Goal: Task Accomplishment & Management: Complete application form

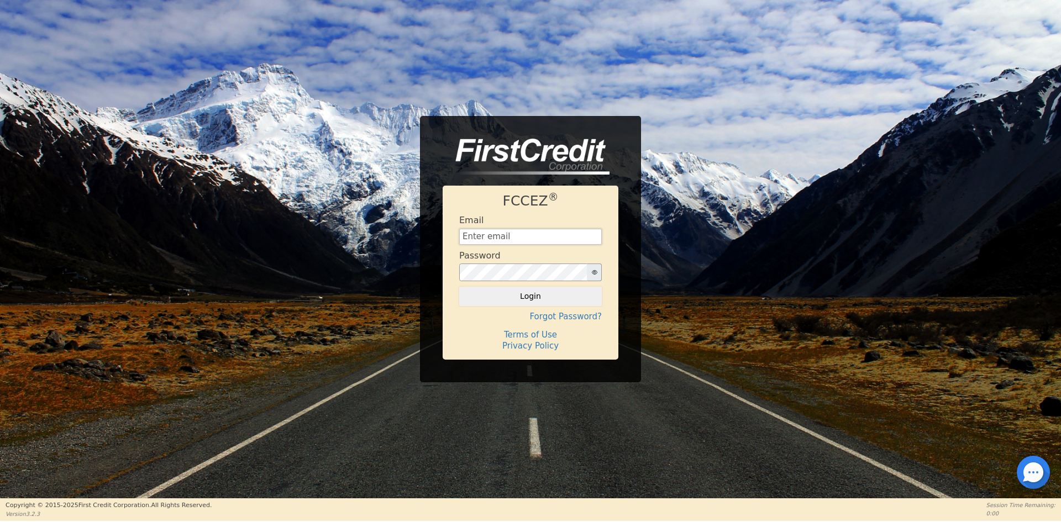
type input "[EMAIL_ADDRESS][DOMAIN_NAME]"
click at [484, 308] on div "FCCEZ ® Email [EMAIL_ADDRESS][DOMAIN_NAME] Password Login Forgot Password? Term…" at bounding box center [531, 273] width 176 height 174
click at [486, 296] on button "Login" at bounding box center [530, 296] width 143 height 19
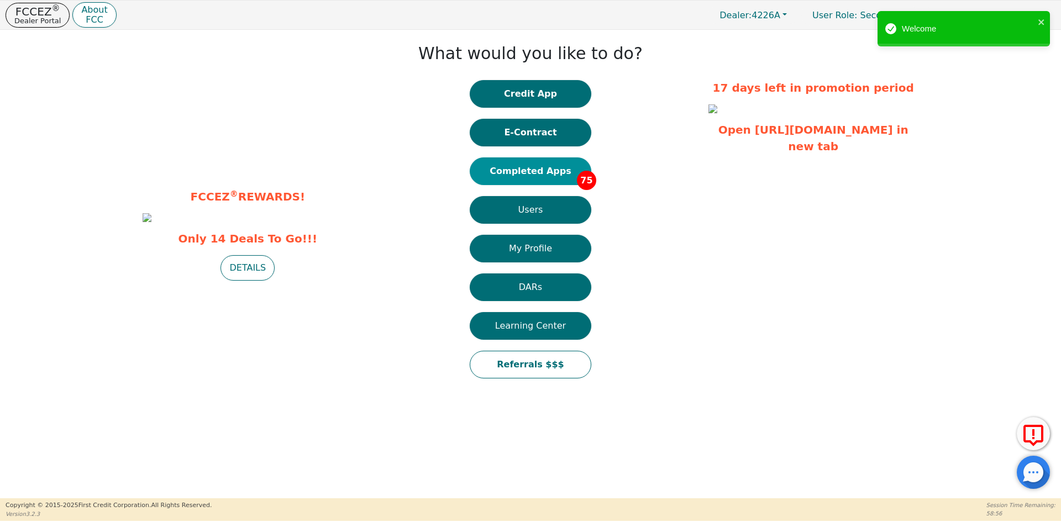
click at [565, 171] on button "Completed Apps 75" at bounding box center [531, 172] width 122 height 28
click at [537, 137] on button "E-Contract" at bounding box center [531, 133] width 122 height 28
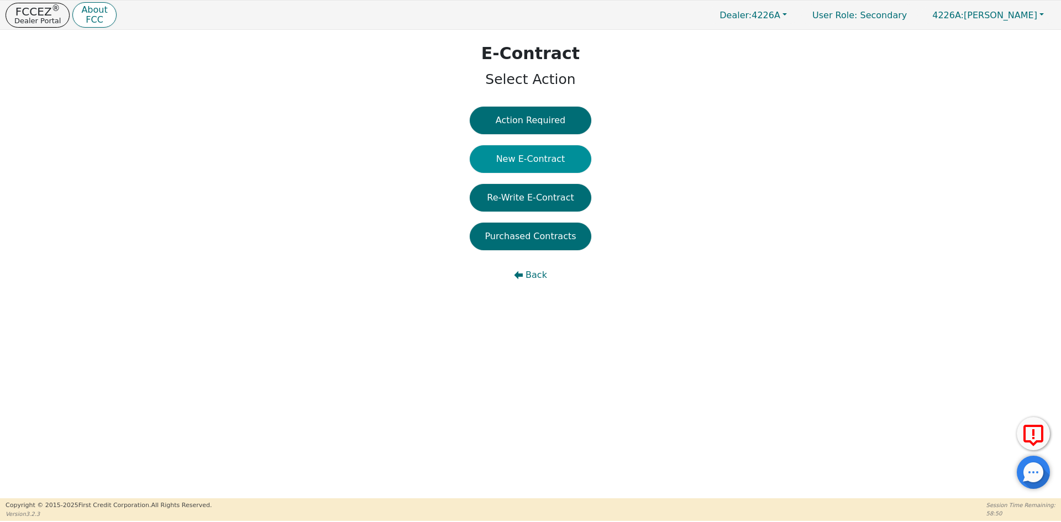
click at [548, 157] on button "New E-Contract" at bounding box center [531, 159] width 122 height 28
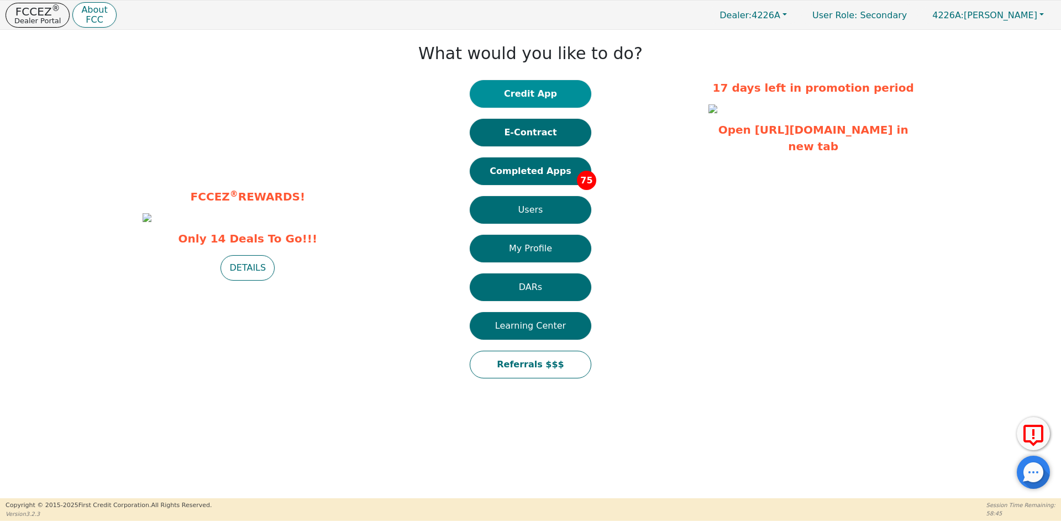
click at [535, 100] on button "Credit App" at bounding box center [531, 94] width 122 height 28
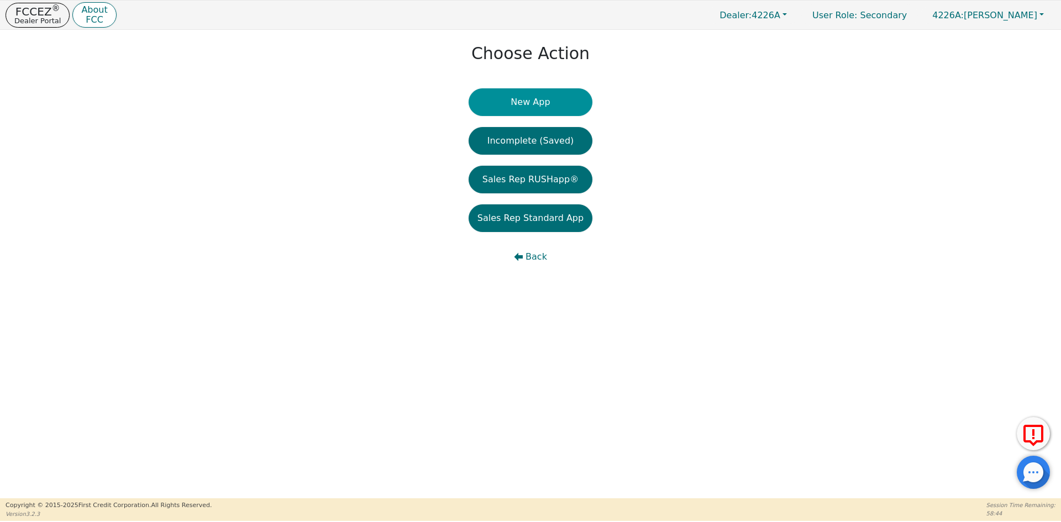
click at [520, 101] on button "New App" at bounding box center [531, 102] width 124 height 28
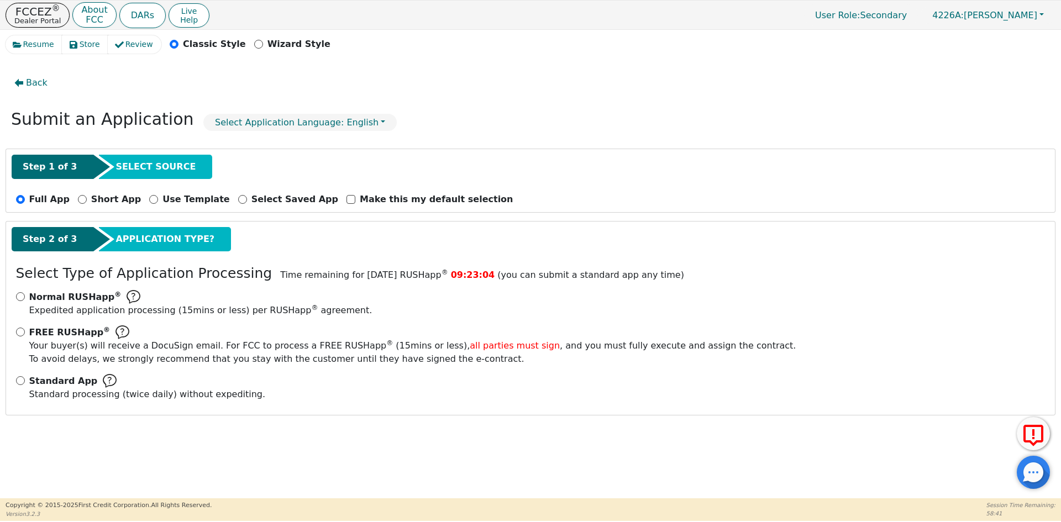
click at [20, 386] on div "Standard App Standard processing (twice daily) without expediting." at bounding box center [531, 387] width 1030 height 27
click at [22, 380] on input "Standard App Standard processing (twice daily) without expediting." at bounding box center [20, 380] width 9 height 9
radio input "true"
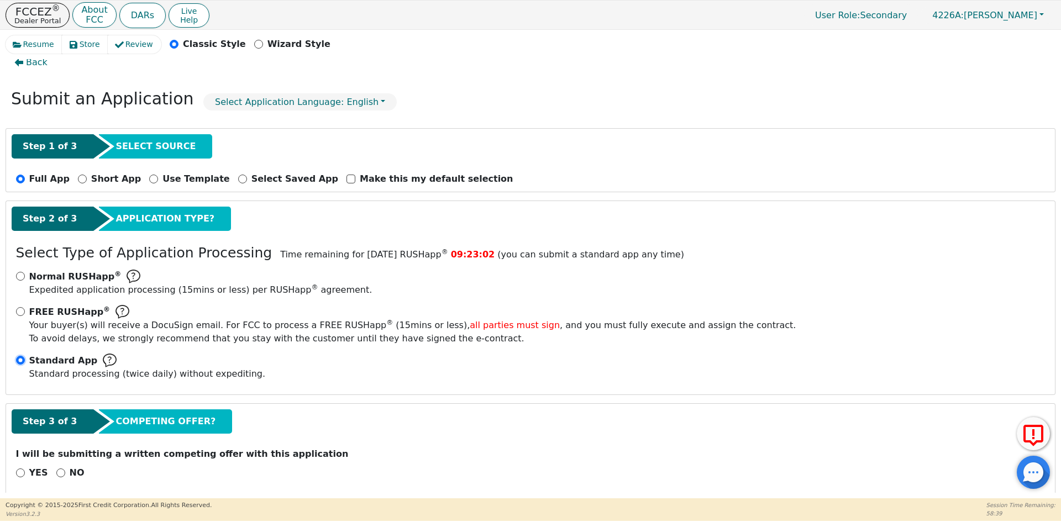
scroll to position [31, 0]
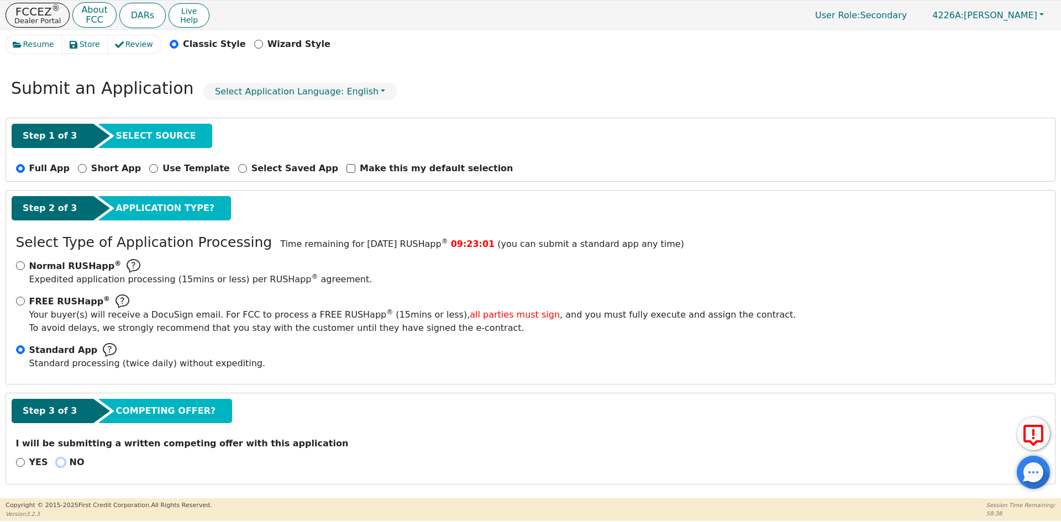
click at [57, 463] on input "NO" at bounding box center [60, 462] width 9 height 9
radio input "true"
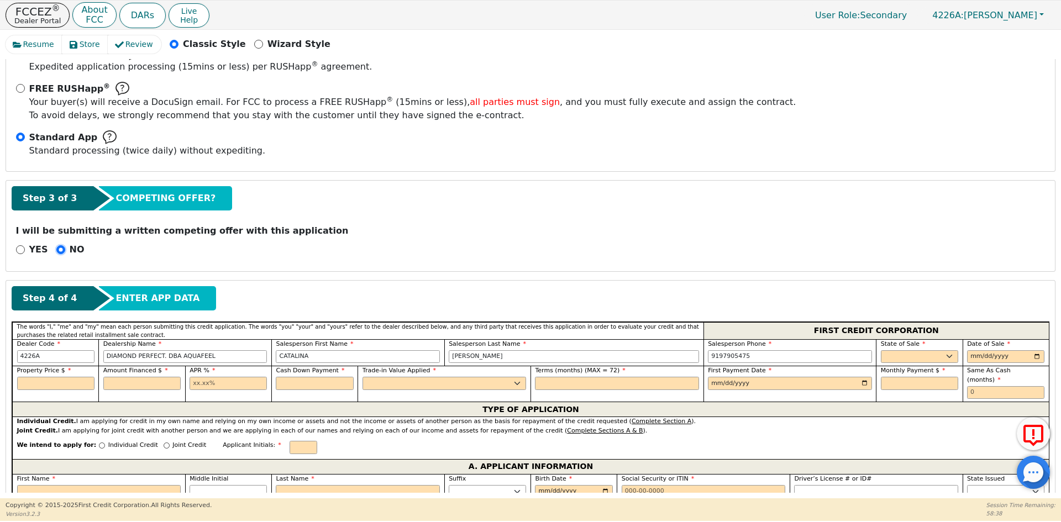
scroll to position [252, 0]
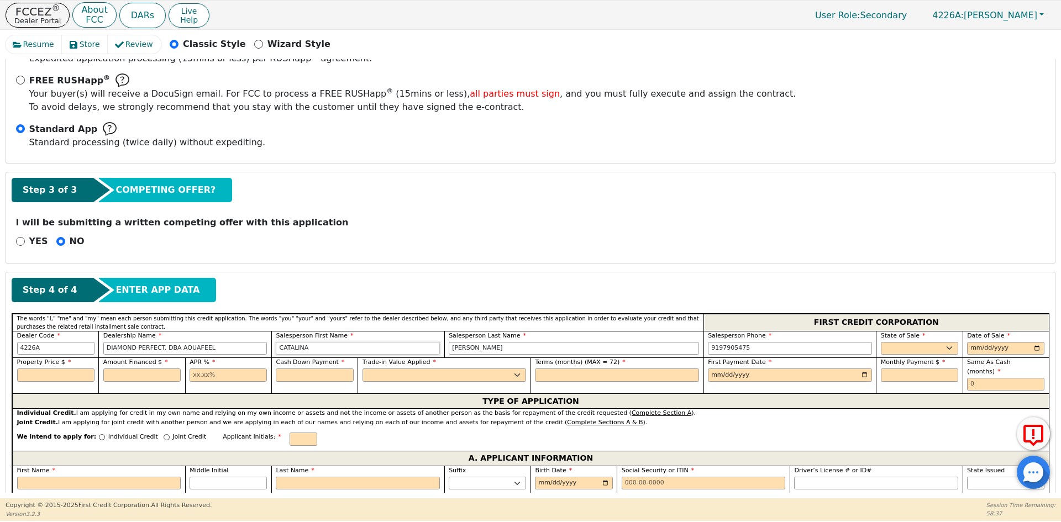
drag, startPoint x: 316, startPoint y: 348, endPoint x: 227, endPoint y: 345, distance: 89.0
click at [227, 345] on div "Dealer Code 4226A Dealership Name DIAMOND PERFECT. DBA AQUAFEEL Salesperson Fir…" at bounding box center [530, 344] width 1037 height 27
type input "[PERSON_NAME]"
type input "F"
drag, startPoint x: 330, startPoint y: 348, endPoint x: 256, endPoint y: 354, distance: 74.4
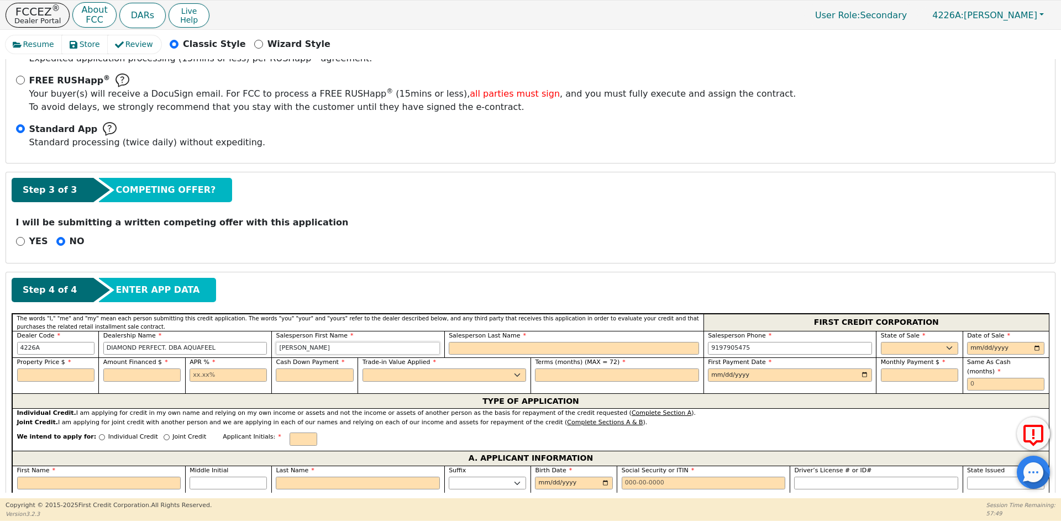
click at [256, 354] on div "Dealer Code 4226A Dealership Name DIAMOND PERFECT. DBA AQUAFEEL Salesperson Fir…" at bounding box center [530, 344] width 1037 height 27
type input "[PERSON_NAME]"
click at [898, 345] on select "AK AL AR AZ CA CO CT DC DE FL [GEOGRAPHIC_DATA] HI IA ID IL IN KS [GEOGRAPHIC_D…" at bounding box center [919, 348] width 77 height 13
select select "PA"
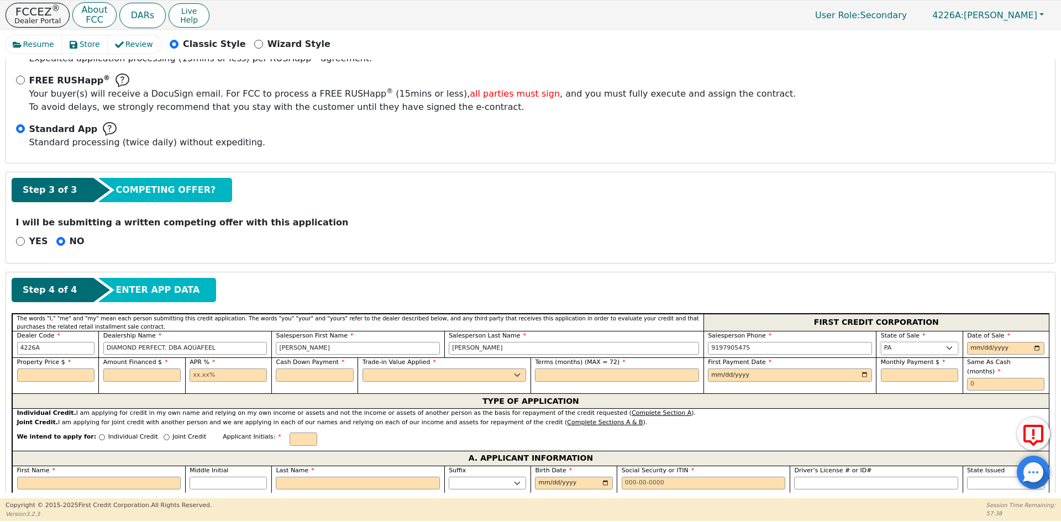
click at [897, 346] on select "AK AL AR AZ CA CO CT DC DE FL [GEOGRAPHIC_DATA] HI IA ID IL IN KS [GEOGRAPHIC_D…" at bounding box center [919, 348] width 77 height 13
click at [1033, 348] on input "date" at bounding box center [1005, 348] width 77 height 13
type input "[DATE]"
click at [72, 377] on input "text" at bounding box center [55, 375] width 77 height 13
type input "8790.00"
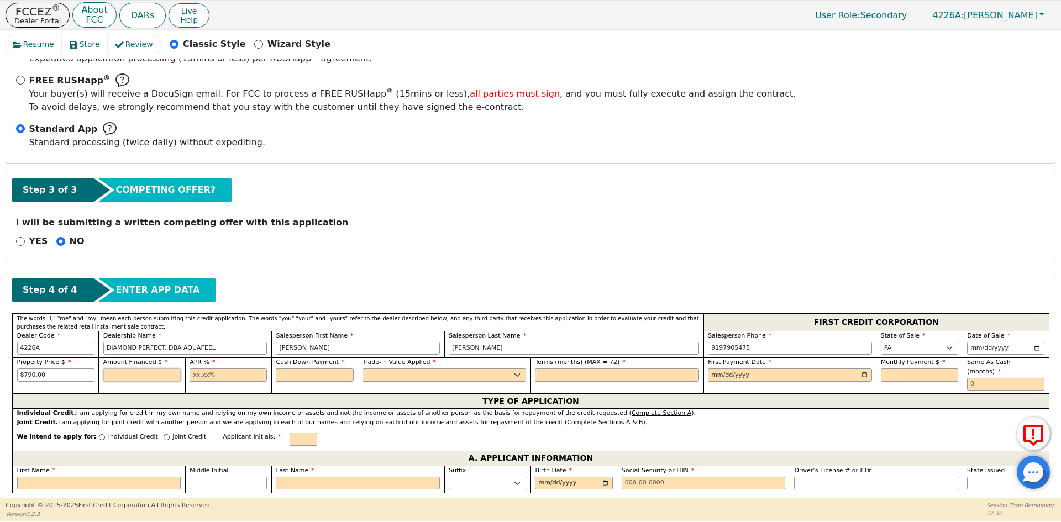
click at [134, 373] on input "text" at bounding box center [141, 375] width 77 height 13
type input "8790.00"
click at [231, 374] on input "text" at bounding box center [228, 375] width 77 height 13
type input "10.99"
click at [310, 370] on input "text" at bounding box center [314, 375] width 77 height 13
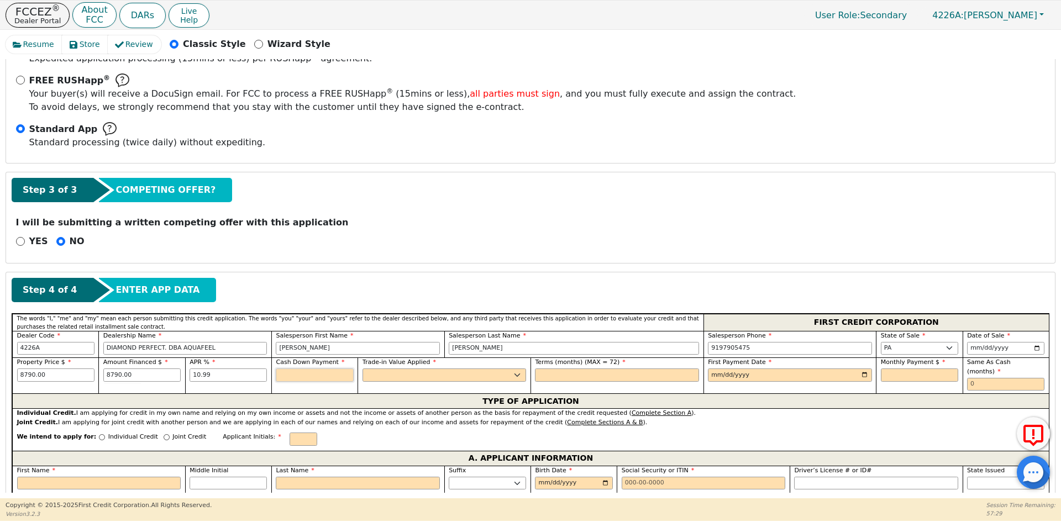
type input "0.00"
click at [382, 371] on select "Yes No" at bounding box center [445, 375] width 164 height 13
select select "n"
click at [363, 369] on select "Yes No" at bounding box center [445, 375] width 164 height 13
click at [560, 378] on input "text" at bounding box center [617, 375] width 164 height 13
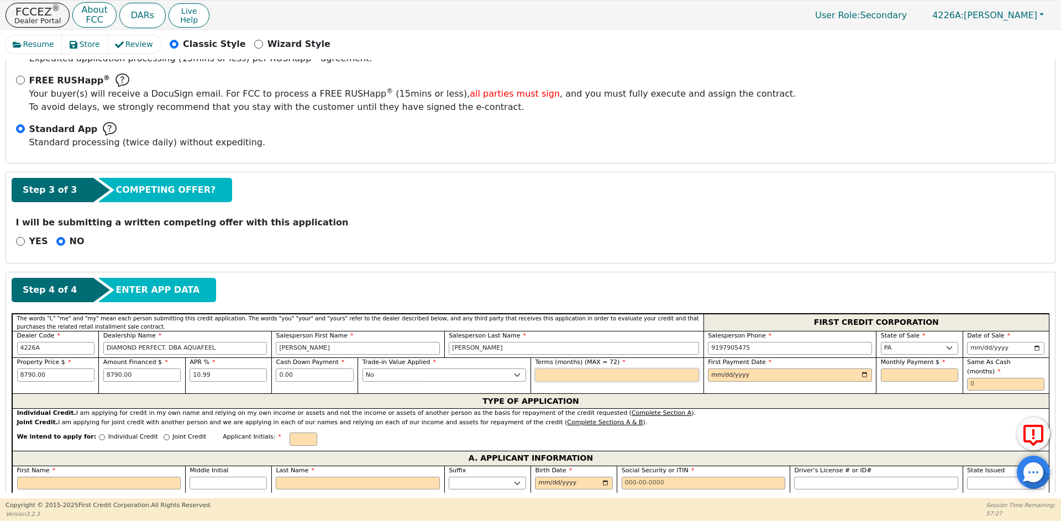
type input "72"
click at [861, 374] on input "date" at bounding box center [790, 375] width 164 height 13
type input "[DATE]"
click at [897, 375] on input "text" at bounding box center [919, 375] width 77 height 13
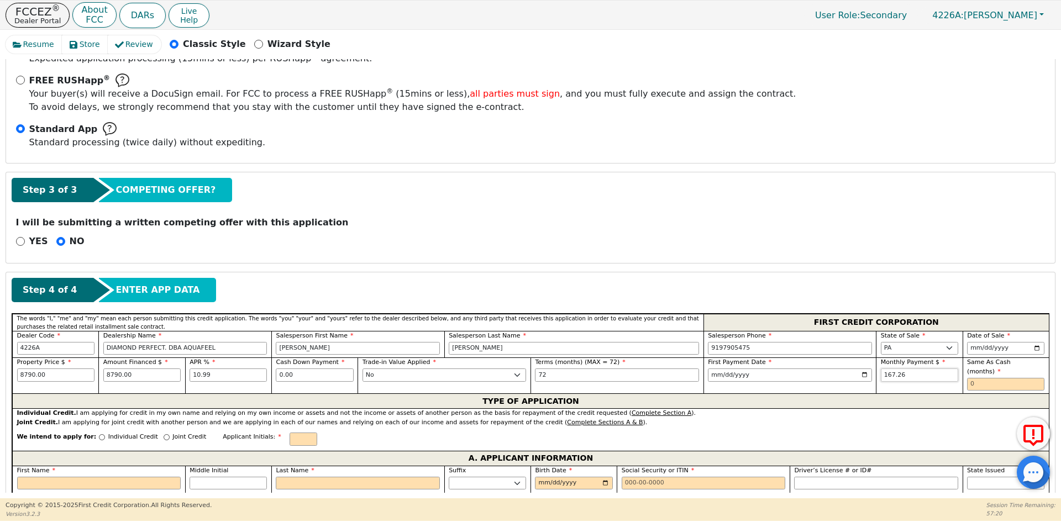
type input "167.26"
click at [974, 378] on input "text" at bounding box center [1005, 384] width 77 height 13
type input "0"
click at [113, 433] on p "Individual Credit" at bounding box center [133, 437] width 50 height 9
click at [105, 434] on input "Individual Credit" at bounding box center [102, 437] width 6 height 6
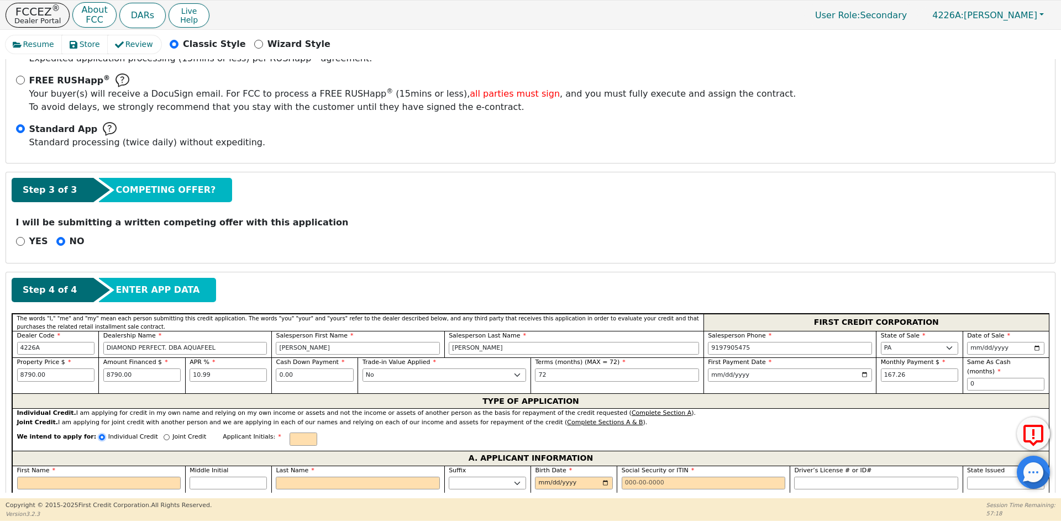
radio input "true"
click at [290, 433] on input "text" at bounding box center [304, 439] width 28 height 13
click at [137, 484] on div "First Name" at bounding box center [98, 484] width 173 height 37
click at [132, 479] on input "First Name" at bounding box center [99, 483] width 164 height 13
type input "F"
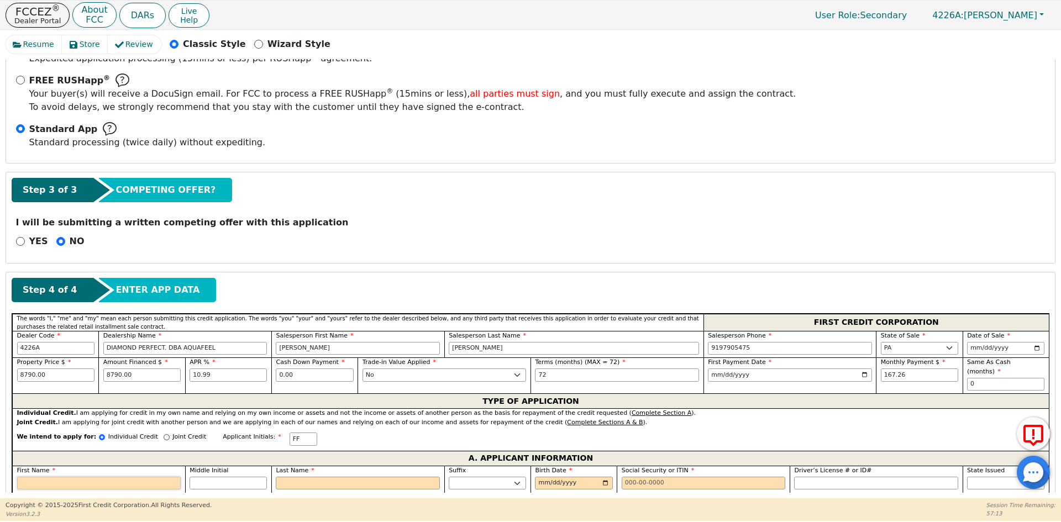
type input "F"
type input "FE"
type input "FEL"
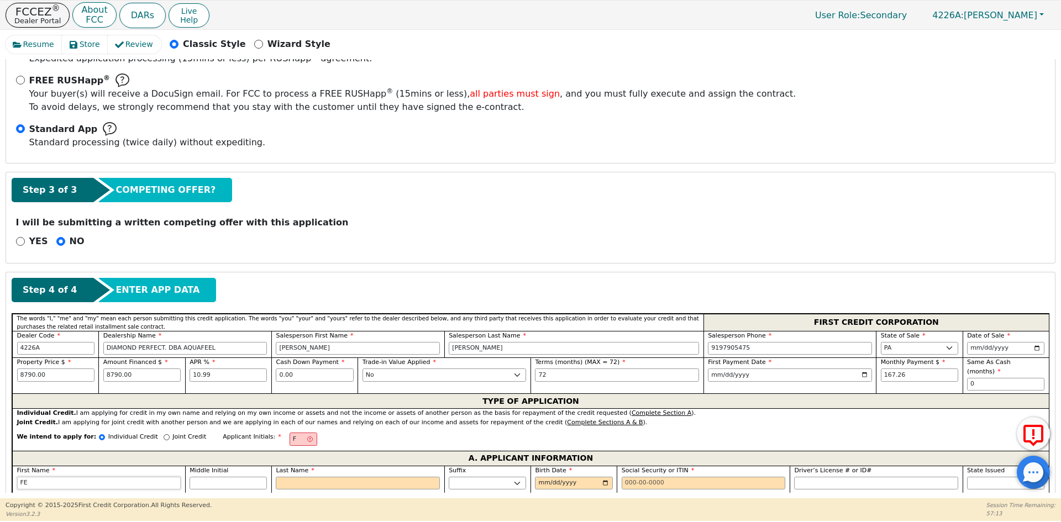
type input "FEL"
type input "FELI"
type input "[PERSON_NAME]"
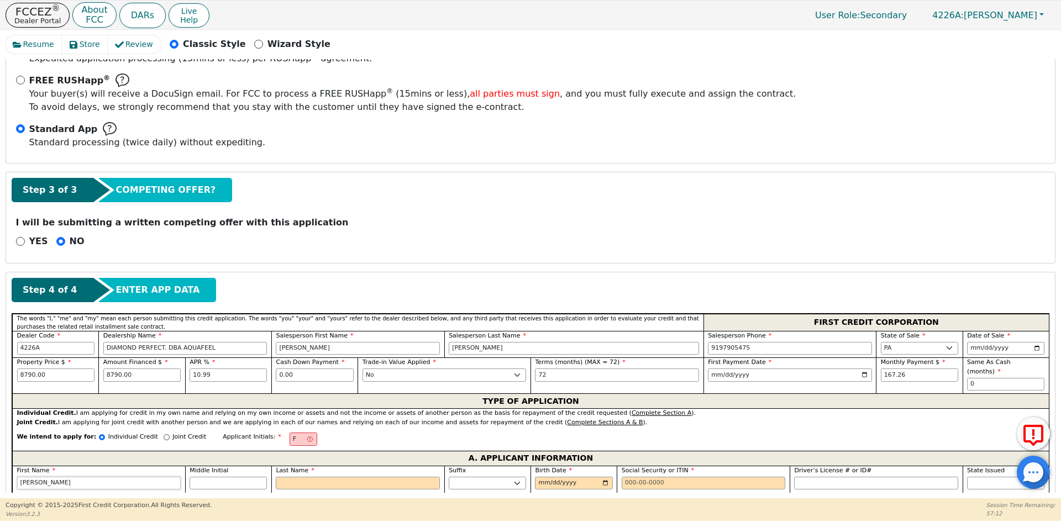
type input "[PERSON_NAME]"
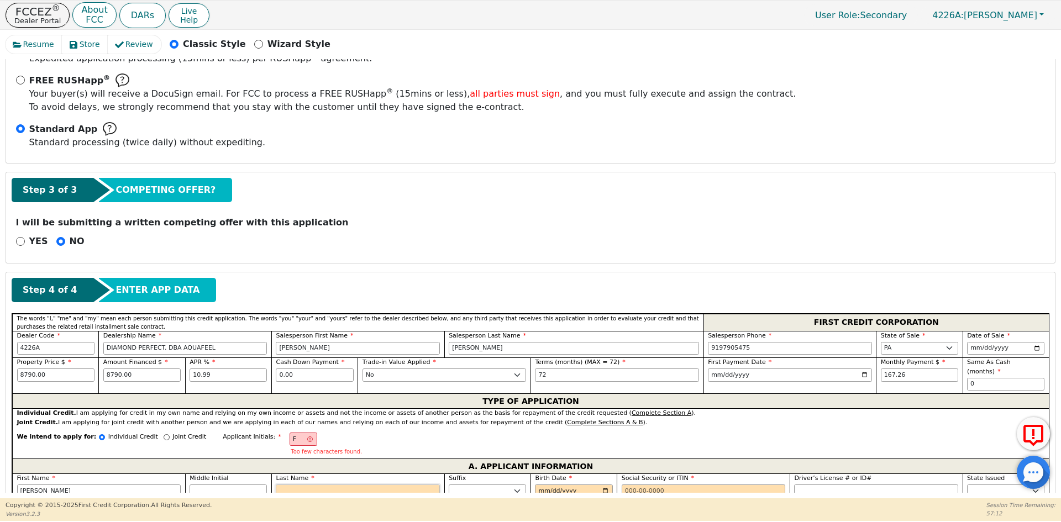
type input "FF"
type input "F"
type input "[PERSON_NAME]"
type input "FE"
type input "[PERSON_NAME]"
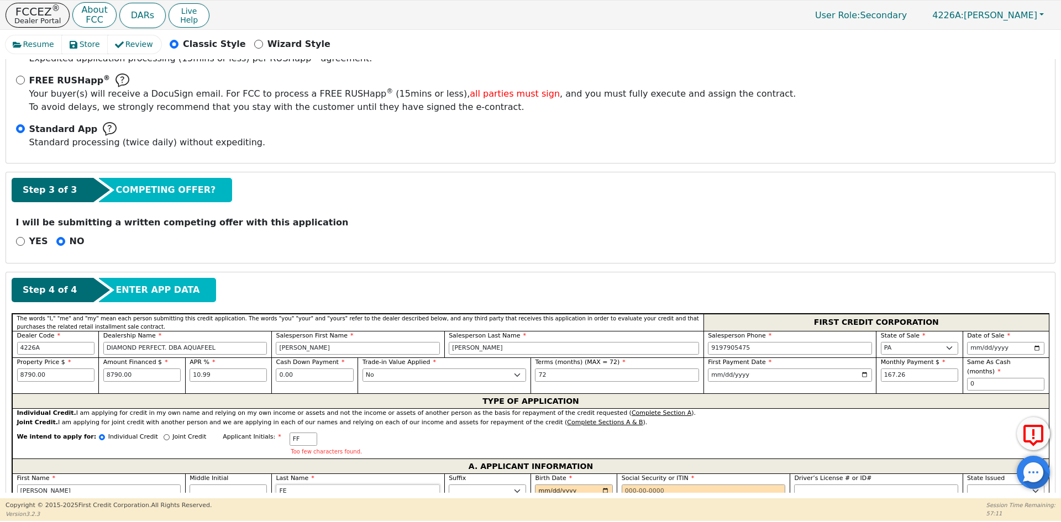
type input "FER"
type input "[PERSON_NAME]"
type input "FERR"
type input "[PERSON_NAME]"
type input "FERRE"
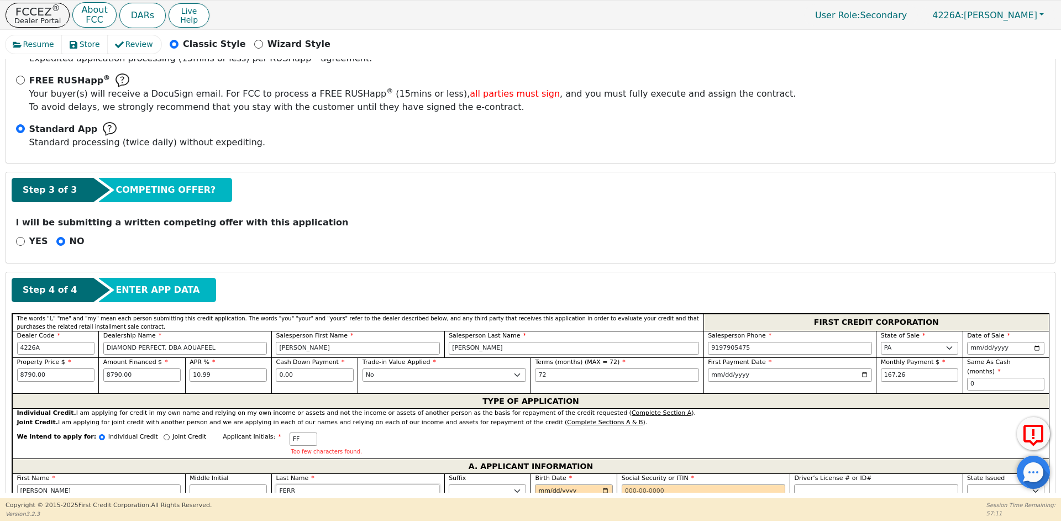
type input "[PERSON_NAME]"
type input "FERREI"
type input "[PERSON_NAME]"
type input "FERREIR"
type input "[PERSON_NAME]"
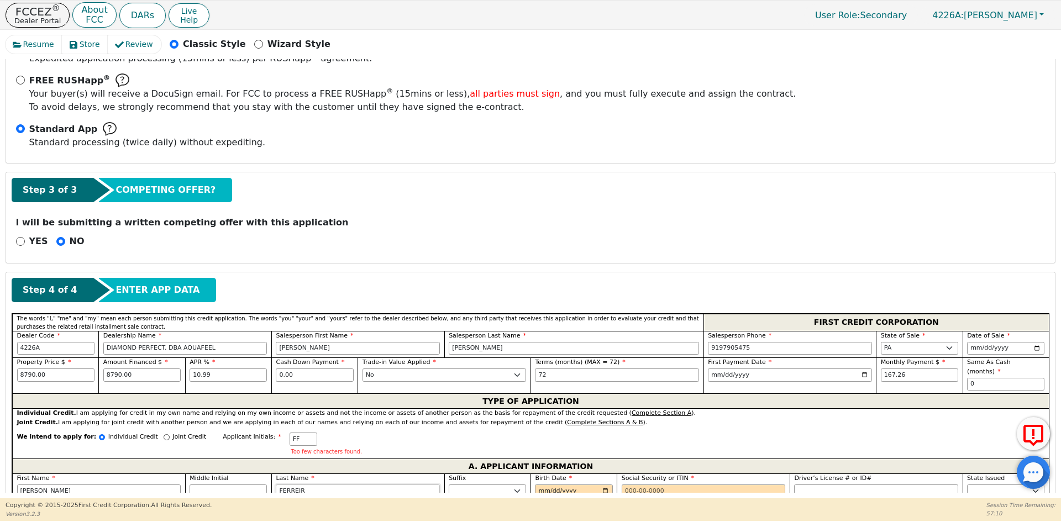
type input "[PERSON_NAME]"
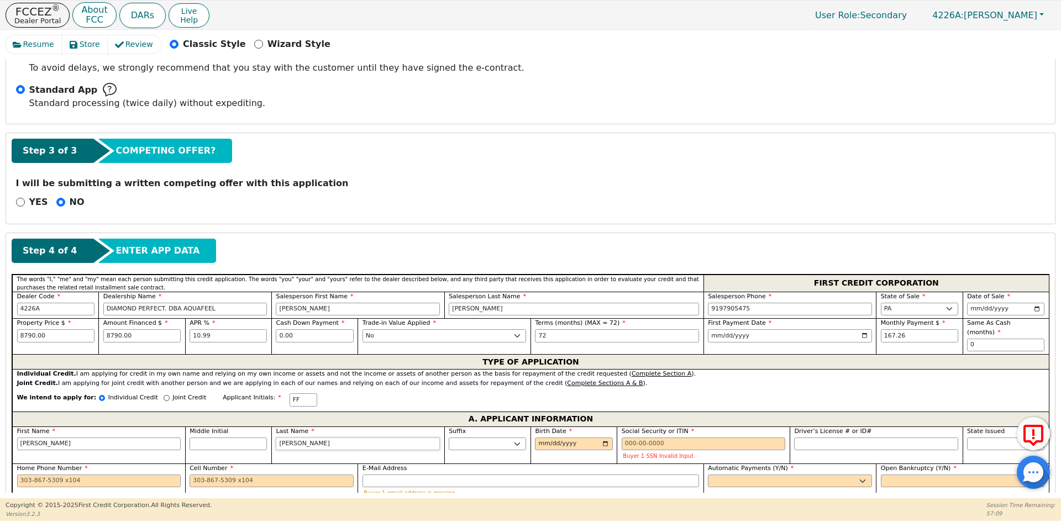
scroll to position [363, 0]
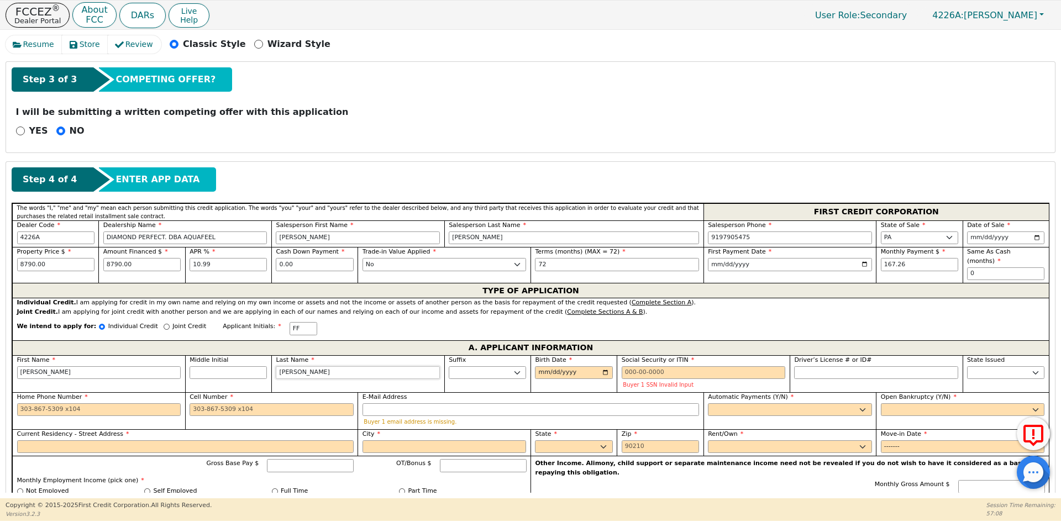
type input "[PERSON_NAME]"
click at [542, 367] on input "Birth Date" at bounding box center [573, 373] width 77 height 13
type input "[DATE]"
click at [643, 367] on input "Social Security or ITIN" at bounding box center [704, 373] width 164 height 13
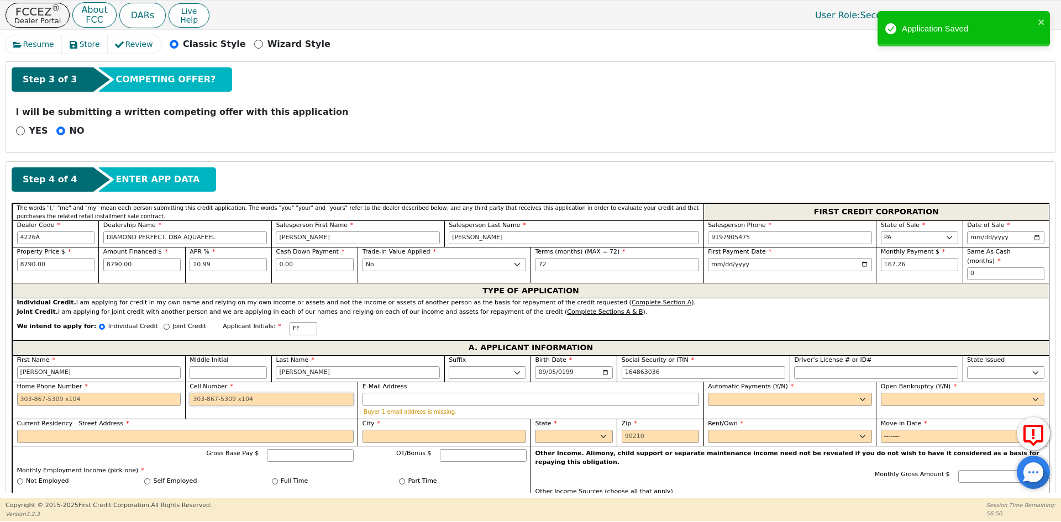
type input "***-**-3036"
click at [201, 393] on input "Cell Number" at bounding box center [272, 399] width 164 height 13
type input "[PHONE_NUMBER]"
click at [729, 393] on select "Yes No" at bounding box center [790, 399] width 164 height 13
select select "y"
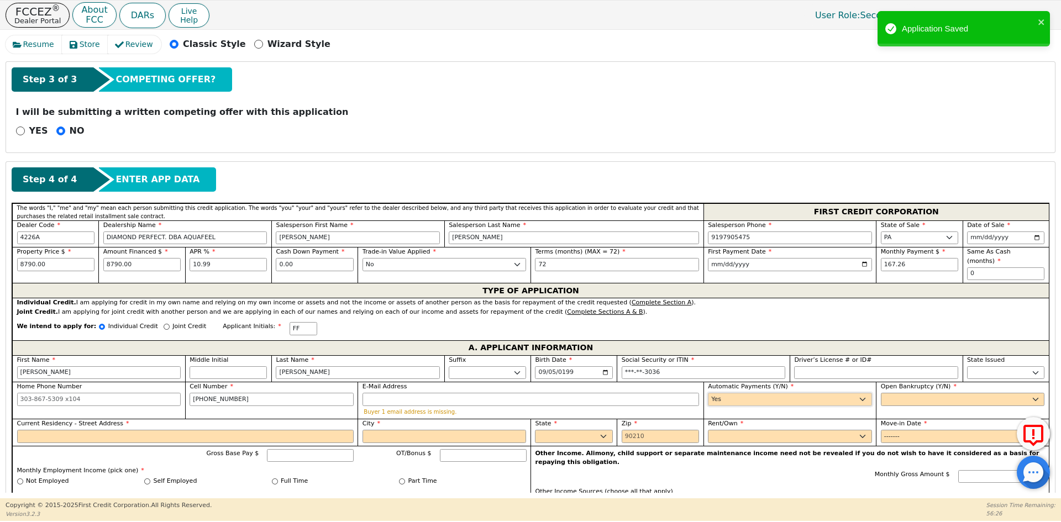
click at [708, 393] on select "Yes No" at bounding box center [790, 399] width 164 height 13
type input "[PERSON_NAME]"
click at [917, 393] on select "Yes No" at bounding box center [963, 399] width 164 height 13
select select "n"
click at [881, 393] on select "Yes No" at bounding box center [963, 399] width 164 height 13
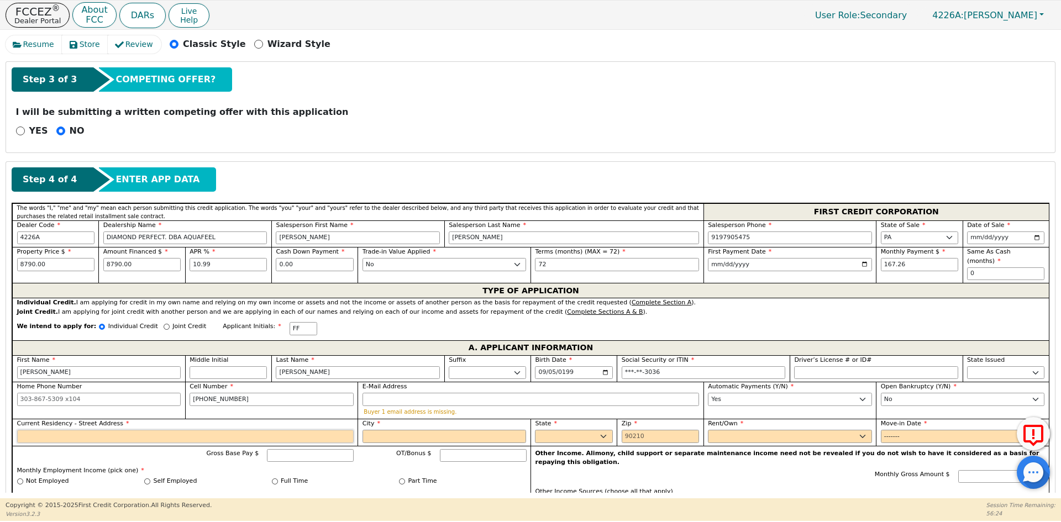
click at [84, 430] on input "Current Residency - Street Address" at bounding box center [185, 436] width 337 height 13
type input "[STREET_ADDRESS]"
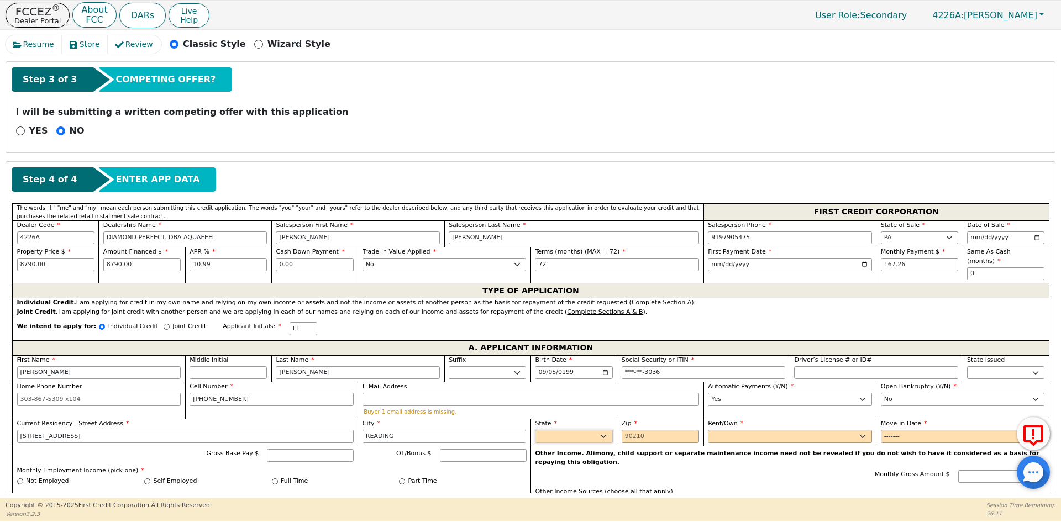
type input "READING"
select select "PA"
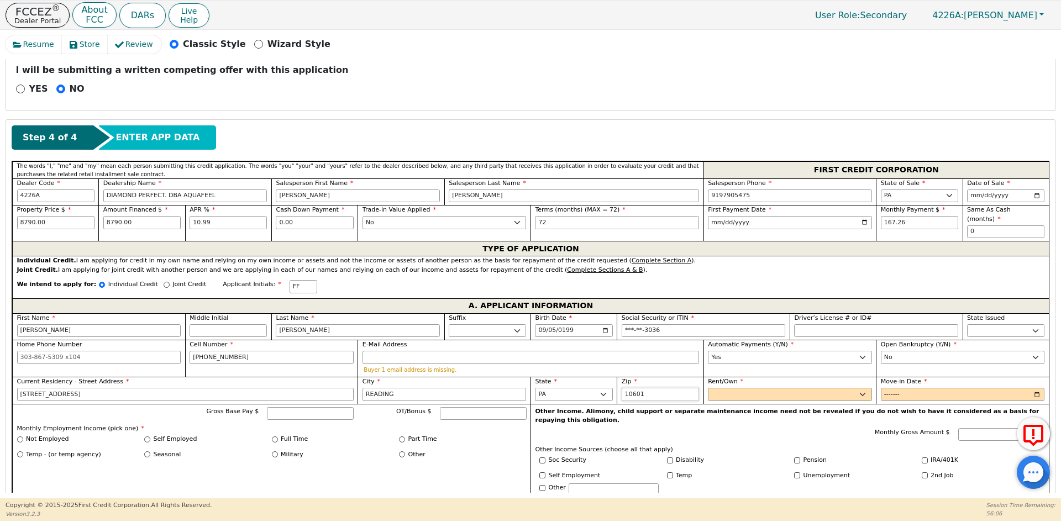
scroll to position [473, 0]
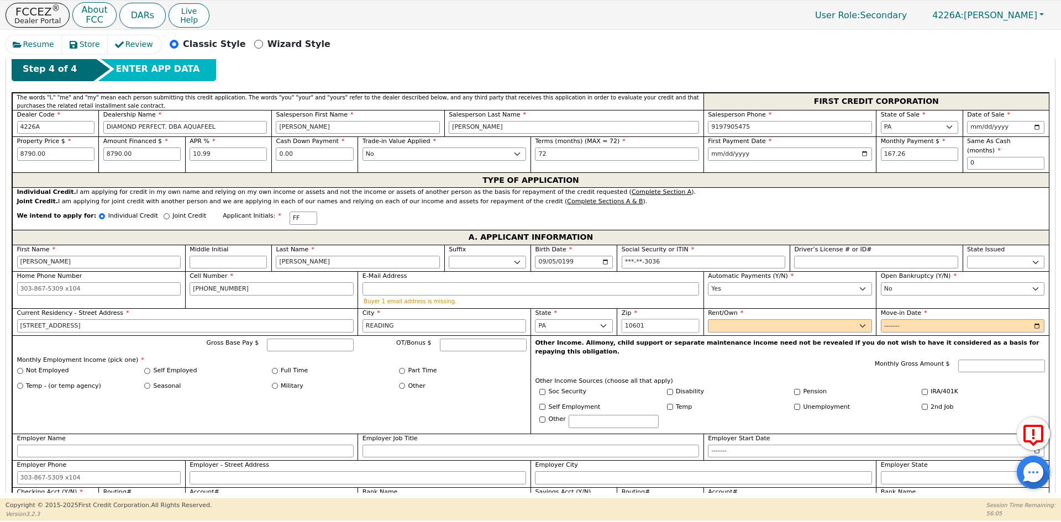
type input "10601"
click at [747, 320] on select "Rent Own" at bounding box center [790, 326] width 164 height 13
select select "Rent"
click at [708, 320] on select "Rent Own" at bounding box center [790, 326] width 164 height 13
click at [888, 320] on input "Move-in Date" at bounding box center [963, 326] width 164 height 13
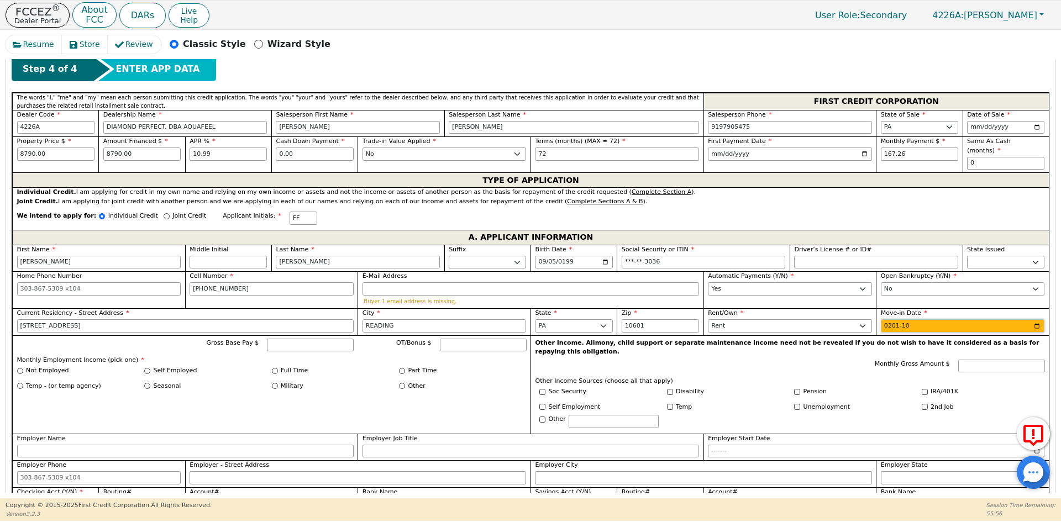
type input "2019-10"
click at [292, 367] on label "Full Time" at bounding box center [294, 371] width 27 height 9
click at [278, 368] on input "Full Time" at bounding box center [275, 371] width 6 height 6
radio input "true"
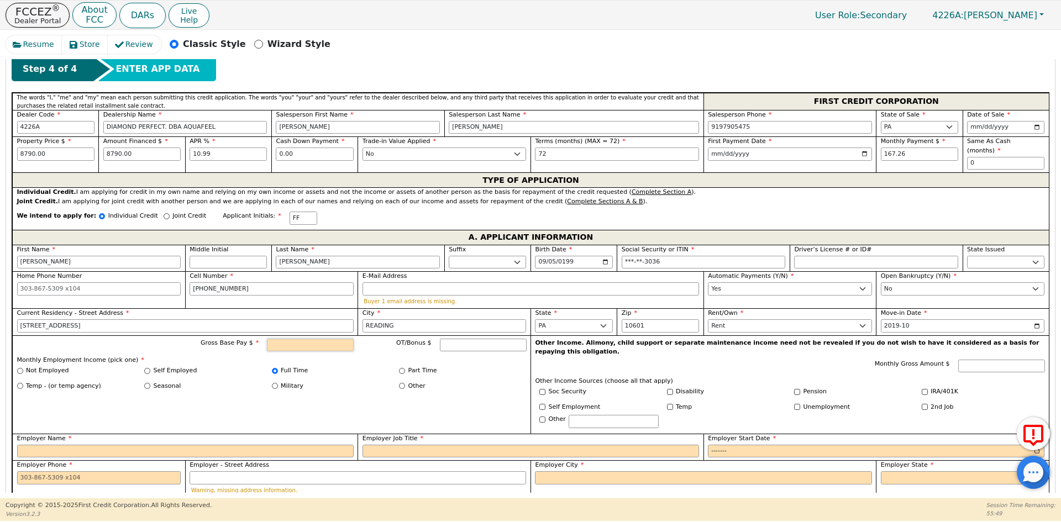
click at [312, 339] on input "Gross Base Pay $" at bounding box center [310, 345] width 87 height 13
type input "5000.00"
click at [167, 445] on input "Employer Name" at bounding box center [185, 451] width 337 height 13
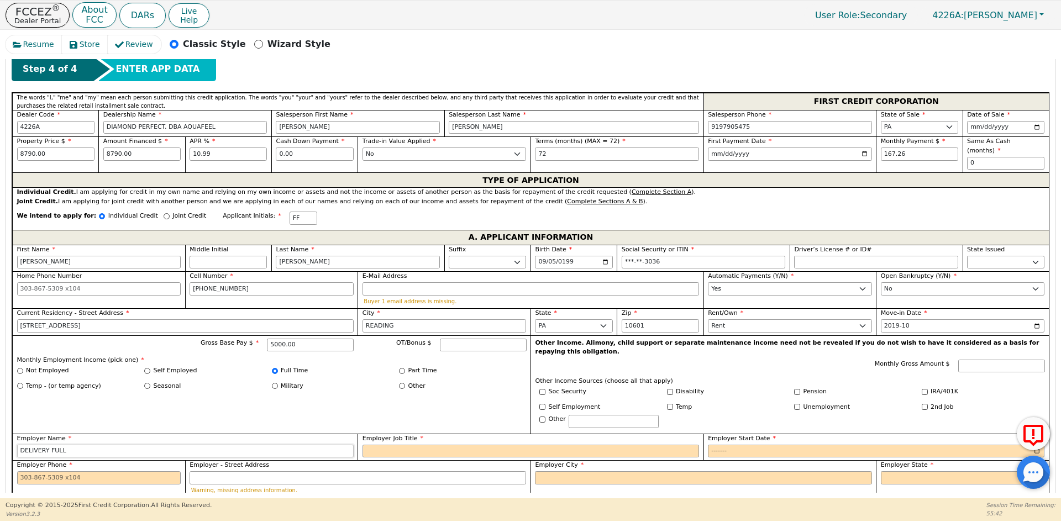
type input "DELIVERY FULL"
type input "DELIVERY"
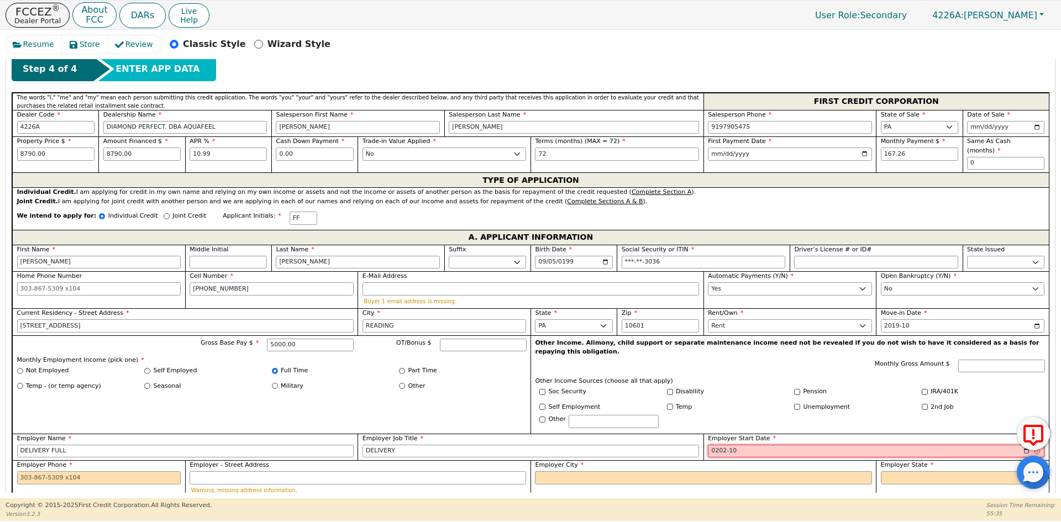
type input "2021-10"
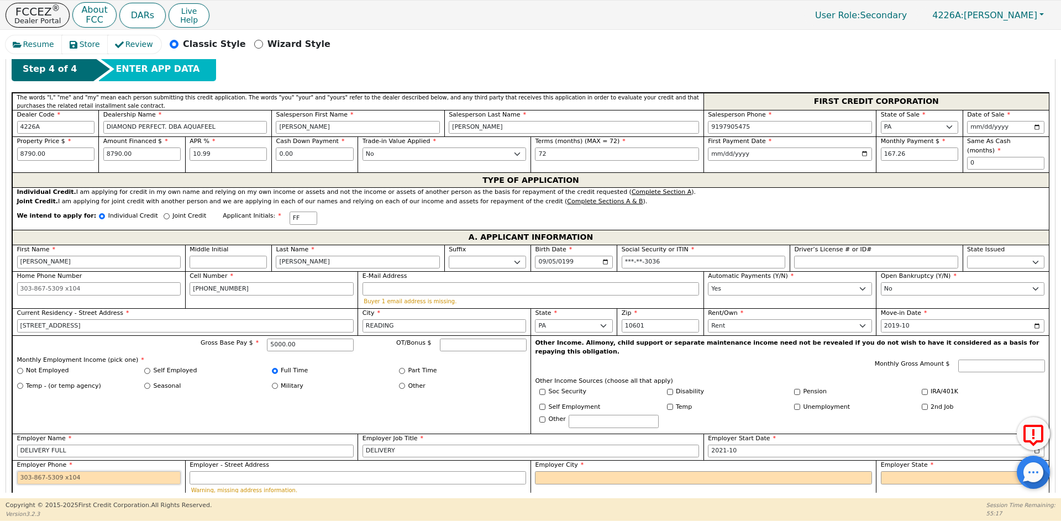
click at [150, 472] on input "Employer Phone" at bounding box center [99, 478] width 164 height 13
paste input "855-2228111"
type input "[PHONE_NUMBER]"
click at [556, 472] on input "Employer City" at bounding box center [703, 478] width 337 height 13
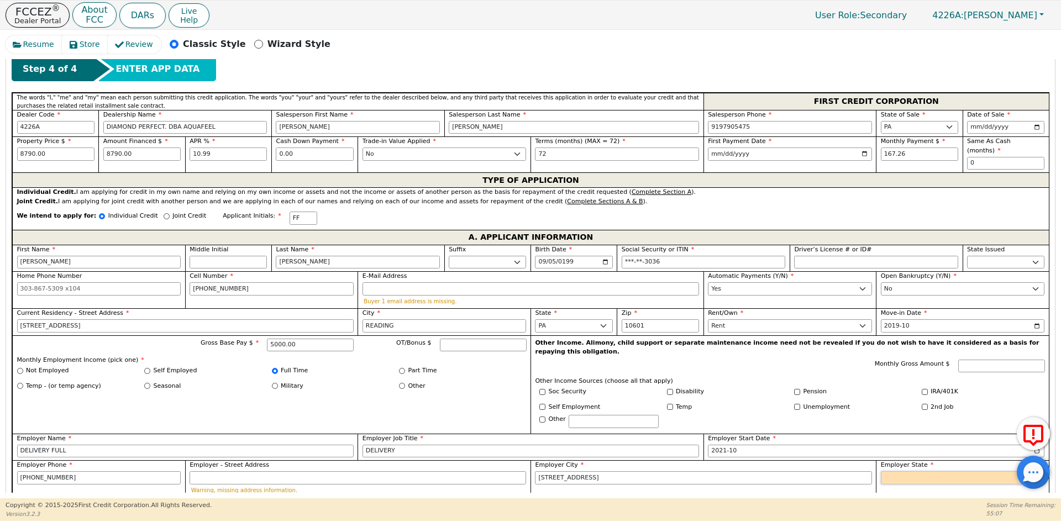
type input "[STREET_ADDRESS]"
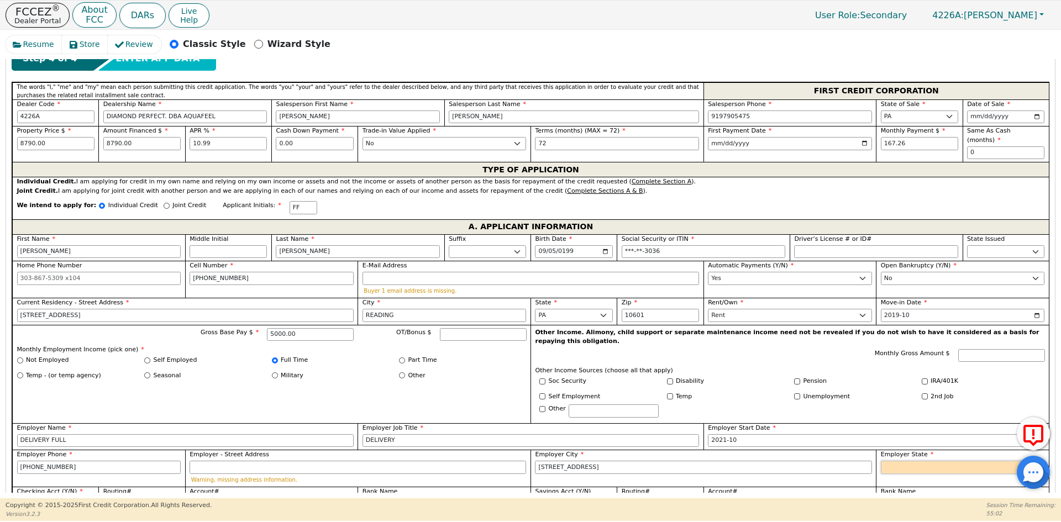
click at [956, 461] on select "AK AL AR AZ CA CO CT DC DE FL [GEOGRAPHIC_DATA] HI IA ID [GEOGRAPHIC_DATA] IN K…" at bounding box center [963, 467] width 164 height 13
select select "PA"
click at [956, 461] on select "AK AL AR AZ CA CO CT DC DE FL [GEOGRAPHIC_DATA] HI IA ID [GEOGRAPHIC_DATA] IN K…" at bounding box center [963, 467] width 164 height 13
click at [31, 488] on span "Checking Acct (Y/N)" at bounding box center [50, 491] width 66 height 7
click at [31, 498] on select "Yes No" at bounding box center [55, 504] width 77 height 13
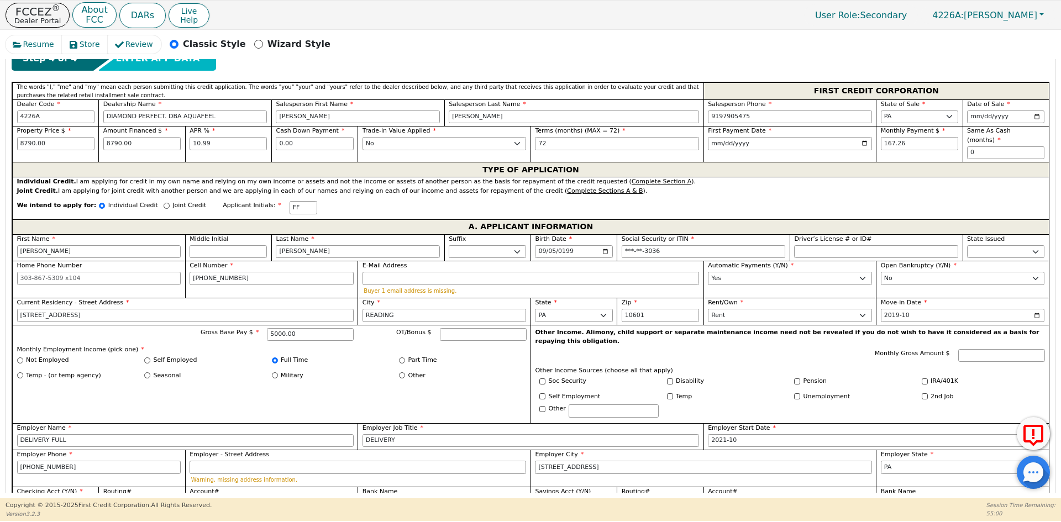
click at [33, 498] on select "Yes No" at bounding box center [55, 504] width 77 height 13
select select "y"
click at [17, 498] on select "Yes No" at bounding box center [55, 504] width 77 height 13
click at [136, 498] on input "Routing#" at bounding box center [141, 504] width 77 height 13
type input "2"
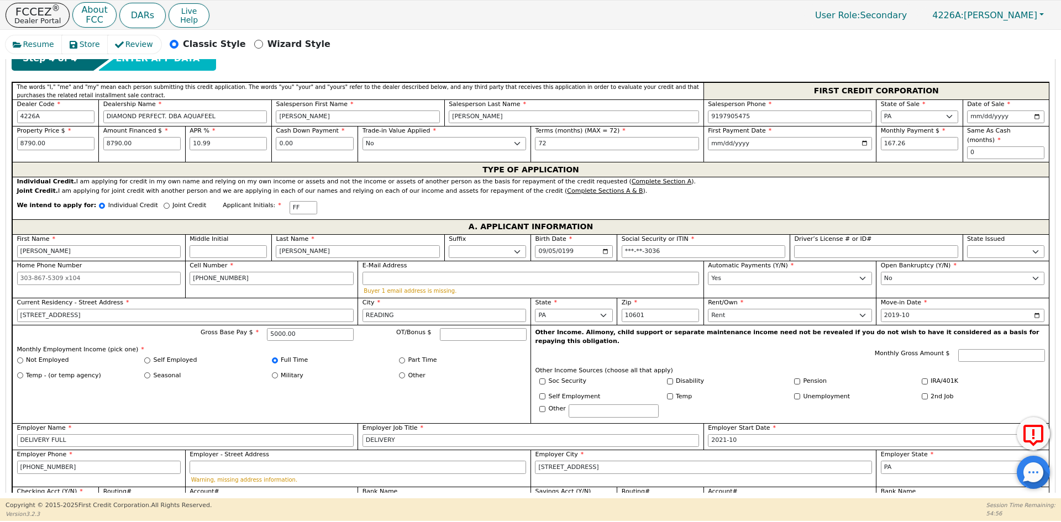
type input "*"
type input "22"
type input "**"
type input "221"
type input "***"
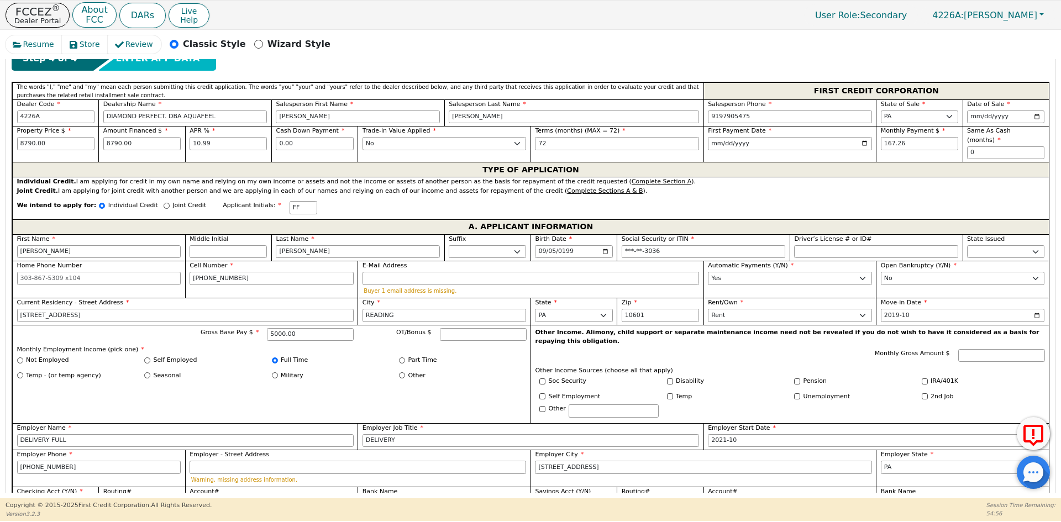
type input "2213"
type input "****"
type input "22137"
type input "*****"
type input "221375"
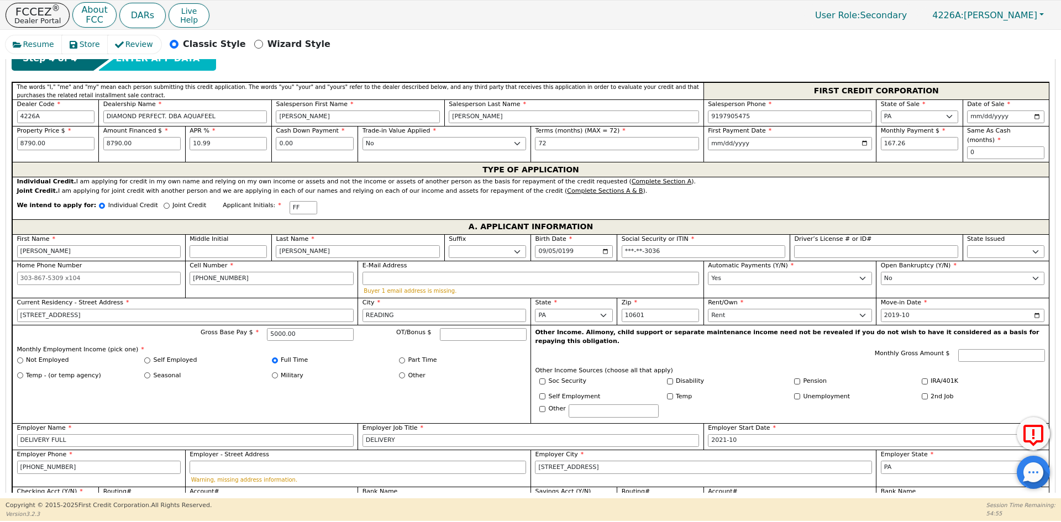
type input "******"
type input "2213753"
type input "*******"
type input "22137537"
type input "********"
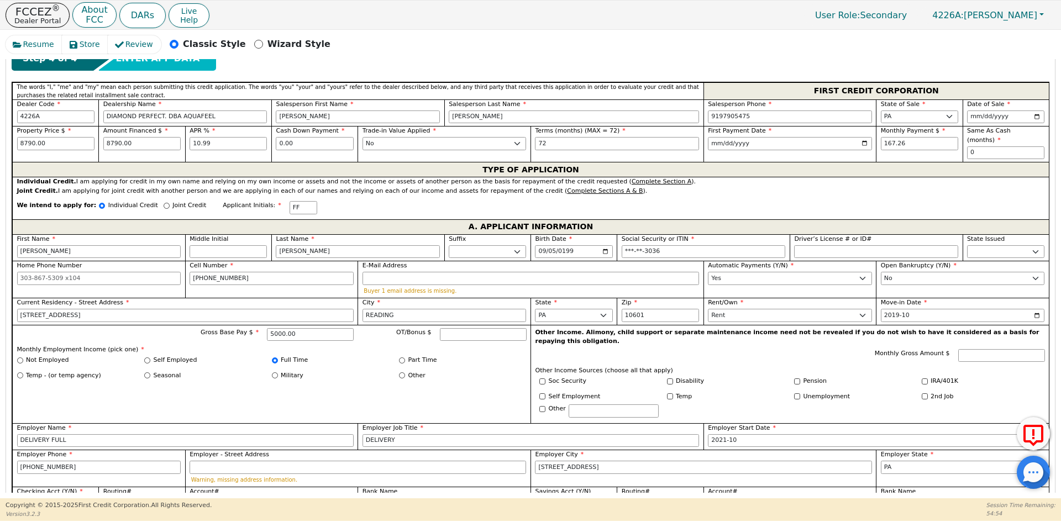
type input "221375378"
type input "*********"
click at [235, 498] on input "Account#" at bounding box center [272, 504] width 164 height 13
type input "1"
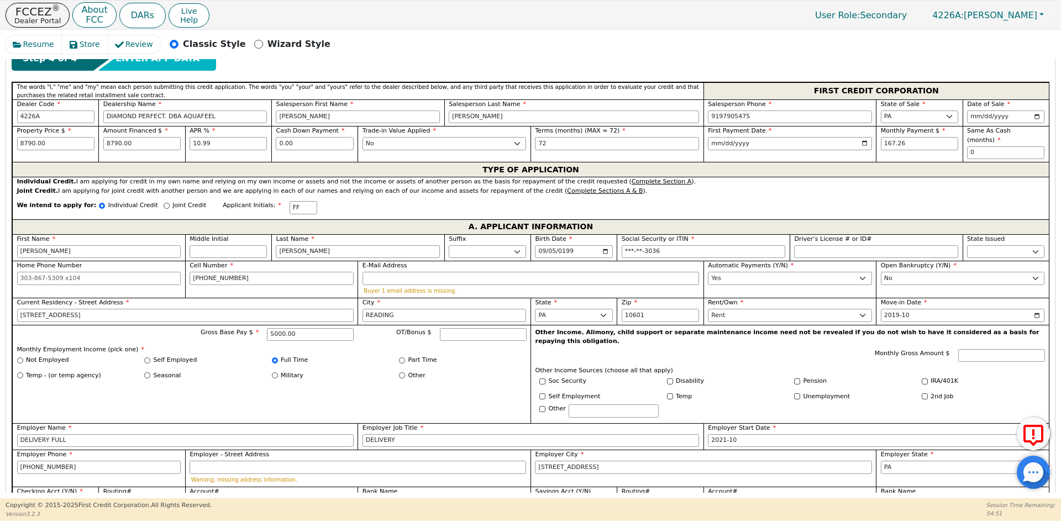
type input "*"
type input "10"
type input "**"
type input "108"
type input "***"
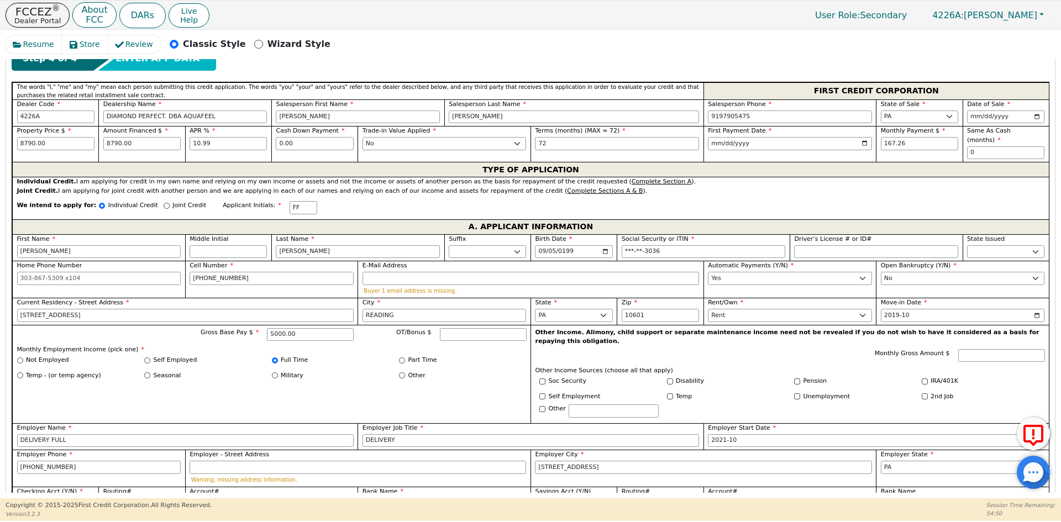
type input "1080"
type input "****"
type input "10801"
type input "*****"
type input "108012"
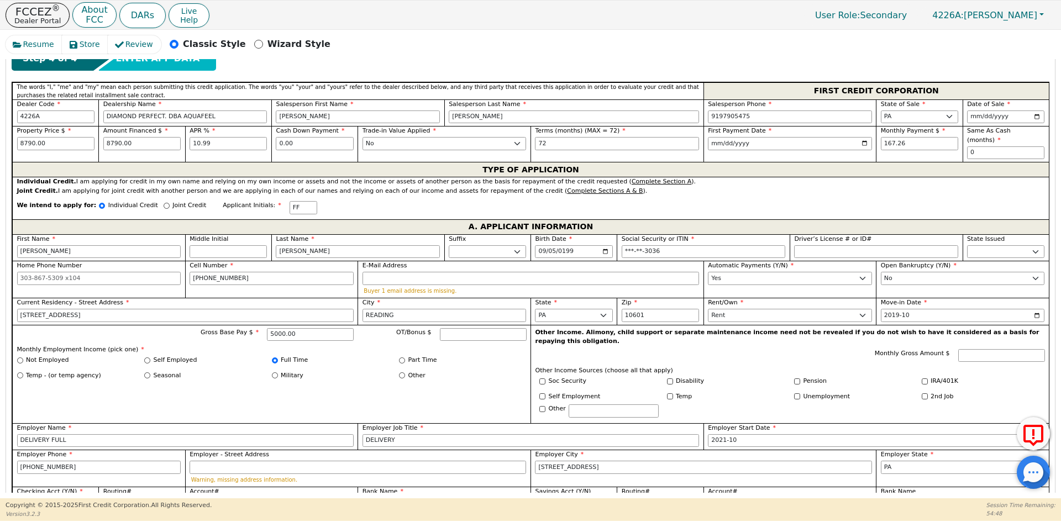
type input "******"
type input "1080127"
type input "*******"
type input "10801272"
type input "********"
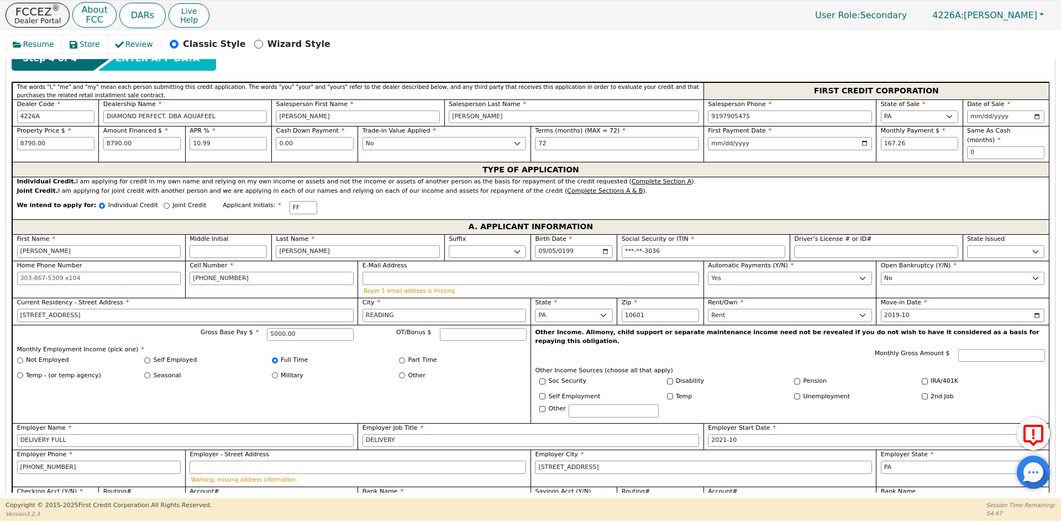
type input "108012725"
type input "*********"
type input "1080127255"
type input "**********"
type input "10801272552"
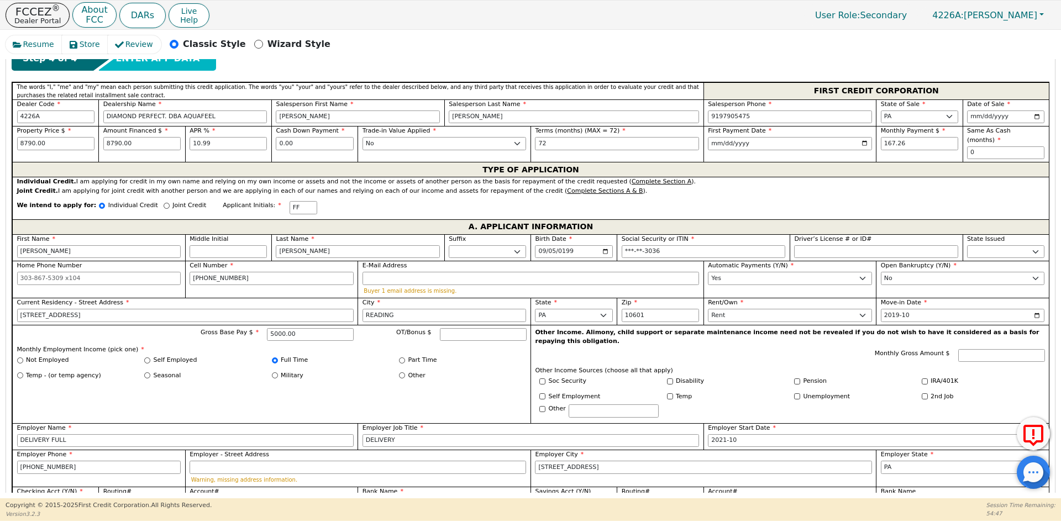
type input "**********"
type input "108012725520"
type input "**********"
type input "1080127255200"
type input "**********"
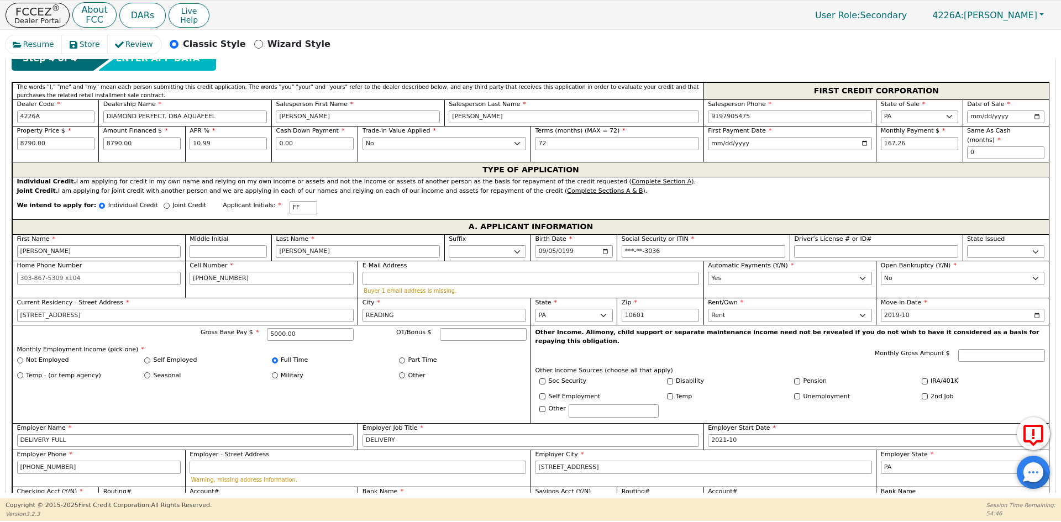
type input "10801272552000"
type input "**********"
click at [385, 498] on input "Bank Name" at bounding box center [445, 504] width 164 height 13
click at [137, 498] on input "221375378" at bounding box center [141, 504] width 77 height 13
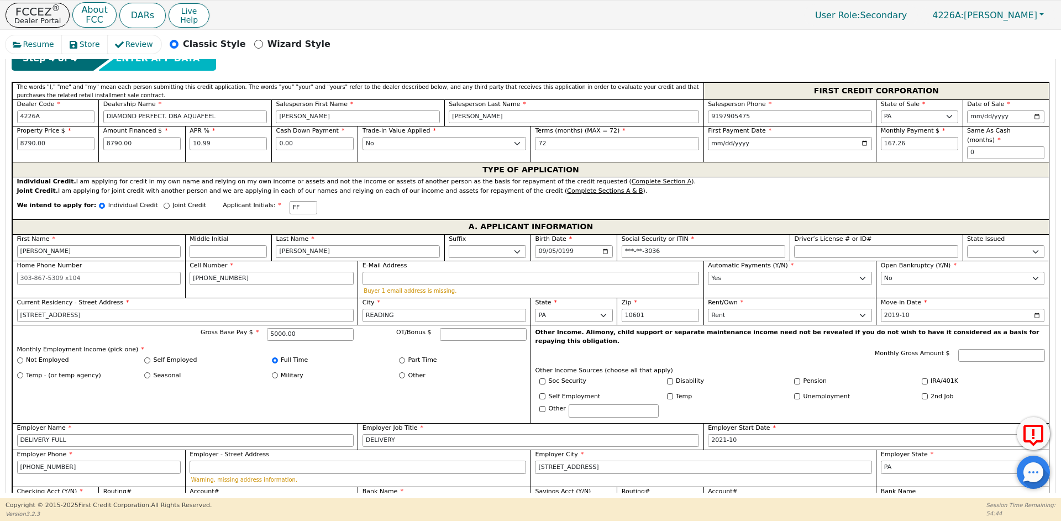
scroll to position [491, 0]
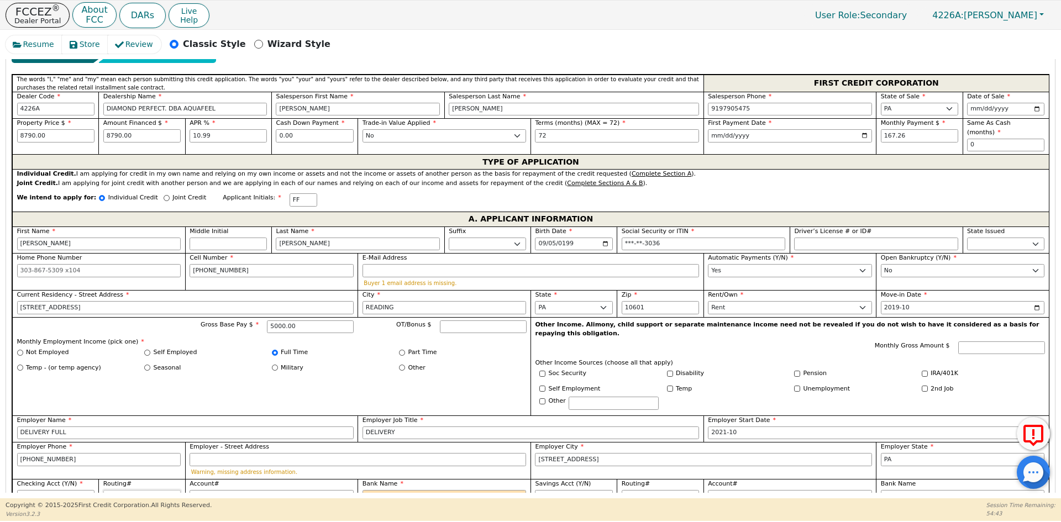
drag, startPoint x: 140, startPoint y: 485, endPoint x: 82, endPoint y: 481, distance: 57.6
click at [82, 481] on div "First Name [PERSON_NAME] Middle Initial Last Name [PERSON_NAME]. Sr. II III IV …" at bounding box center [530, 367] width 1037 height 280
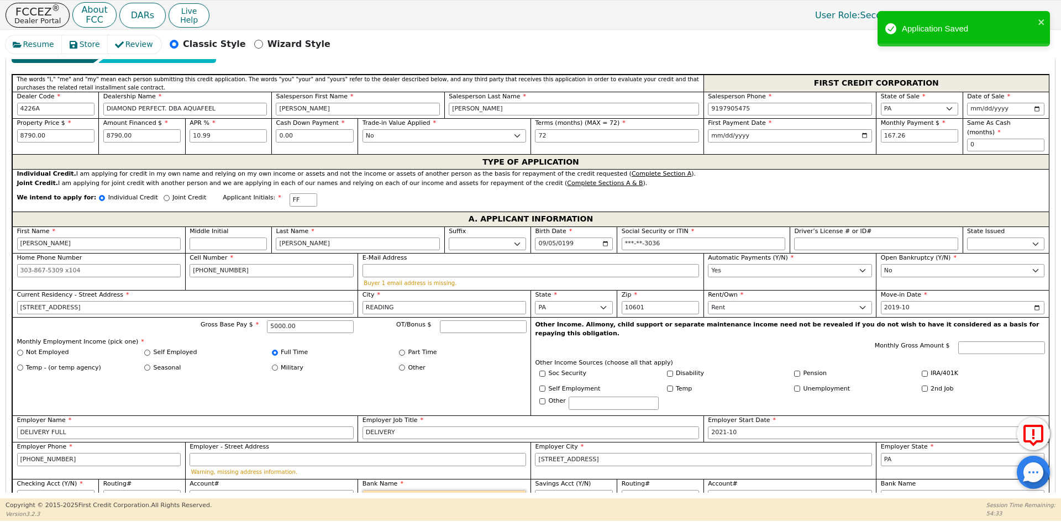
type input "*********"
click at [392, 490] on input "Bank Name" at bounding box center [445, 496] width 164 height 13
type input "CREDIT UNION"
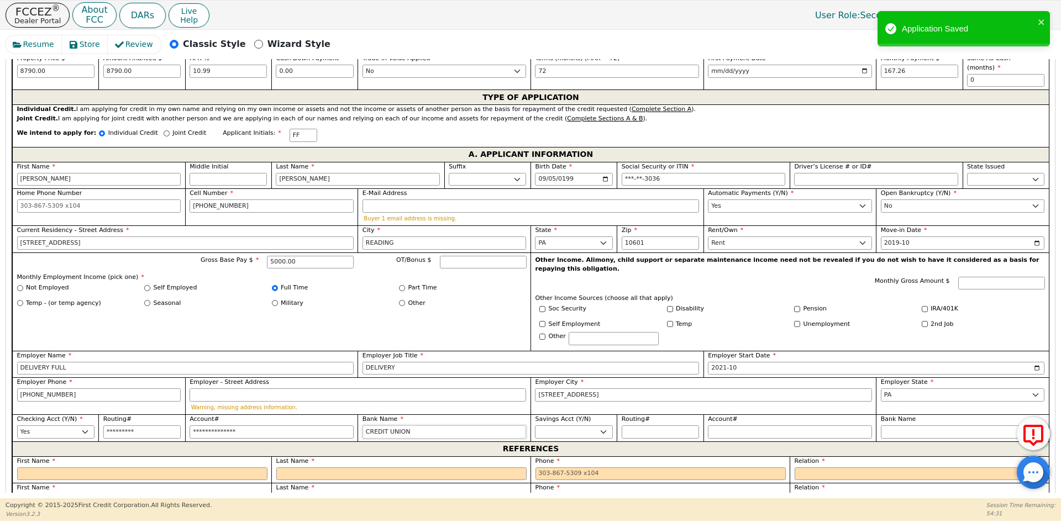
scroll to position [657, 0]
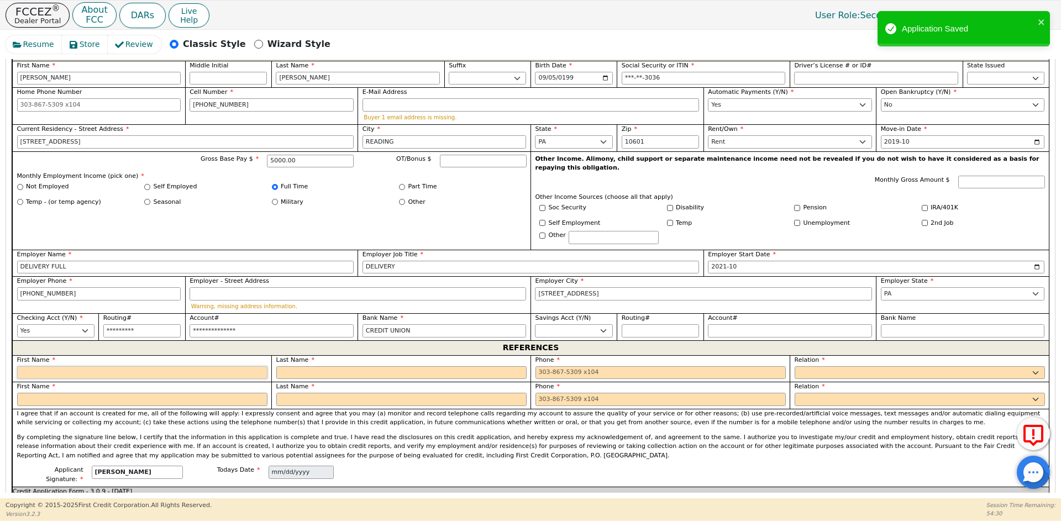
click at [99, 367] on input "text" at bounding box center [142, 373] width 250 height 13
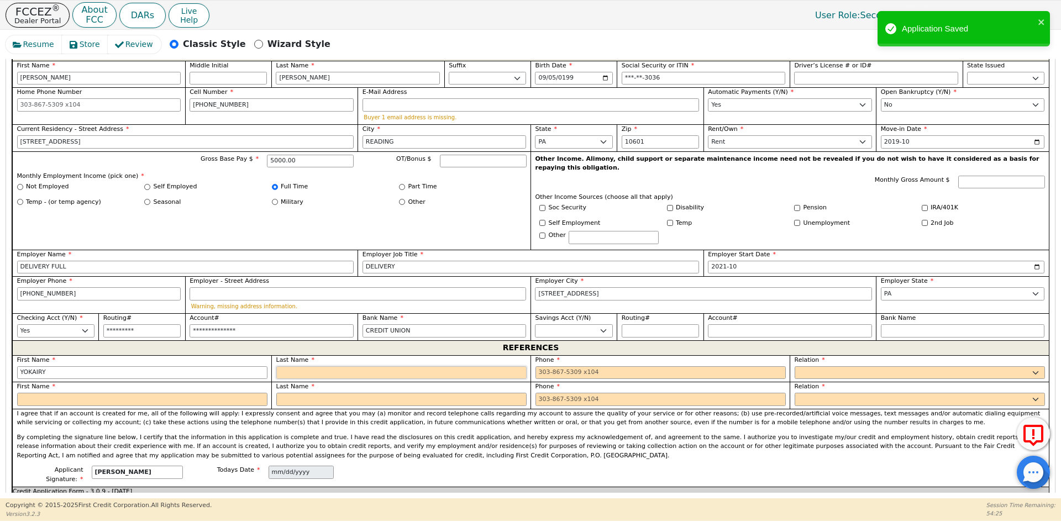
type input "YOKAIRY"
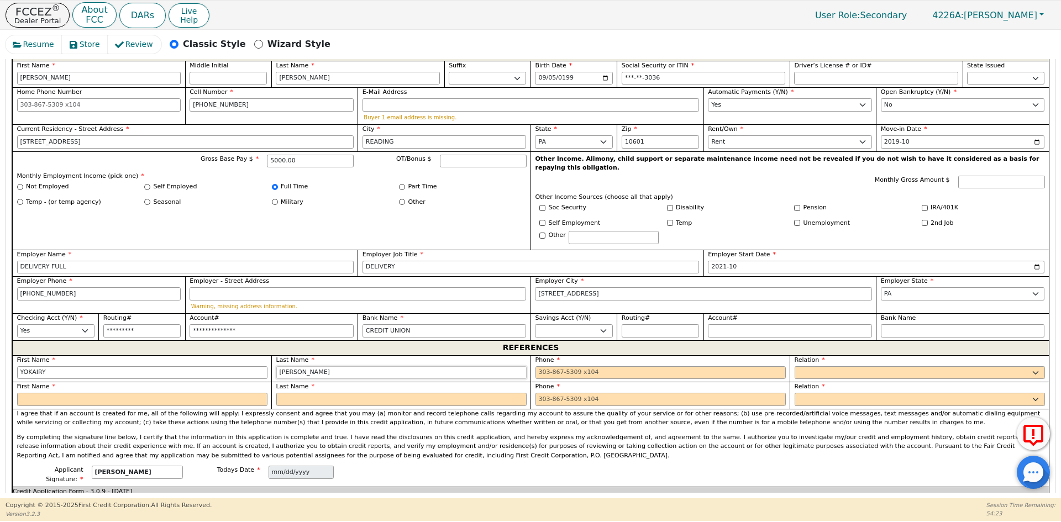
type input "[PERSON_NAME]"
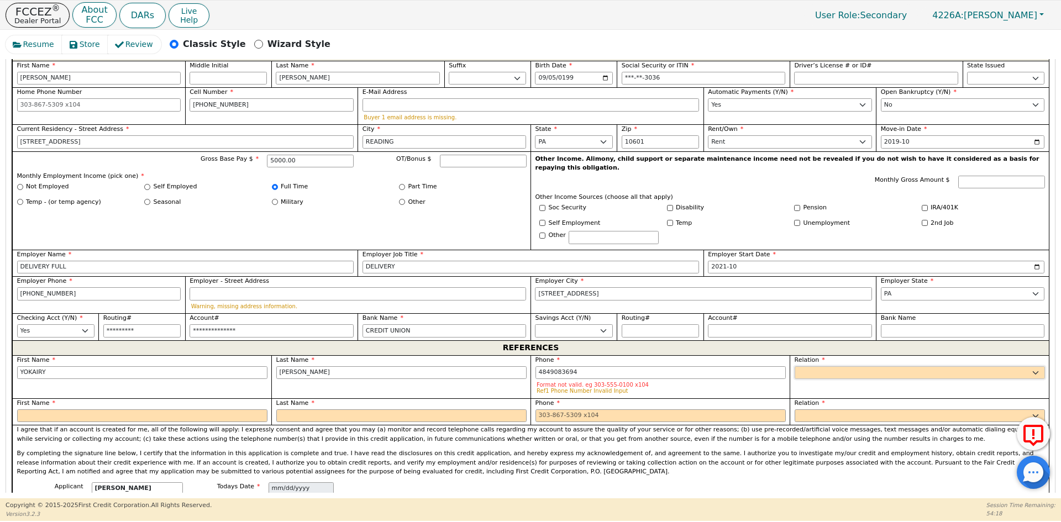
type input "[PHONE_NUMBER]"
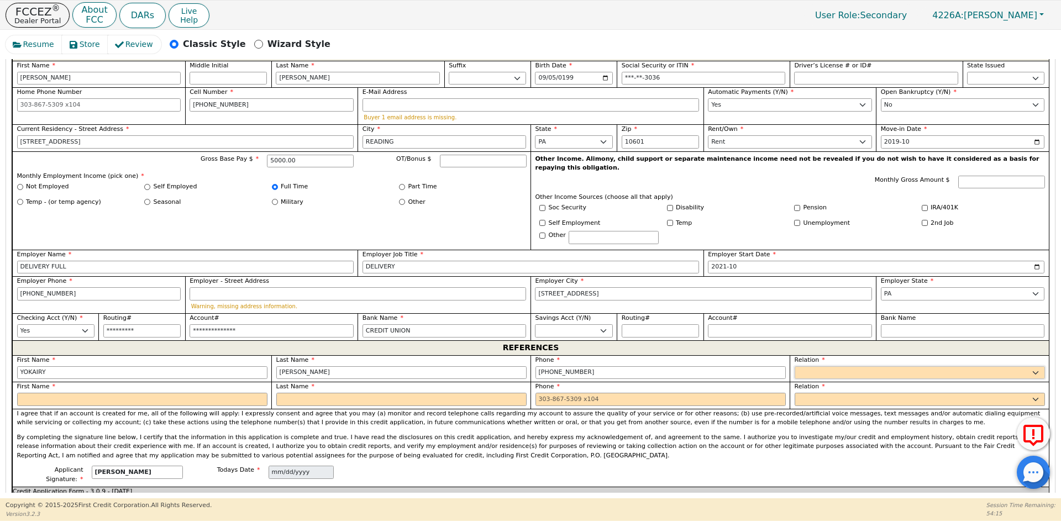
select select "OTHER"
click at [890, 367] on input "text" at bounding box center [963, 373] width 164 height 13
type input "FAMILY"
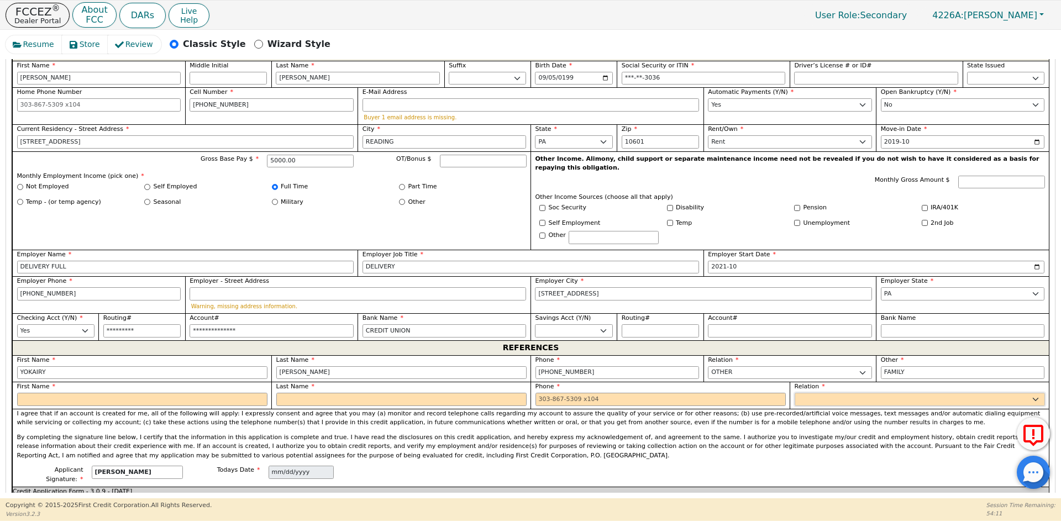
click at [910, 393] on select "FATHER MOTHER SISTER BROTHER DAUGHTER SON CO-WORKER NEIGHBOR FRIEND COUSIN G-MO…" at bounding box center [920, 399] width 250 height 13
select select "FRIEND"
click at [910, 393] on select "FATHER MOTHER SISTER BROTHER DAUGHTER SON CO-WORKER NEIGHBOR FRIEND COUSIN G-MO…" at bounding box center [920, 399] width 250 height 13
click at [155, 393] on input "text" at bounding box center [142, 399] width 250 height 13
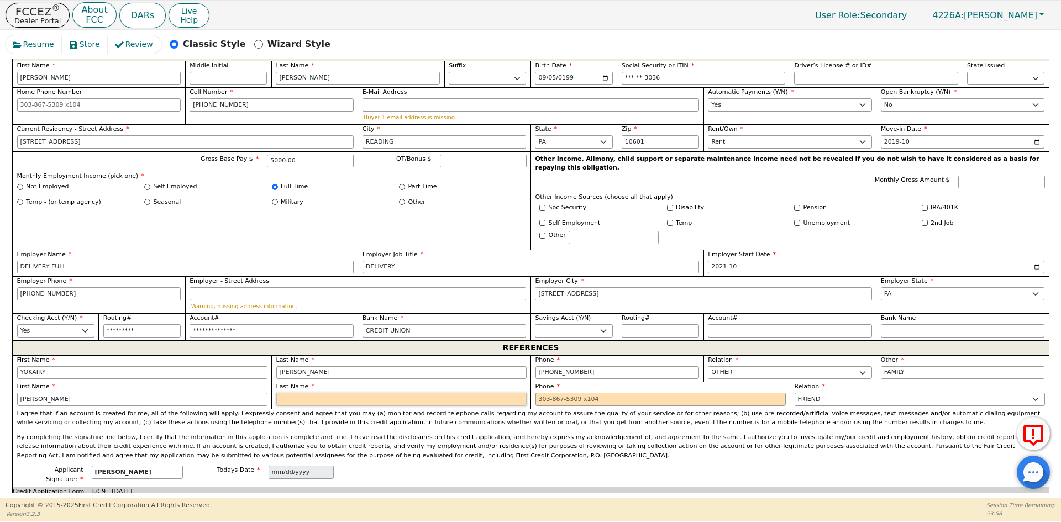
type input "[PERSON_NAME]"
type input "D"
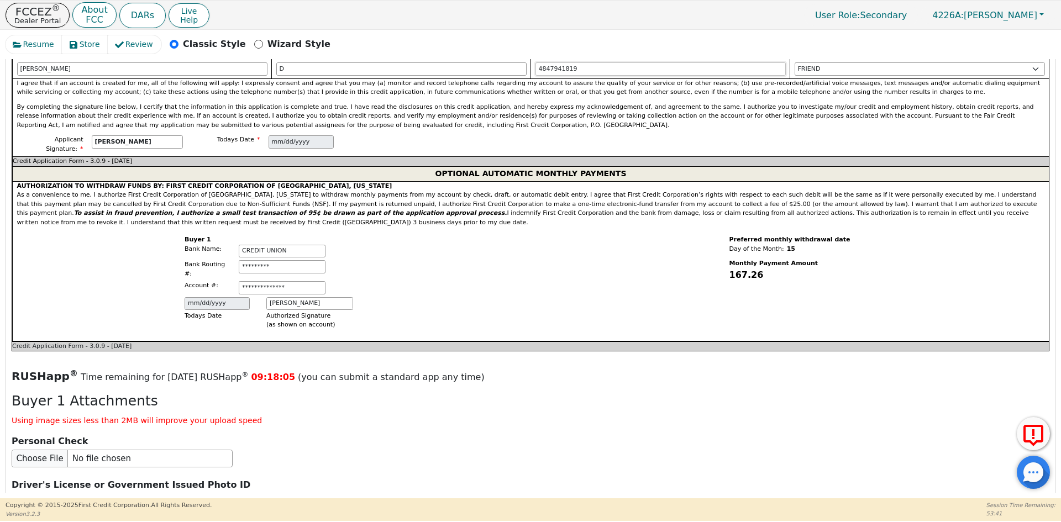
scroll to position [989, 0]
type input "[PHONE_NUMBER]"
click at [97, 492] on input "file" at bounding box center [122, 501] width 221 height 18
type input "C:\fakepath\ID [PERSON_NAME].pdf"
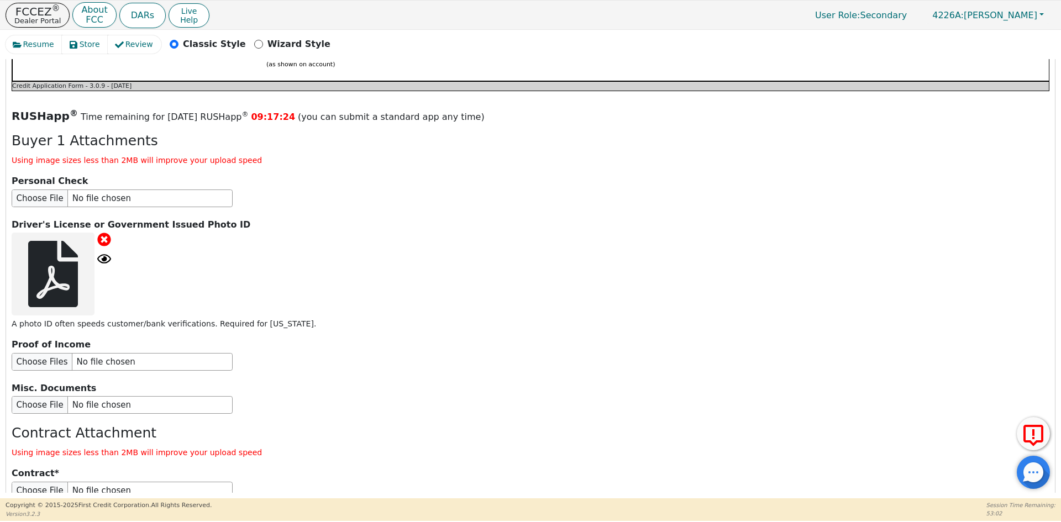
scroll to position [1313, 0]
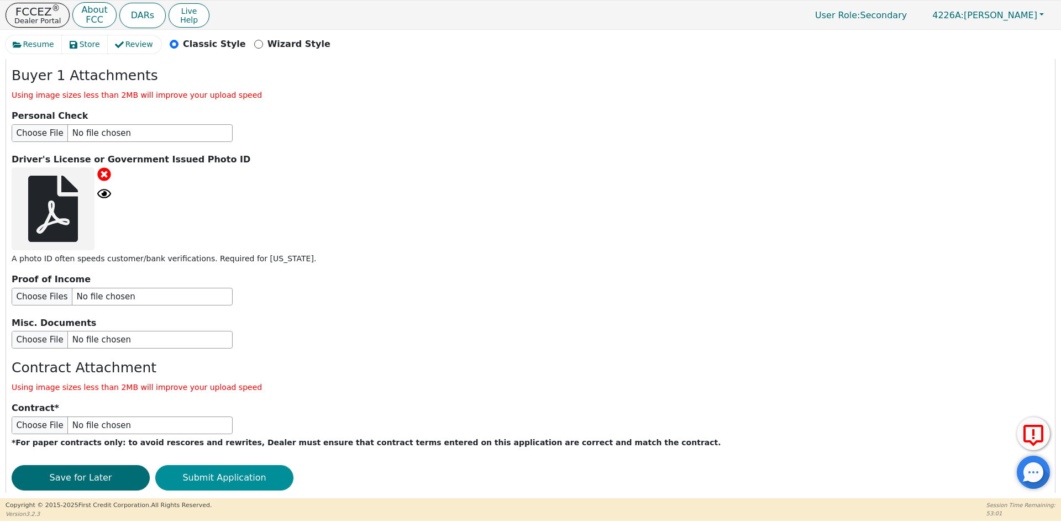
click at [245, 465] on button "Submit Application" at bounding box center [224, 477] width 138 height 25
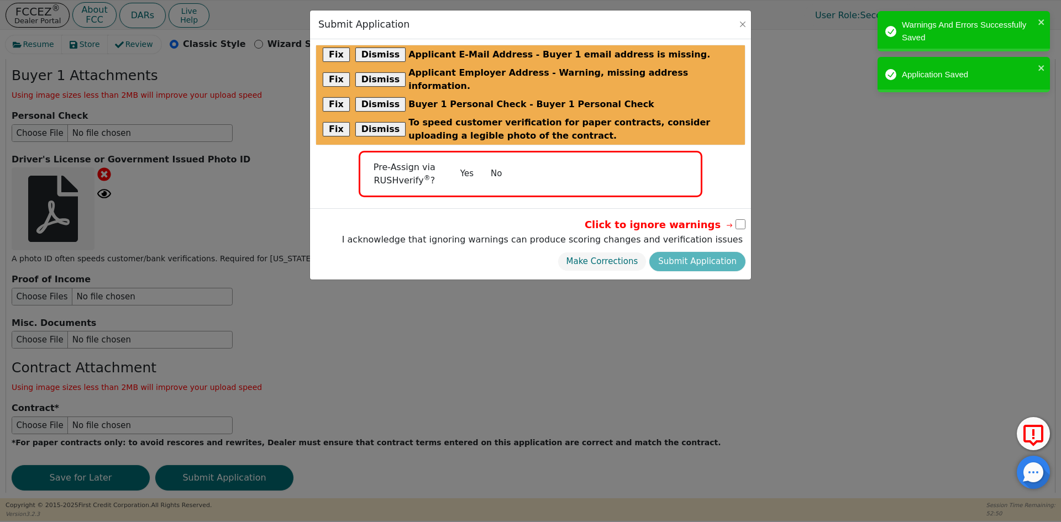
click at [498, 164] on button "No" at bounding box center [496, 173] width 29 height 19
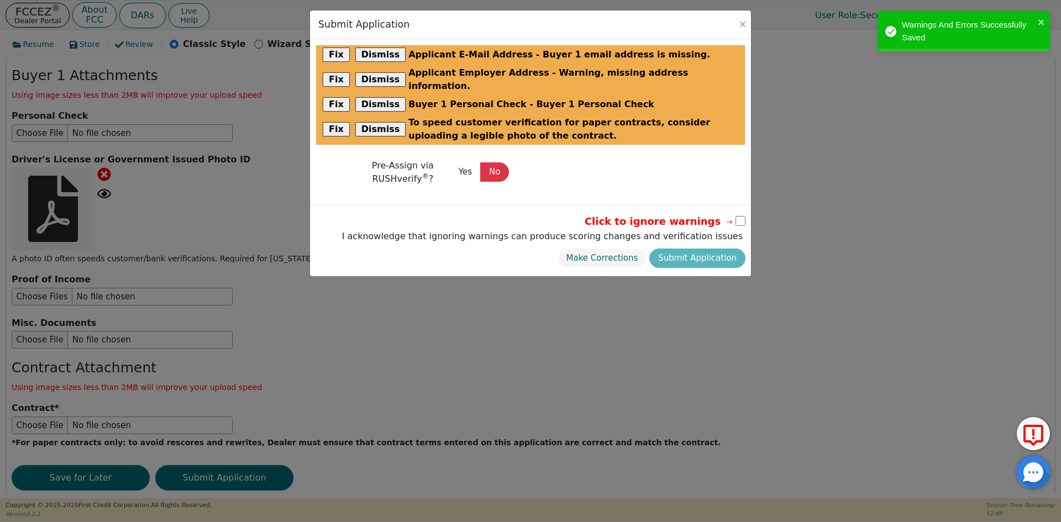
drag, startPoint x: 737, startPoint y: 207, endPoint x: 737, endPoint y: 215, distance: 8.3
click at [737, 216] on input "checkbox" at bounding box center [741, 221] width 10 height 10
checkbox input "true"
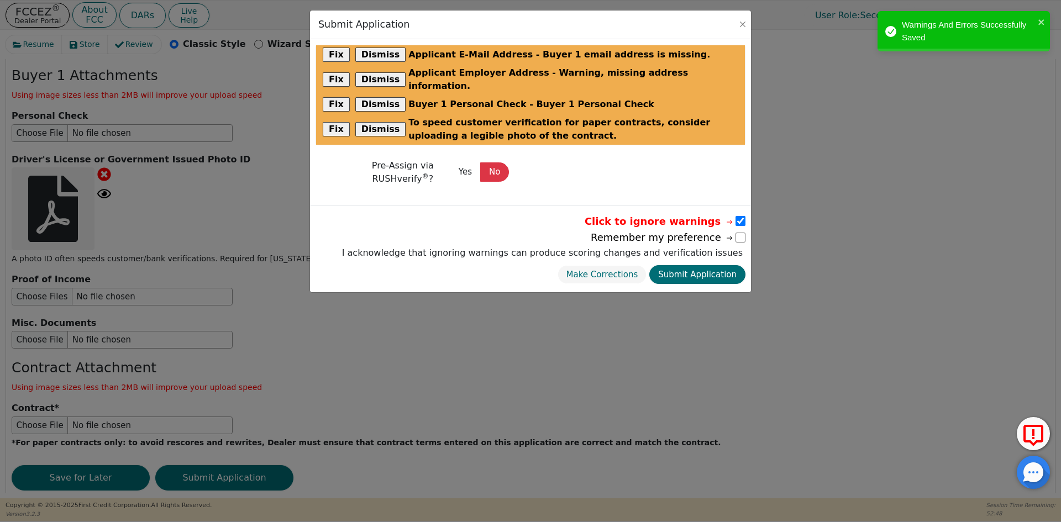
click at [706, 265] on button "Submit Application" at bounding box center [698, 274] width 96 height 19
select select
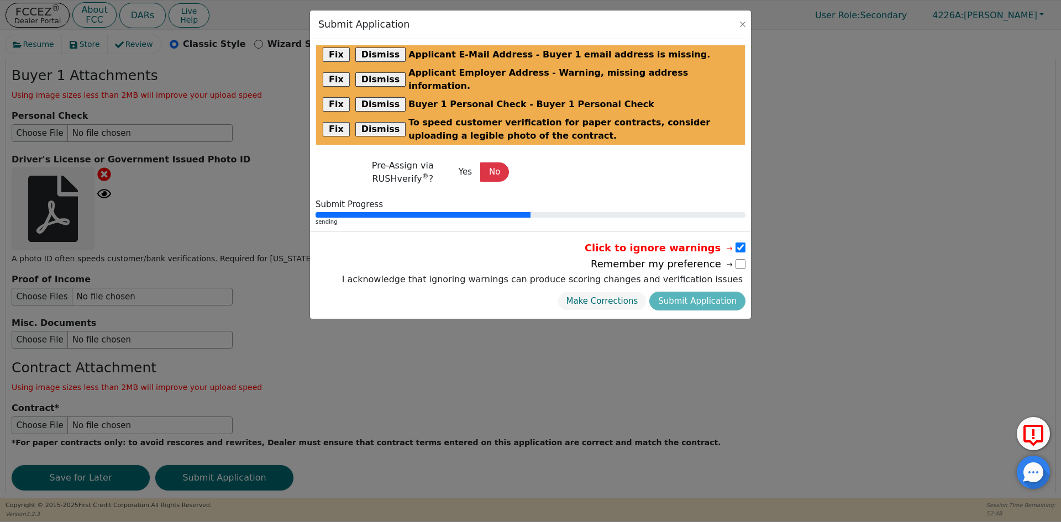
scroll to position [0, 0]
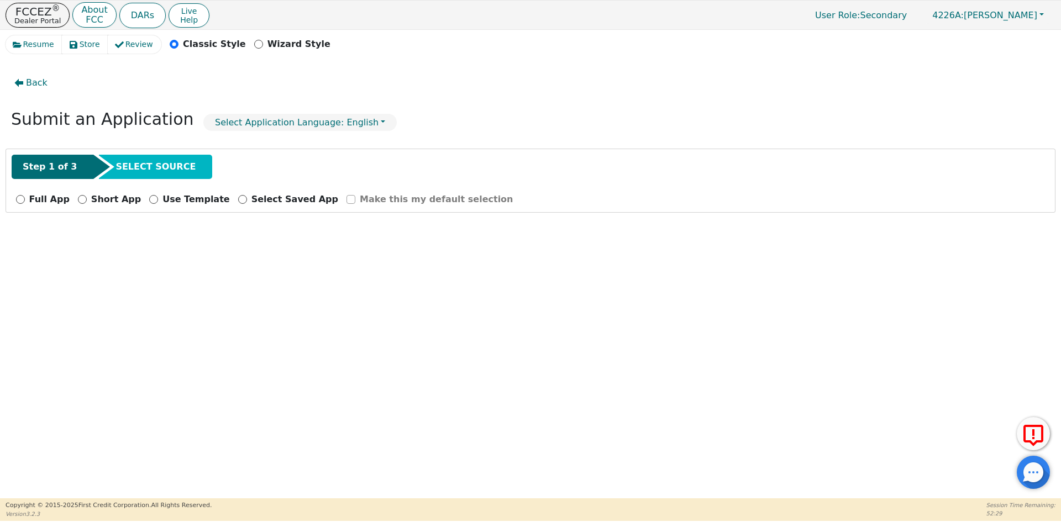
click at [35, 201] on p "Full App" at bounding box center [49, 199] width 40 height 13
click at [25, 201] on input "Full App" at bounding box center [20, 199] width 9 height 9
radio input "true"
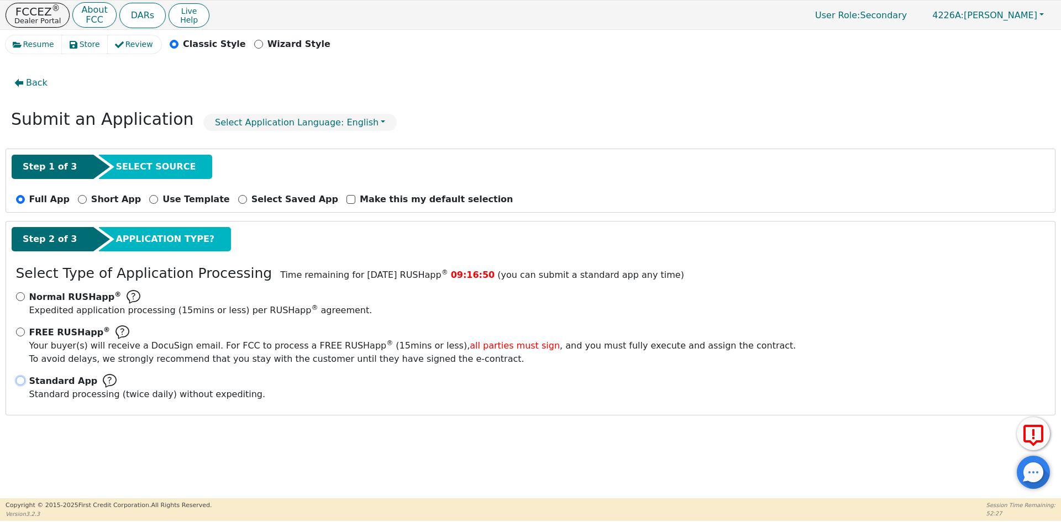
click at [20, 381] on input "Standard App Standard processing (twice daily) without expediting." at bounding box center [20, 380] width 9 height 9
radio input "true"
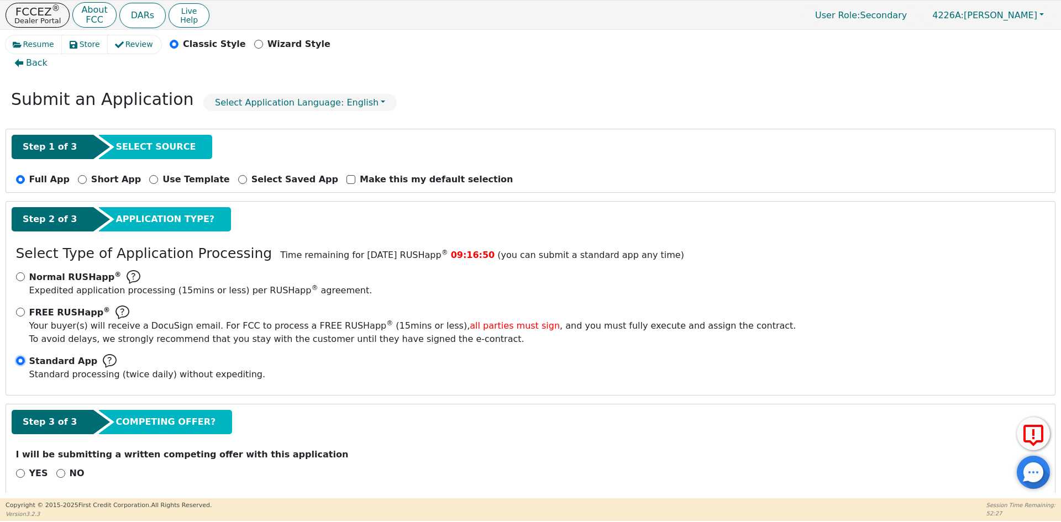
scroll to position [31, 0]
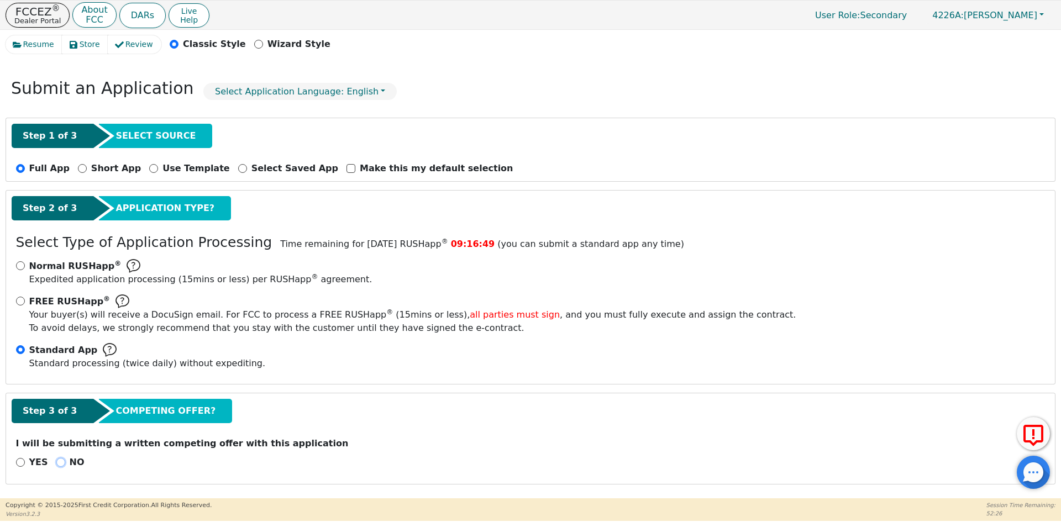
click at [56, 460] on input "NO" at bounding box center [60, 462] width 9 height 9
radio input "true"
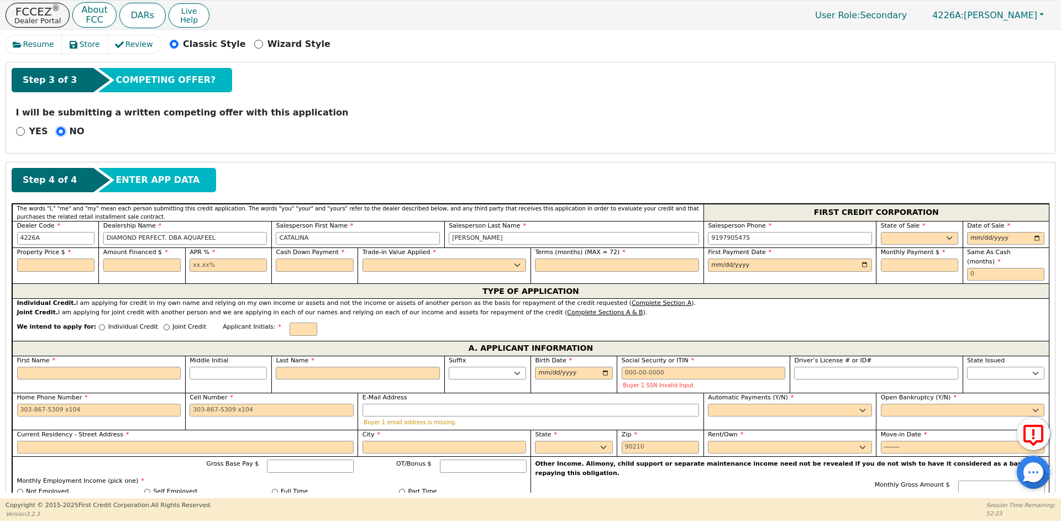
scroll to position [363, 0]
drag, startPoint x: 340, startPoint y: 234, endPoint x: 160, endPoint y: 234, distance: 180.2
click at [160, 234] on div "Dealer Code 4226A Dealership Name DIAMOND PERFECT. DBA AQUAFEEL Salesperson Fir…" at bounding box center [530, 234] width 1037 height 27
type input "MARIANGELIXA"
type input "[PERSON_NAME]"
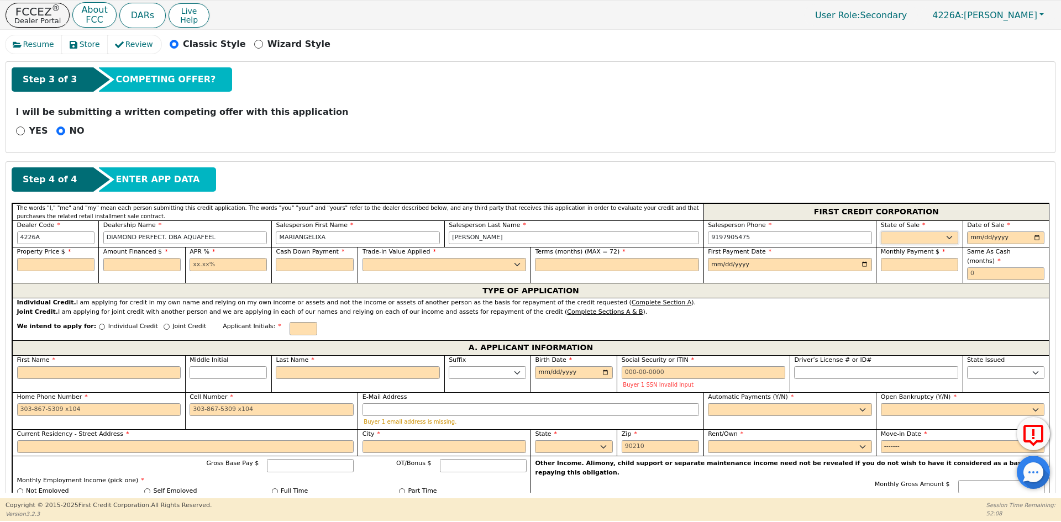
type input "[PHONE_NUMBER]"
click at [936, 240] on select "AK AL AR AZ CA CO CT DC DE FL [GEOGRAPHIC_DATA] HI IA ID IL IN KS [GEOGRAPHIC_D…" at bounding box center [919, 238] width 77 height 13
select select "PA"
click at [935, 240] on select "AK AL AR AZ CA CO CT DC DE FL [GEOGRAPHIC_DATA] HI IA ID IL IN KS [GEOGRAPHIC_D…" at bounding box center [919, 238] width 77 height 13
click at [1032, 235] on input "date" at bounding box center [1005, 238] width 77 height 13
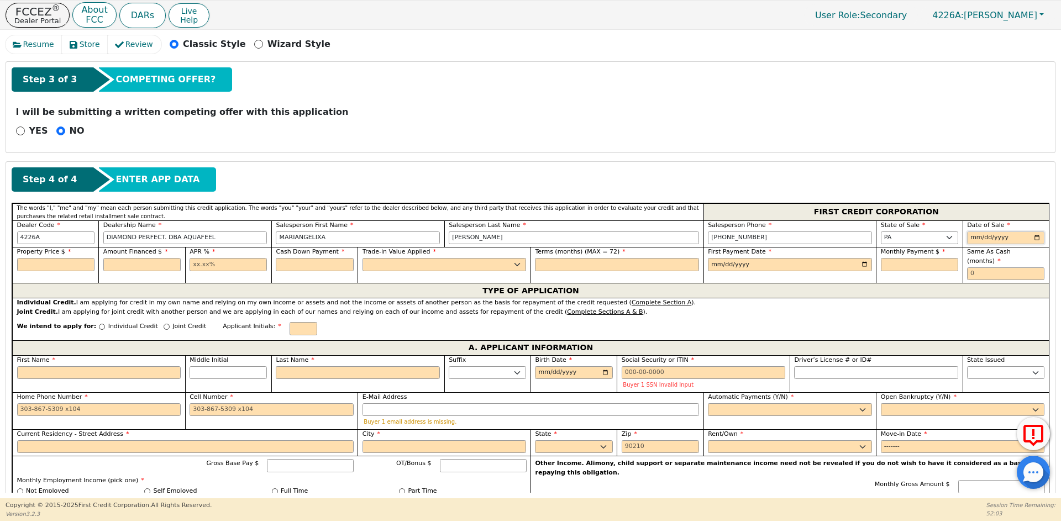
type input "[DATE]"
click at [39, 264] on input "text" at bounding box center [55, 264] width 77 height 13
type input "8790.00"
click at [133, 266] on input "text" at bounding box center [141, 264] width 77 height 13
type input "8790.00"
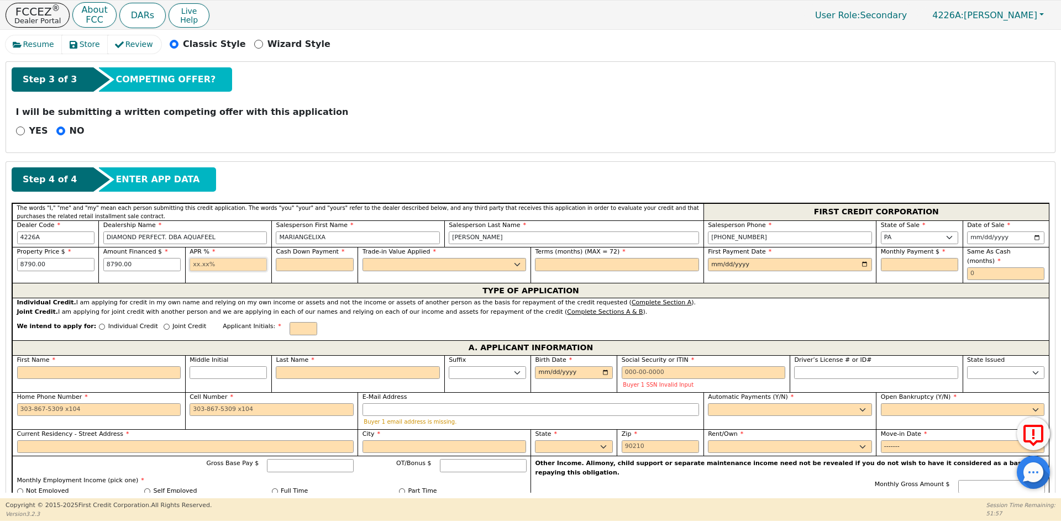
click at [233, 262] on input "text" at bounding box center [228, 264] width 77 height 13
type input "10.99"
click at [295, 261] on input "text" at bounding box center [314, 264] width 77 height 13
type input "0.00"
click at [396, 266] on select "Yes No" at bounding box center [445, 264] width 164 height 13
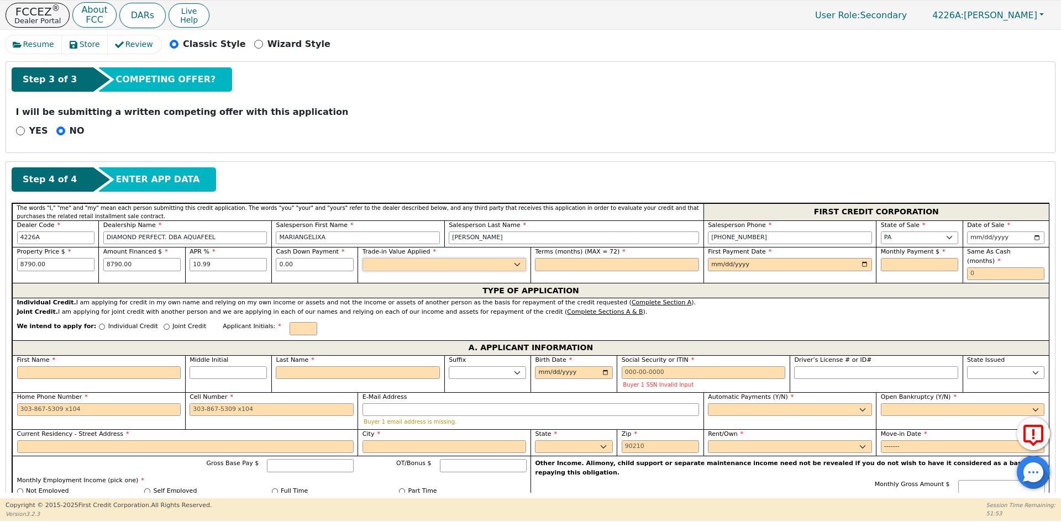
select select "n"
click at [363, 258] on select "Yes No" at bounding box center [445, 264] width 164 height 13
click at [572, 261] on input "text" at bounding box center [617, 264] width 164 height 13
type input "72"
click at [867, 263] on input "date" at bounding box center [790, 264] width 164 height 13
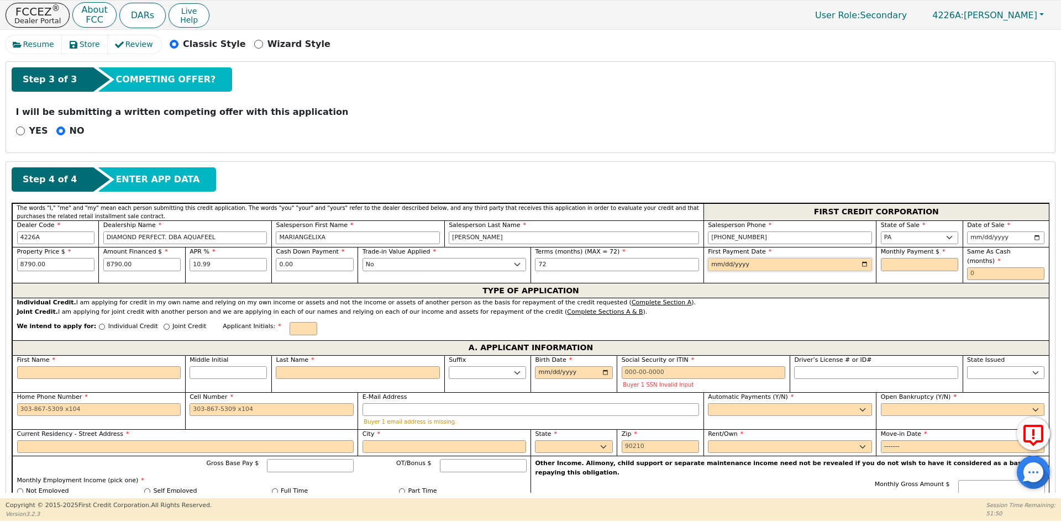
click at [862, 264] on input "date" at bounding box center [790, 264] width 164 height 13
type input "[DATE]"
click at [894, 268] on input "text" at bounding box center [919, 264] width 77 height 13
type input "167.26"
click at [1004, 270] on input "text" at bounding box center [1005, 274] width 77 height 13
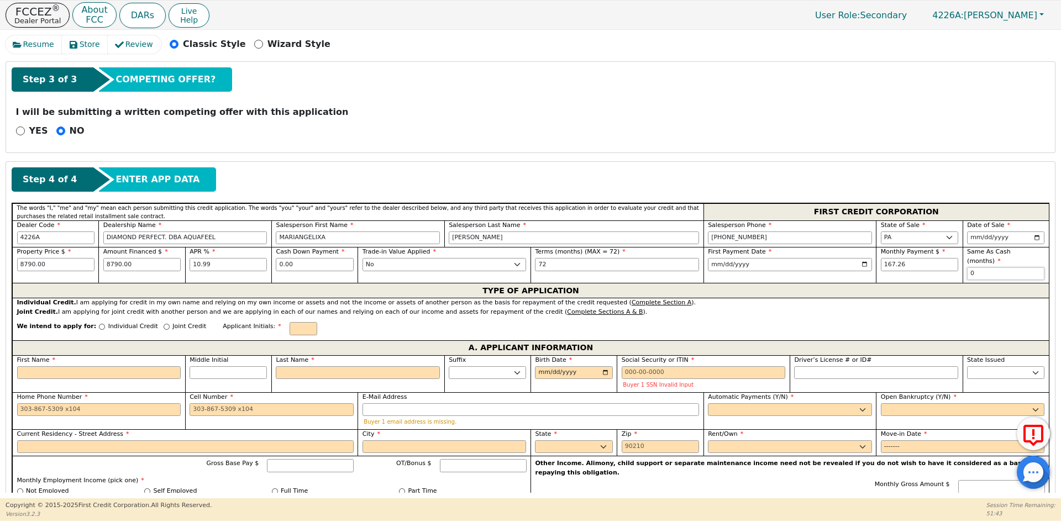
type input "0"
click at [108, 322] on p "Individual Credit" at bounding box center [133, 326] width 50 height 9
click at [105, 324] on input "Individual Credit" at bounding box center [102, 327] width 6 height 6
radio input "true"
click at [290, 322] on input "text" at bounding box center [304, 328] width 28 height 13
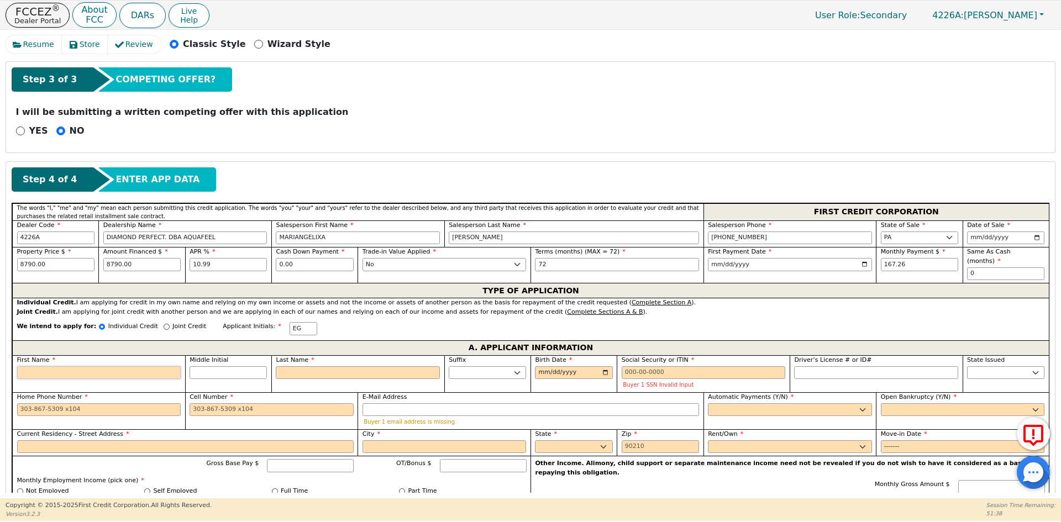
click at [101, 368] on input "First Name" at bounding box center [99, 373] width 164 height 13
type input "E"
type input "EL"
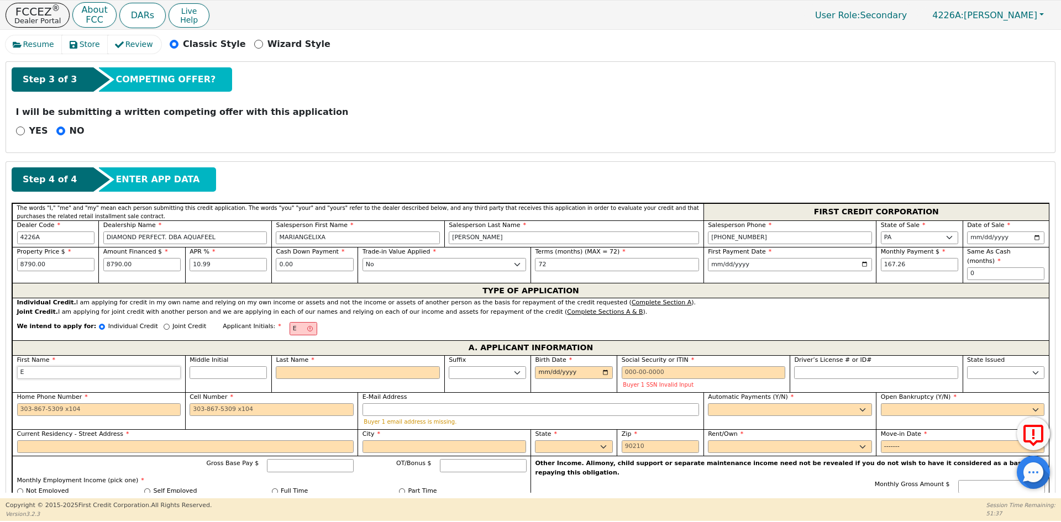
type input "EL"
type input "[PERSON_NAME]"
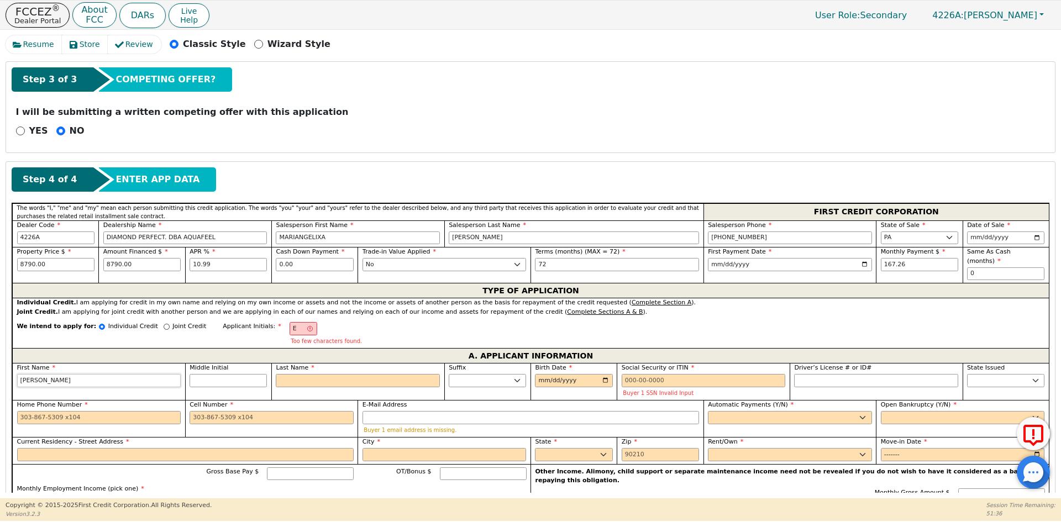
type input "[PERSON_NAME]"
type input "EL"
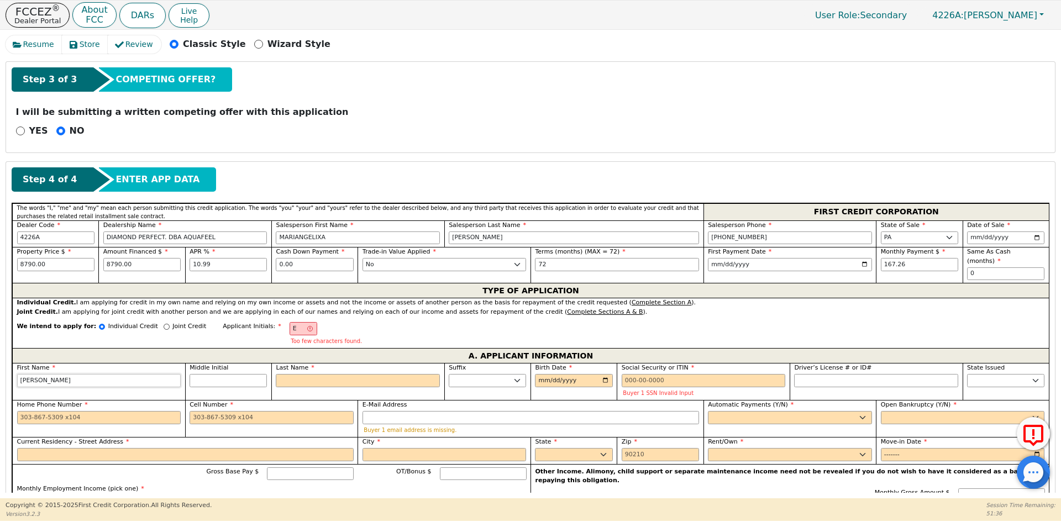
type input "EL"
type input "[PERSON_NAME]"
type input "ELIZ"
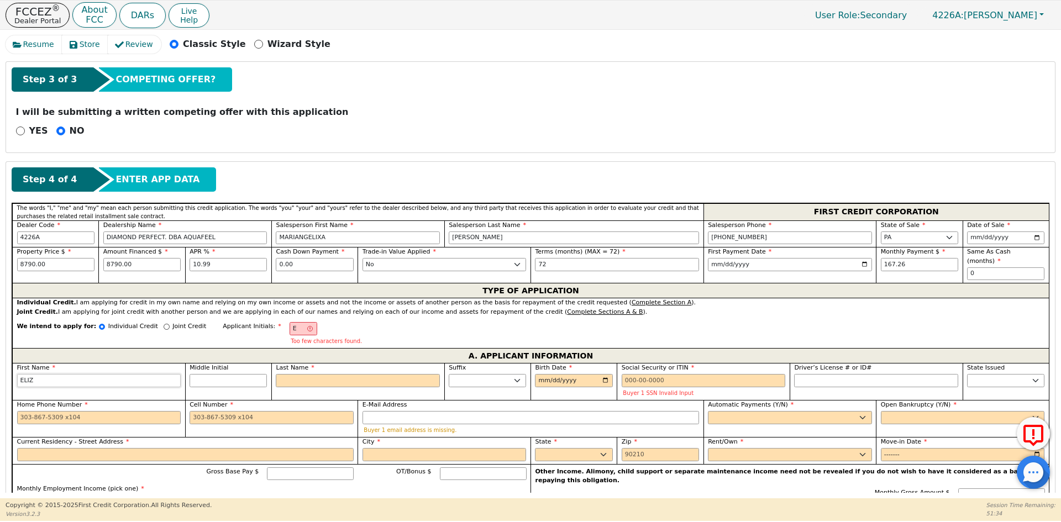
type input "[PERSON_NAME]"
type input "ELIZAB"
type input "[PERSON_NAME]"
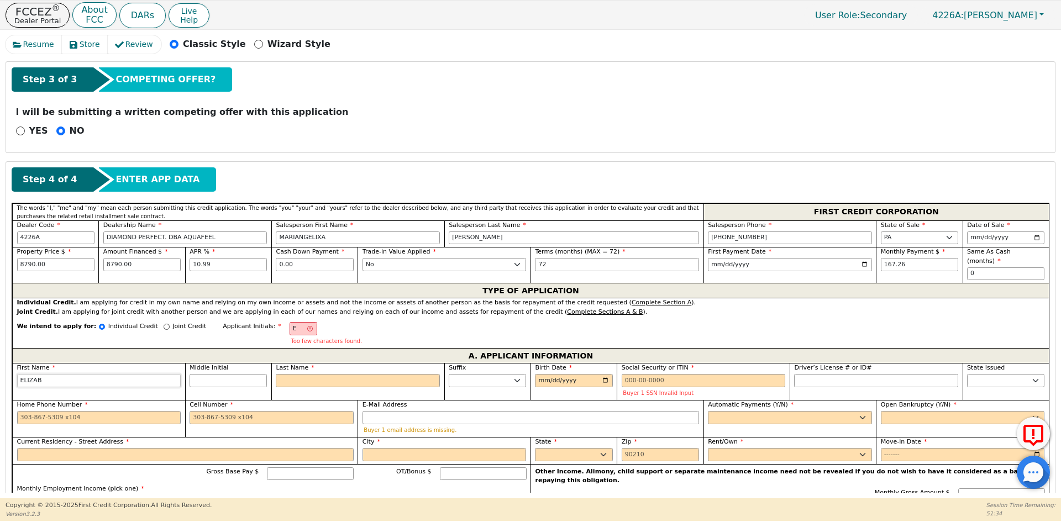
type input "[PERSON_NAME]"
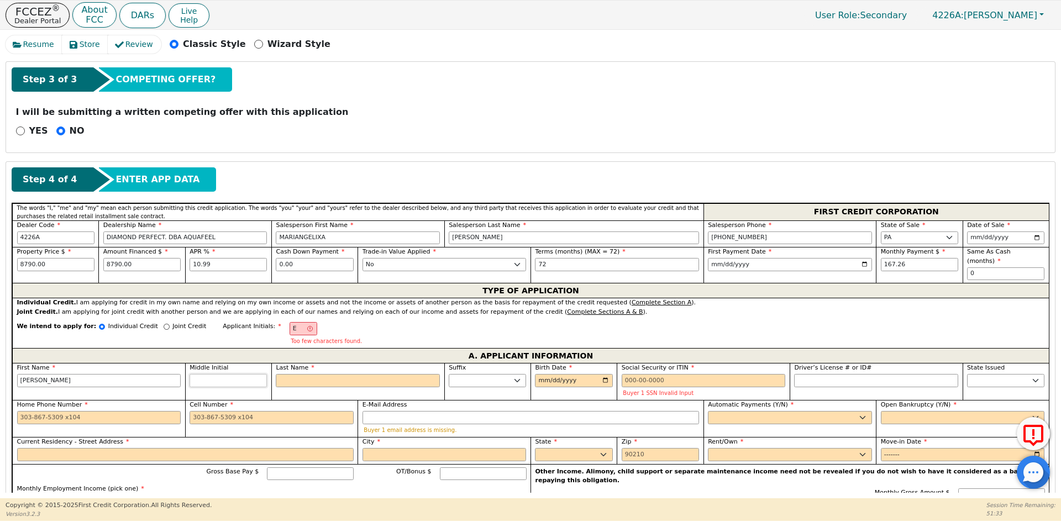
type input "[PERSON_NAME]"
type input "EG"
type input "G"
type input "[PERSON_NAME]"
type input "GO"
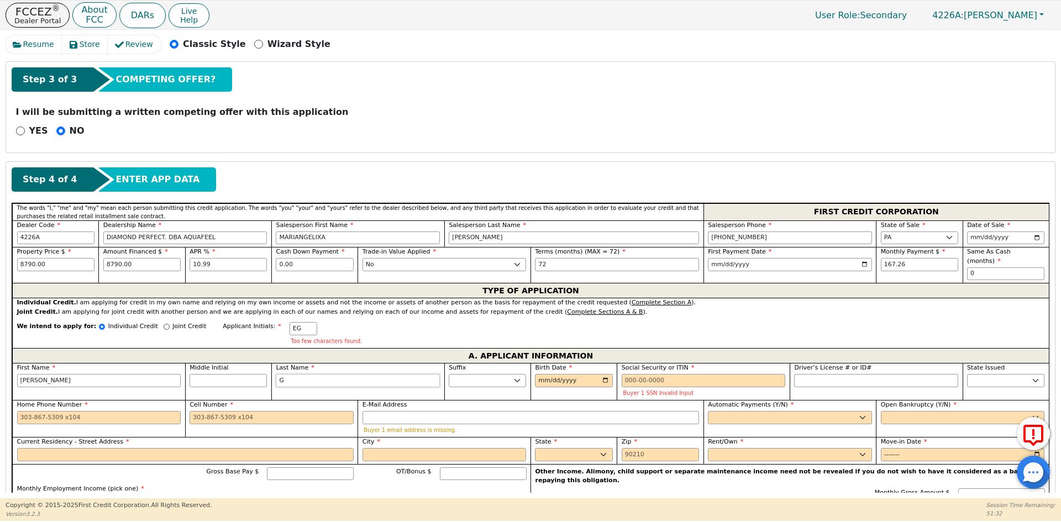
type input "[PERSON_NAME]"
type input "GON"
type input "[PERSON_NAME]"
type input "GONZ"
type input "[PERSON_NAME]"
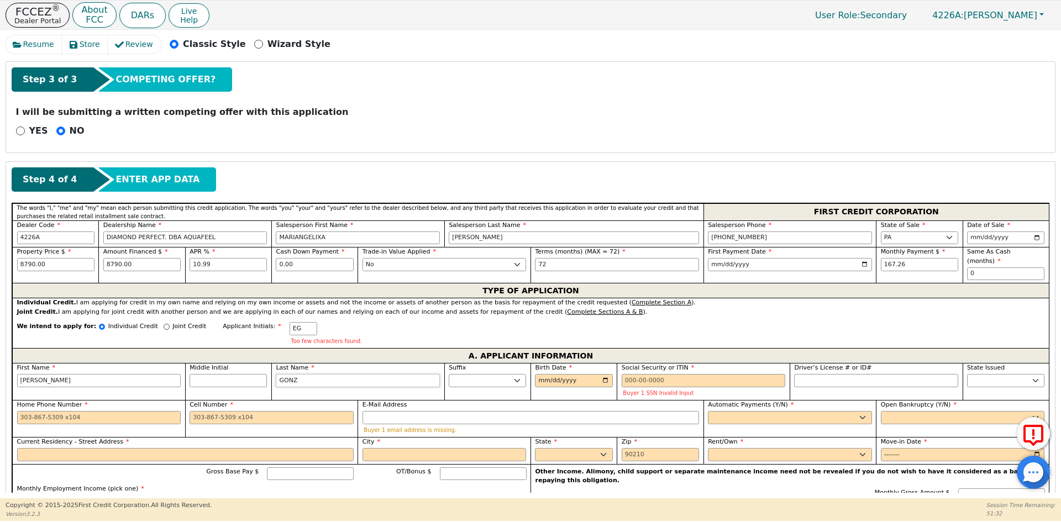
type input "GONZA"
type input "[PERSON_NAME]"
type input "GONZAL"
type input "[PERSON_NAME]"
type input "GONZALE"
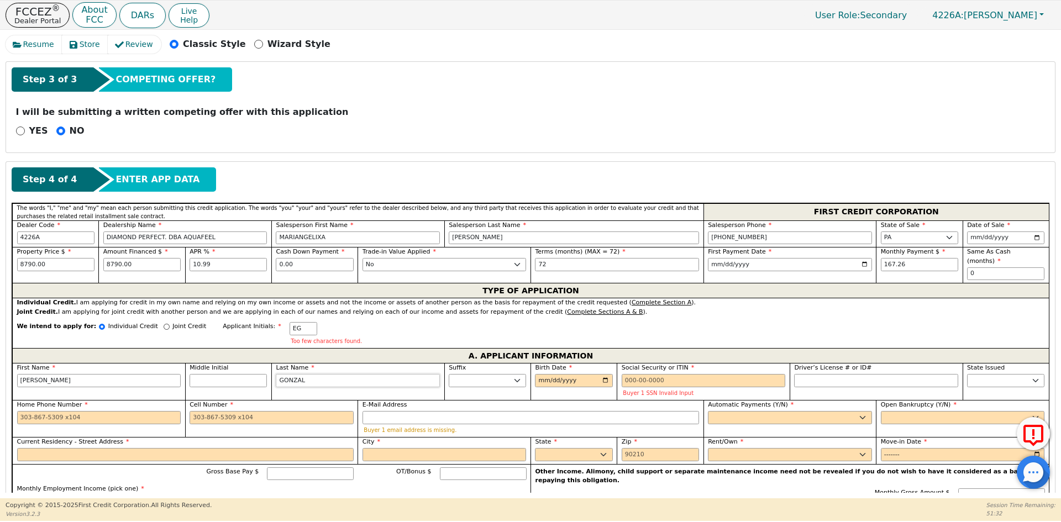
type input "[PERSON_NAME]"
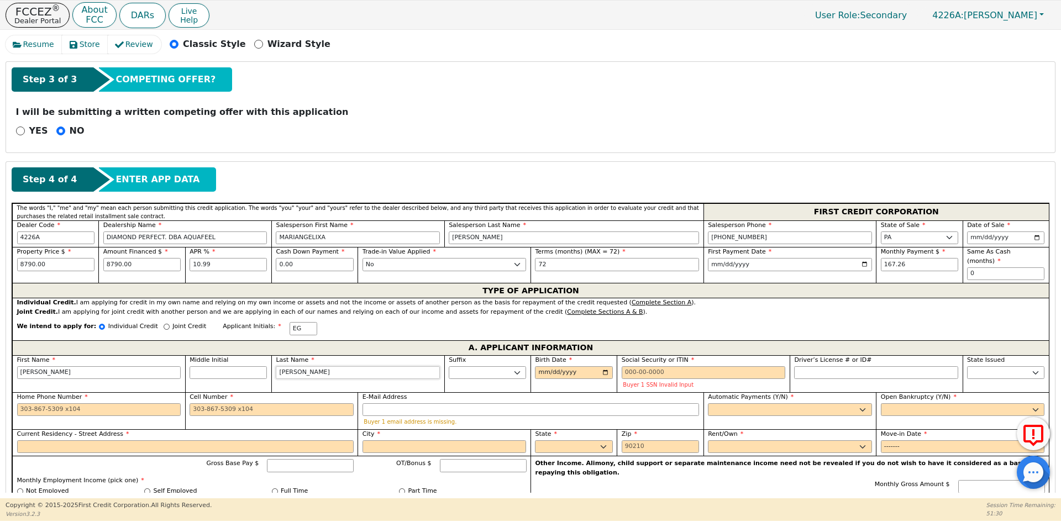
type input "[PERSON_NAME]"
type input "[DATE]"
click at [643, 367] on input "Social Security or ITIN" at bounding box center [704, 373] width 164 height 13
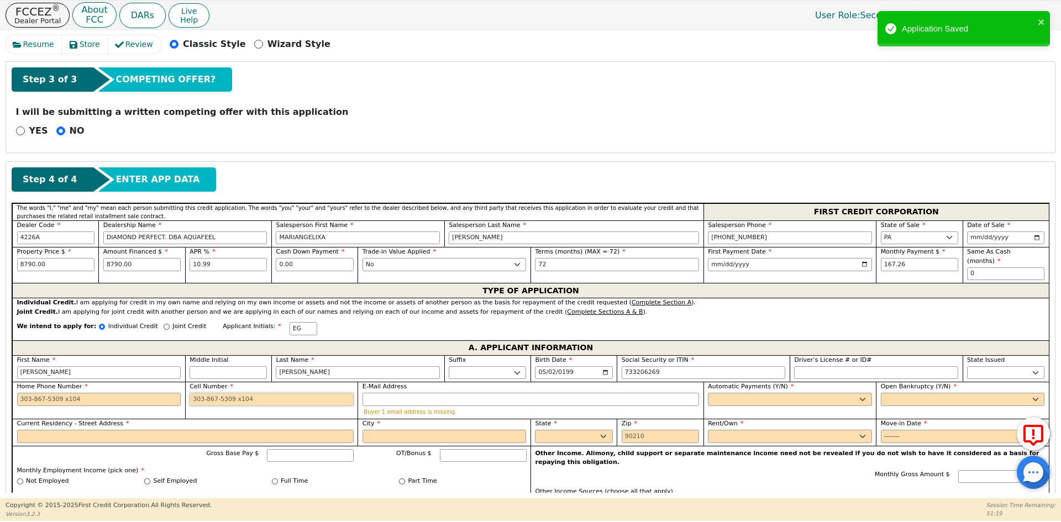
type input "***-**-6269"
click at [205, 395] on input "Cell Number" at bounding box center [272, 399] width 164 height 13
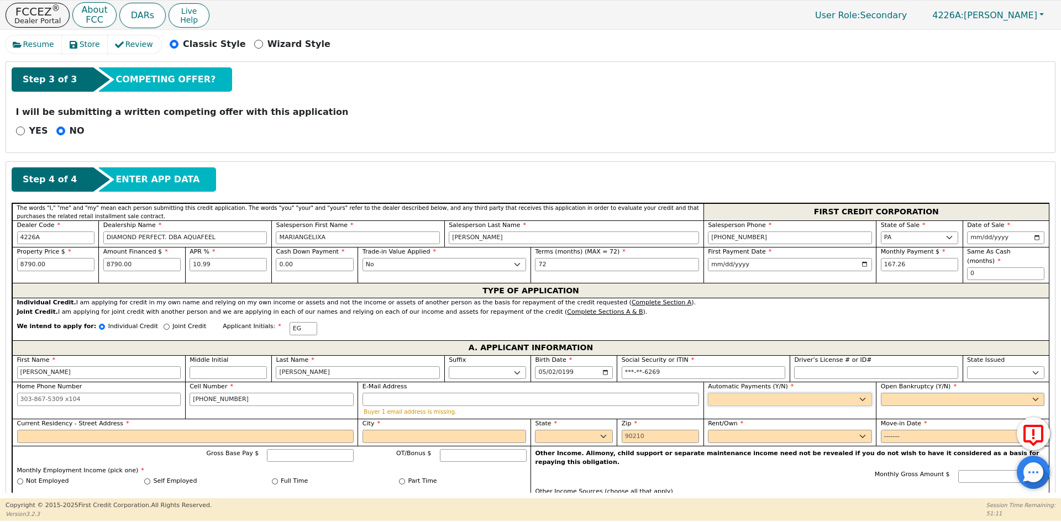
click at [772, 393] on select "Yes No" at bounding box center [790, 399] width 164 height 13
click at [708, 393] on select "Yes No" at bounding box center [790, 399] width 164 height 13
click at [886, 393] on select "Yes No" at bounding box center [963, 399] width 164 height 13
click at [881, 393] on select "Yes No" at bounding box center [963, 399] width 164 height 13
click at [86, 430] on input "Current Residency - Street Address" at bounding box center [185, 436] width 337 height 13
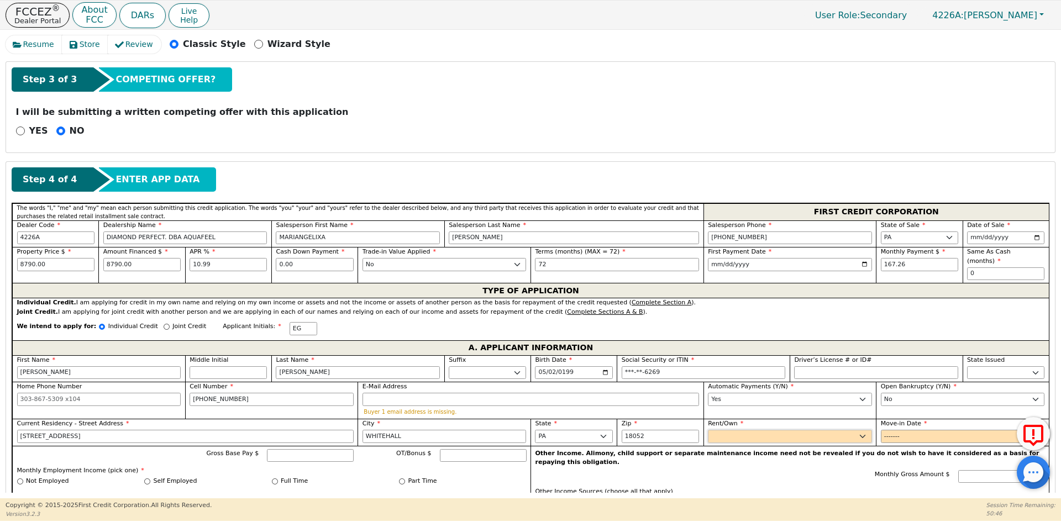
click at [718, 430] on select "Rent Own" at bounding box center [790, 436] width 164 height 13
click at [708, 430] on select "Rent Own" at bounding box center [790, 436] width 164 height 13
click at [883, 430] on input "Move-in Date" at bounding box center [963, 436] width 164 height 13
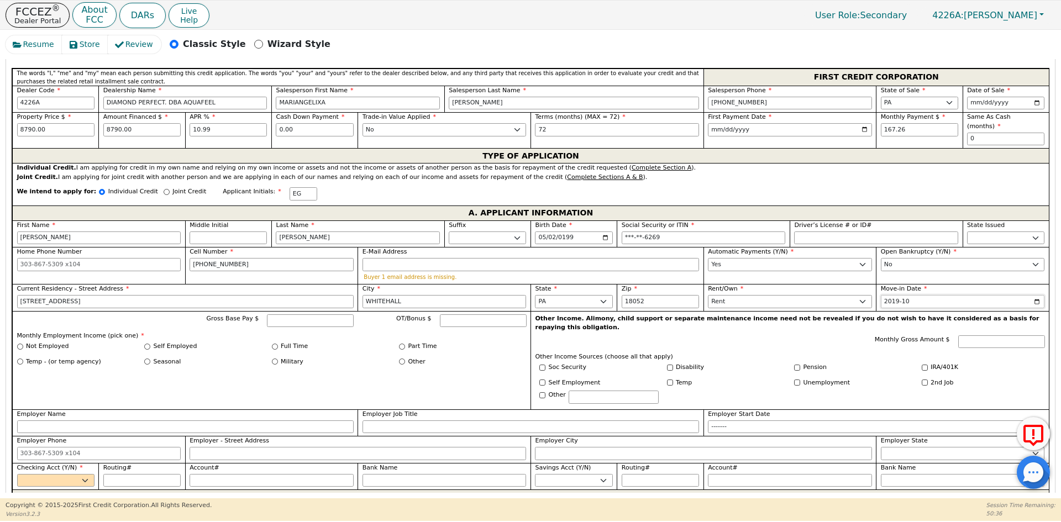
scroll to position [528, 0]
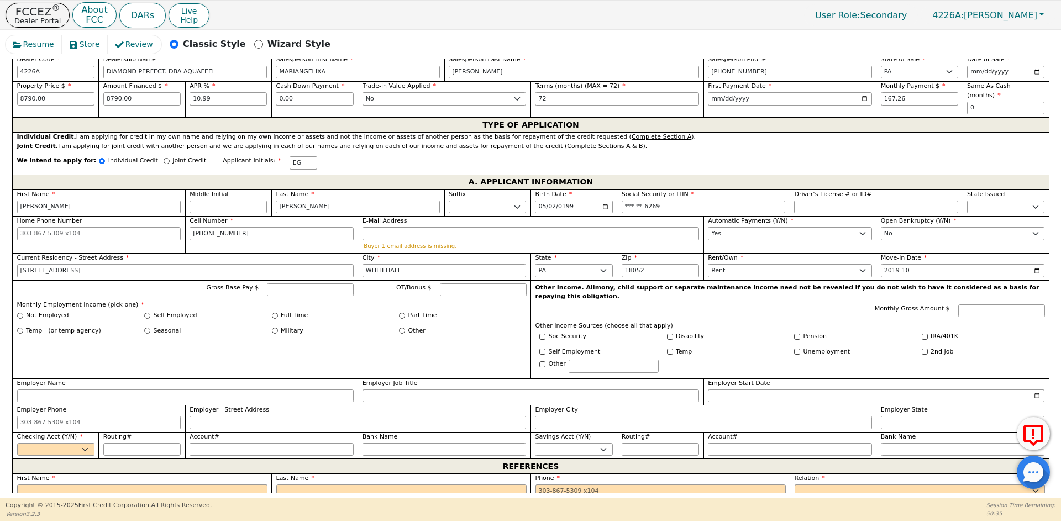
click at [285, 311] on label "Full Time" at bounding box center [294, 315] width 27 height 9
click at [278, 313] on input "Full Time" at bounding box center [275, 316] width 6 height 6
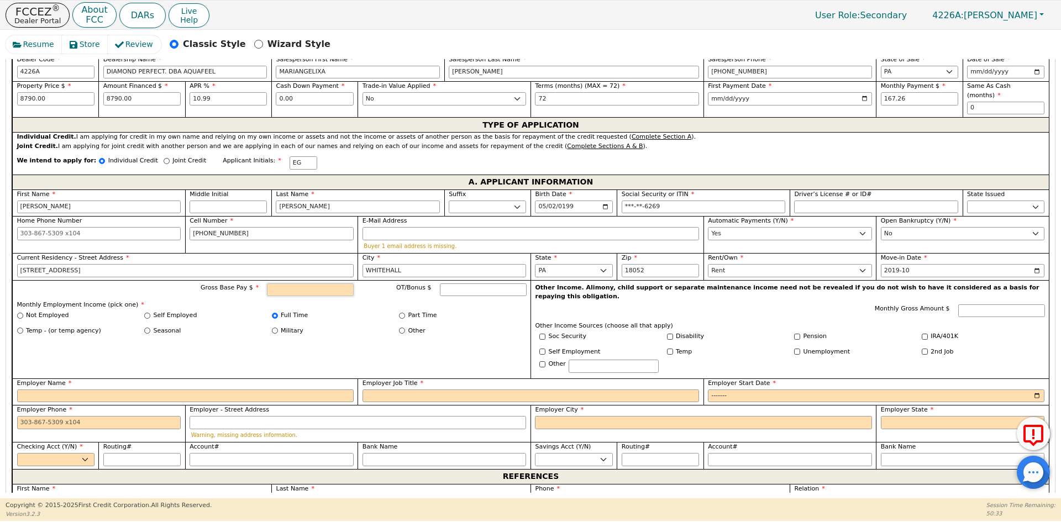
click at [341, 284] on input "Gross Base Pay $" at bounding box center [310, 290] width 87 height 13
click at [170, 390] on input "Employer Name" at bounding box center [185, 396] width 337 height 13
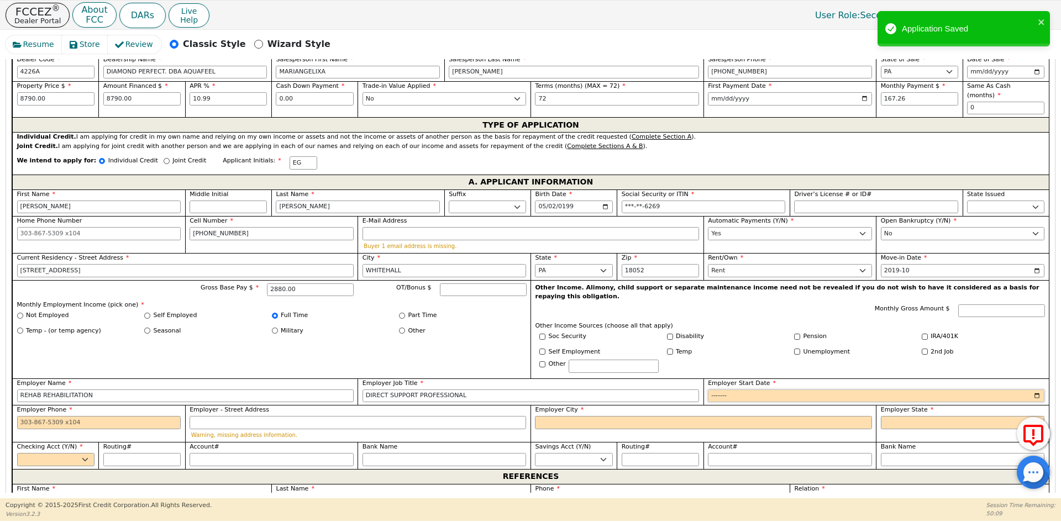
click at [724, 390] on input "Employer Start Date" at bounding box center [876, 396] width 337 height 13
click at [57, 416] on input "Employer Phone" at bounding box center [99, 422] width 164 height 13
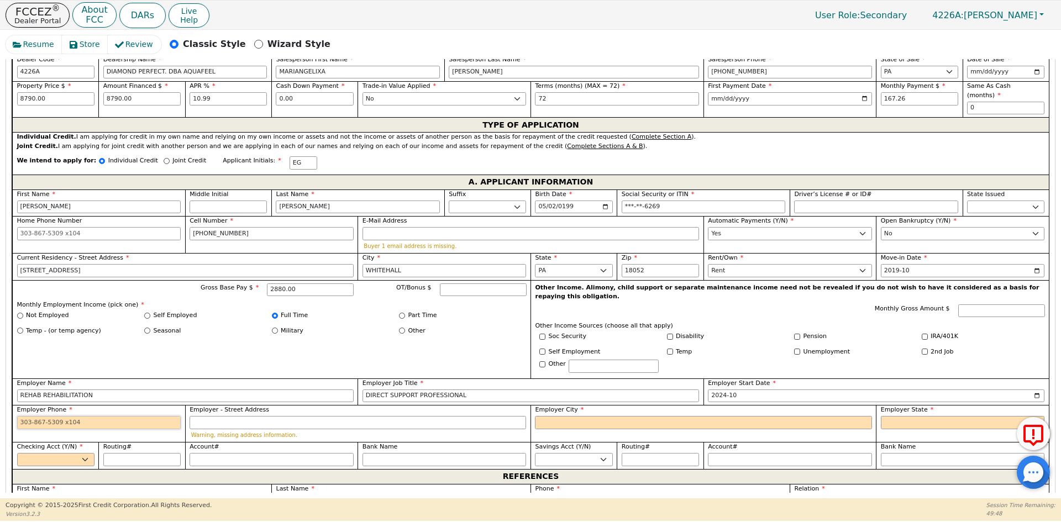
click at [82, 416] on input "Employer Phone" at bounding box center [99, 422] width 164 height 13
paste input "[PHONE_NUMBER]"
click at [574, 416] on input "Employer City" at bounding box center [703, 422] width 337 height 13
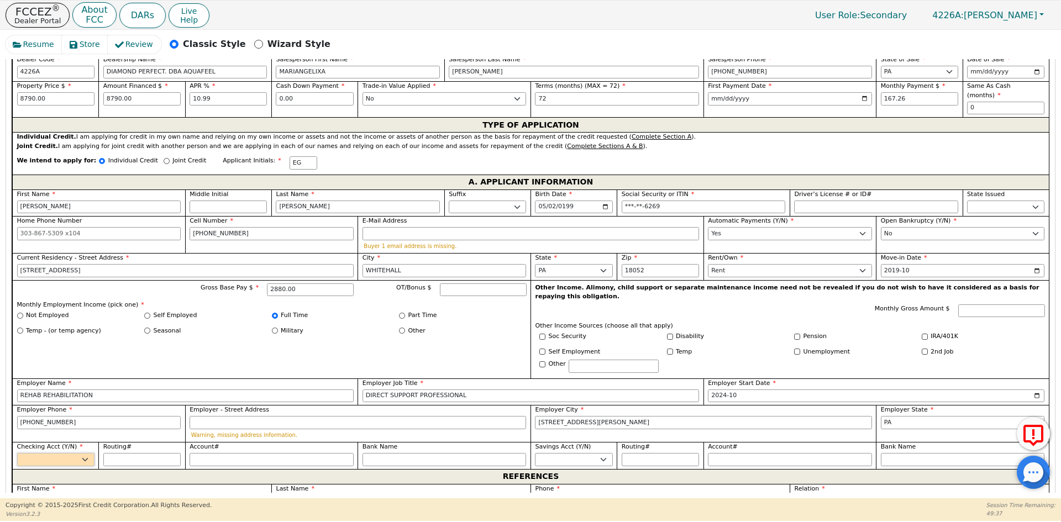
click at [32, 453] on select "Yes No" at bounding box center [55, 459] width 77 height 13
click at [17, 453] on select "Yes No" at bounding box center [55, 459] width 77 height 13
click at [140, 453] on input "Routing#" at bounding box center [141, 459] width 77 height 13
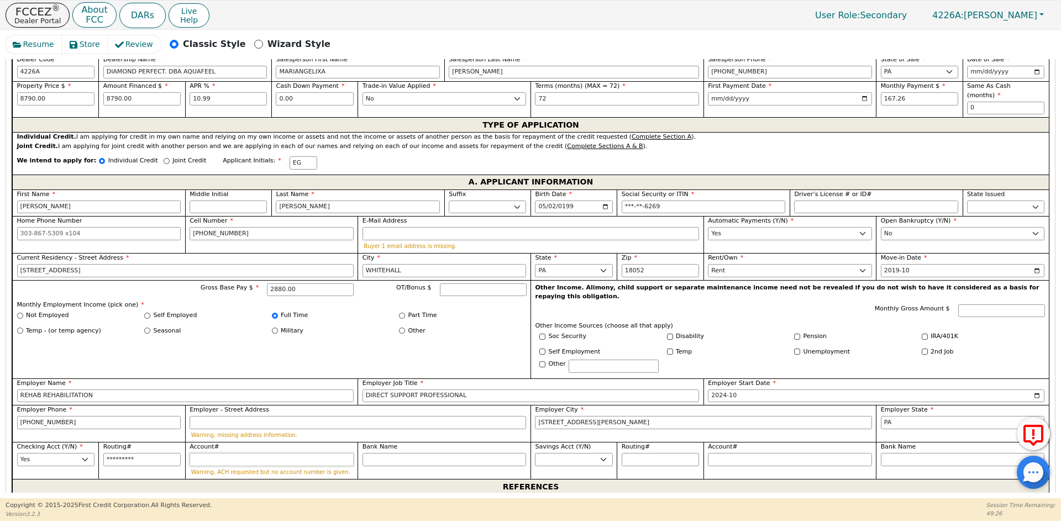
click at [271, 453] on input "Account#" at bounding box center [272, 459] width 164 height 13
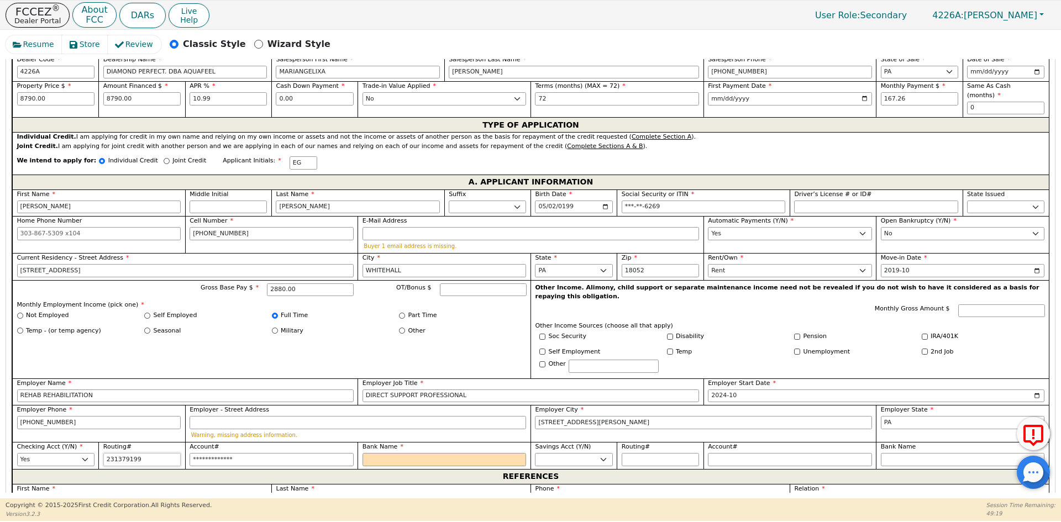
click at [159, 453] on input "231379199" at bounding box center [141, 459] width 77 height 13
drag, startPoint x: 163, startPoint y: 442, endPoint x: 101, endPoint y: 442, distance: 61.4
click at [101, 442] on div "Routing# [US_BANK_ROUTING_MICR]" at bounding box center [141, 455] width 86 height 27
click at [423, 453] on input "Bank Name" at bounding box center [445, 459] width 164 height 13
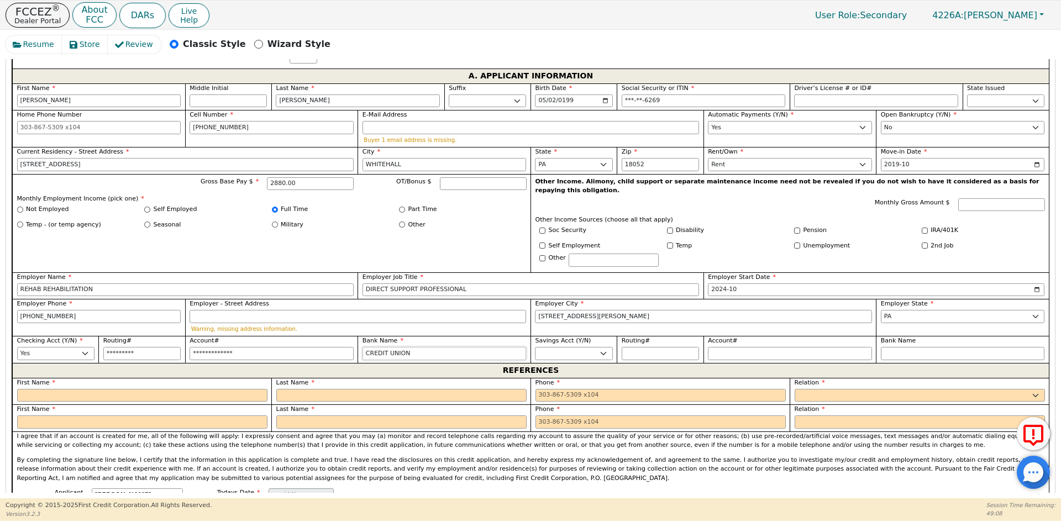
scroll to position [639, 0]
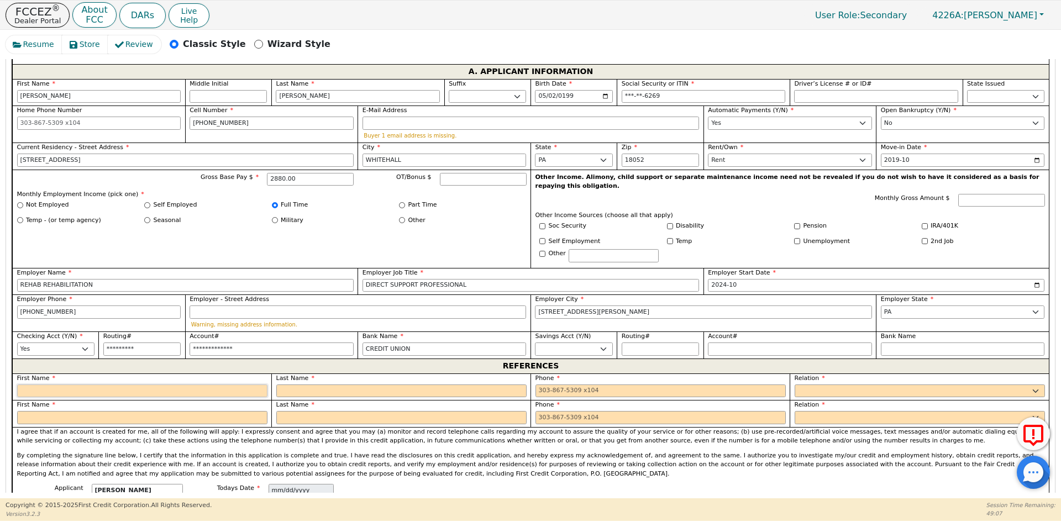
click at [59, 385] on input "text" at bounding box center [142, 391] width 250 height 13
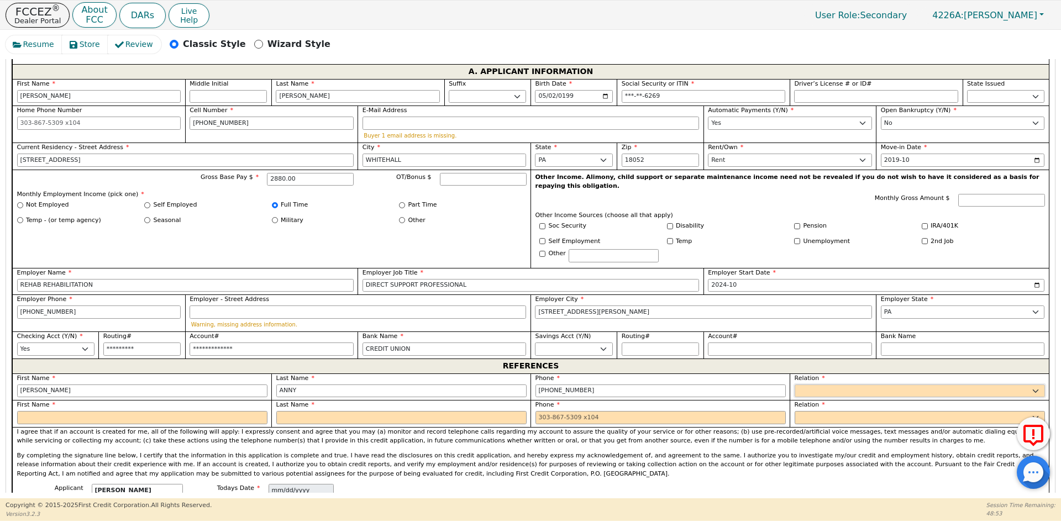
click at [834, 385] on select "FATHER MOTHER SISTER BROTHER DAUGHTER SON CO-WORKER NEIGHBOR FRIEND COUSIN G-MO…" at bounding box center [920, 391] width 250 height 13
click at [834, 385] on select "FATHER MOTHER SISTER BROTHER DAUGHTER SON CO-WORKER NEIGHBOR FRIEND COUSIN G-MO…" at bounding box center [790, 391] width 164 height 13
click at [893, 385] on input "text" at bounding box center [963, 391] width 164 height 13
click at [868, 411] on select "FATHER MOTHER SISTER BROTHER DAUGHTER SON CO-WORKER NEIGHBOR FRIEND COUSIN G-MO…" at bounding box center [920, 417] width 250 height 13
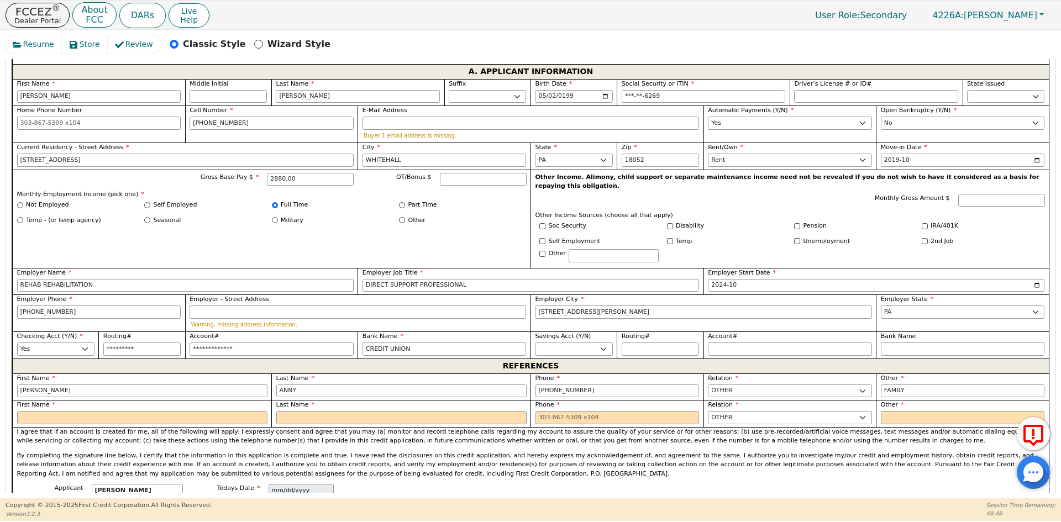
click at [901, 411] on input "text" at bounding box center [963, 417] width 164 height 13
click at [144, 411] on input "text" at bounding box center [142, 417] width 250 height 13
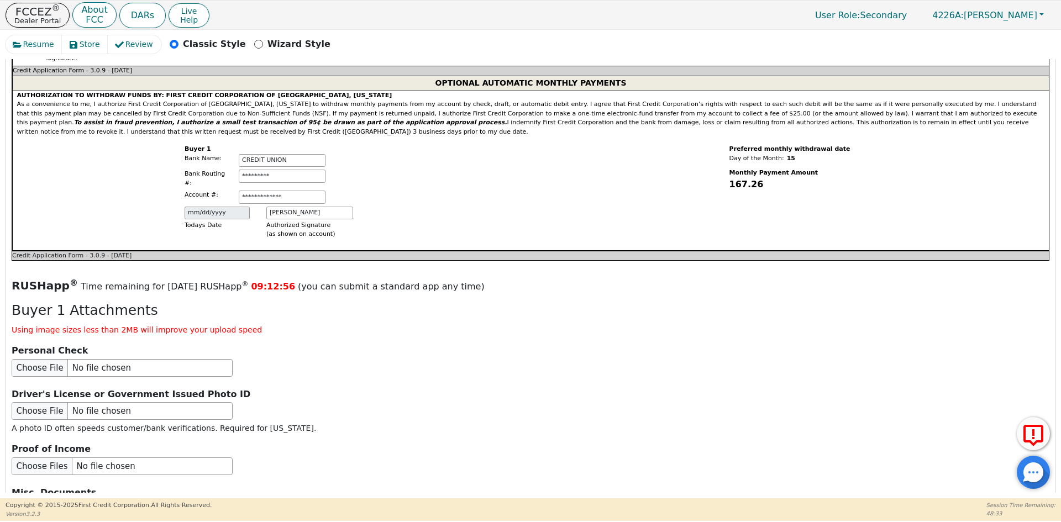
scroll to position [1081, 0]
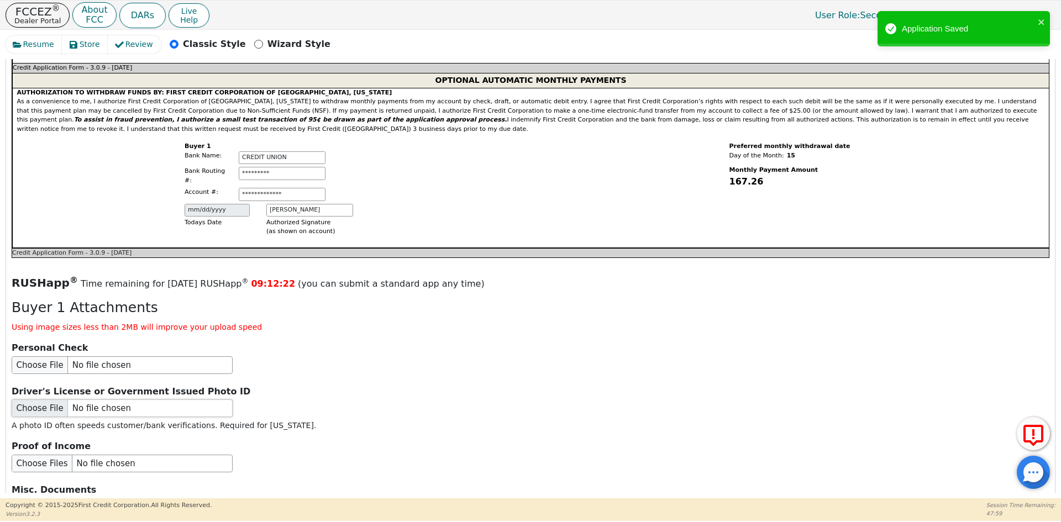
click at [65, 400] on input "file" at bounding box center [122, 409] width 221 height 18
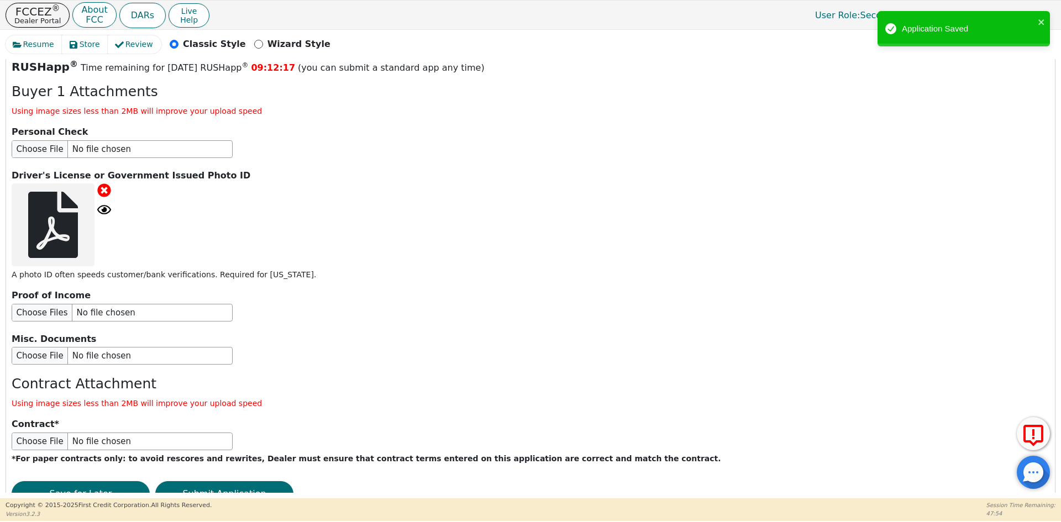
scroll to position [1313, 0]
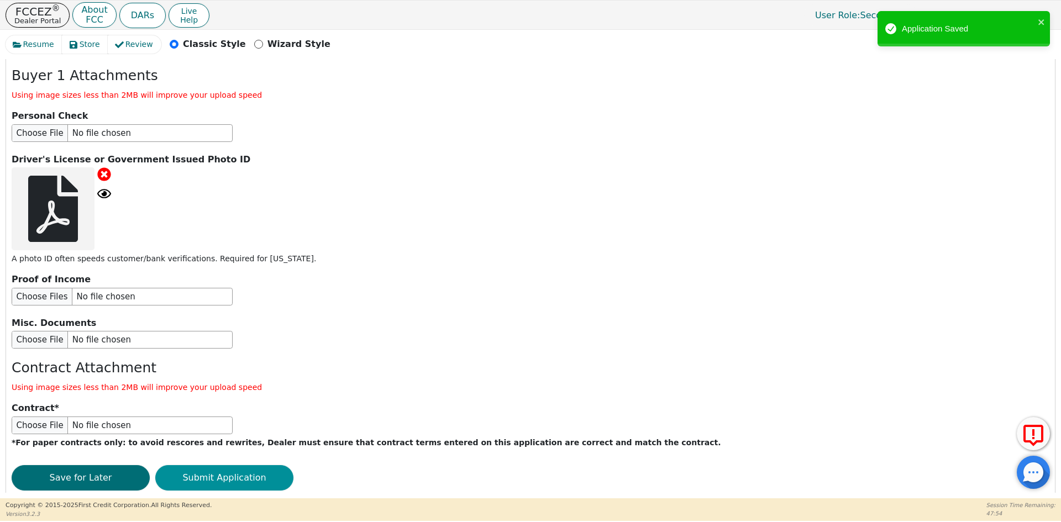
click at [276, 465] on button "Submit Application" at bounding box center [224, 477] width 138 height 25
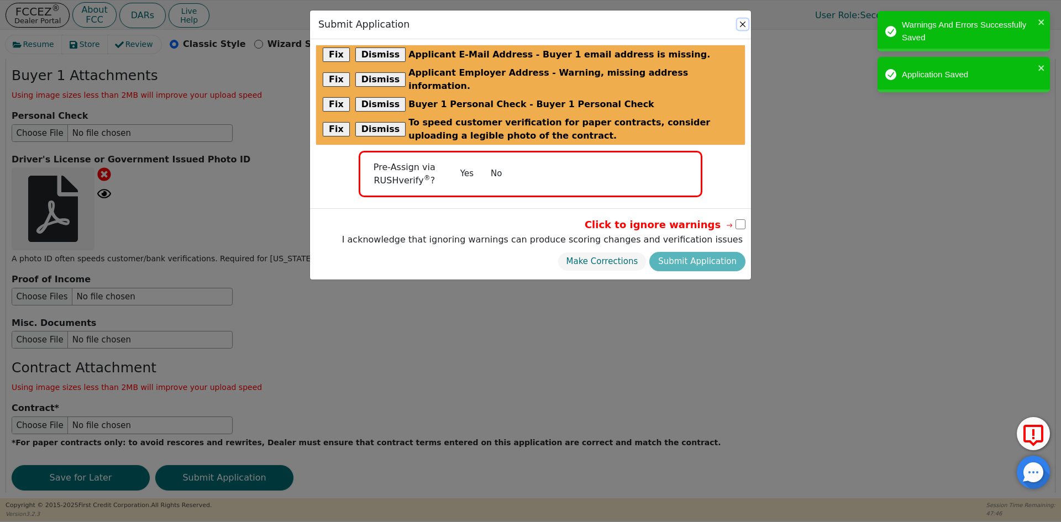
click at [742, 24] on button "Close" at bounding box center [742, 24] width 11 height 11
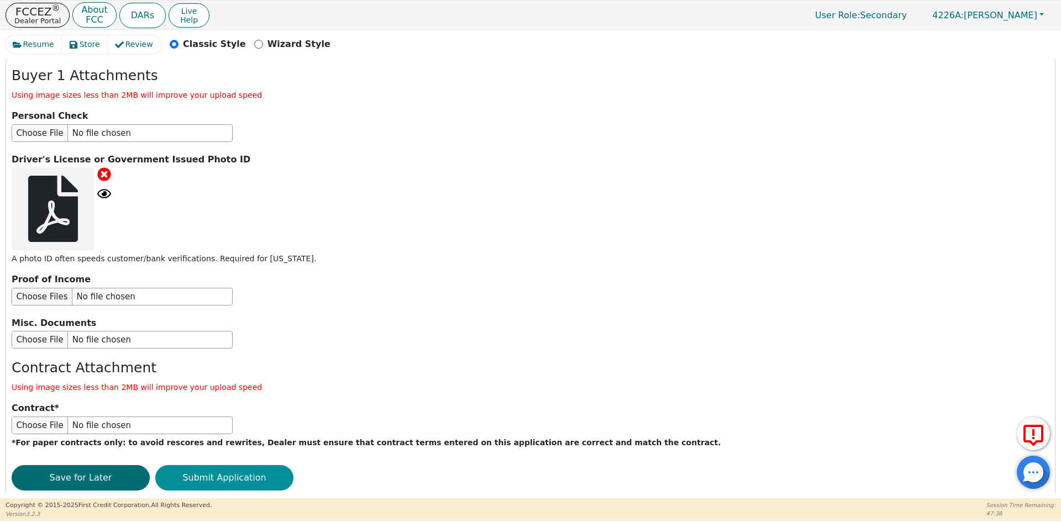
click at [229, 465] on button "Submit Application" at bounding box center [224, 477] width 138 height 25
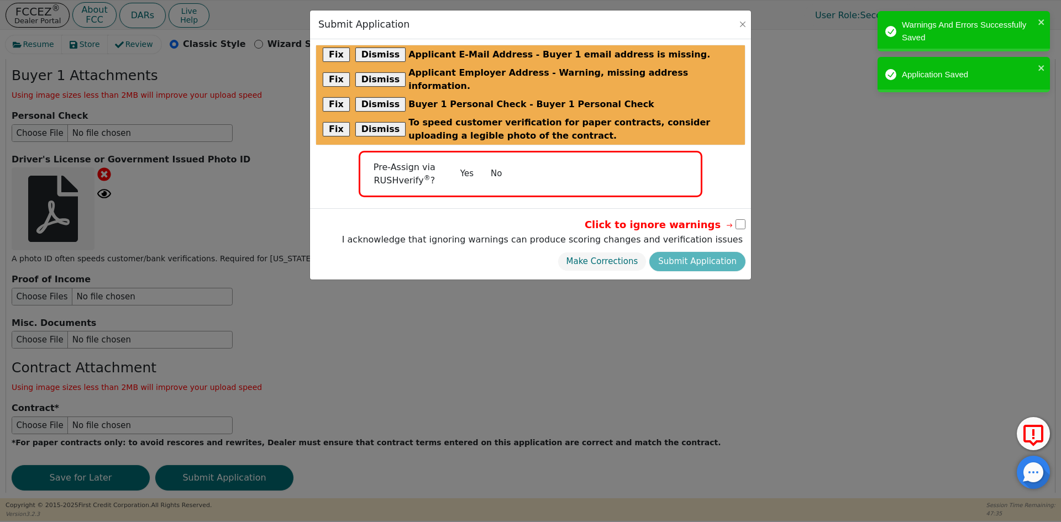
click at [498, 164] on button "No" at bounding box center [496, 173] width 29 height 19
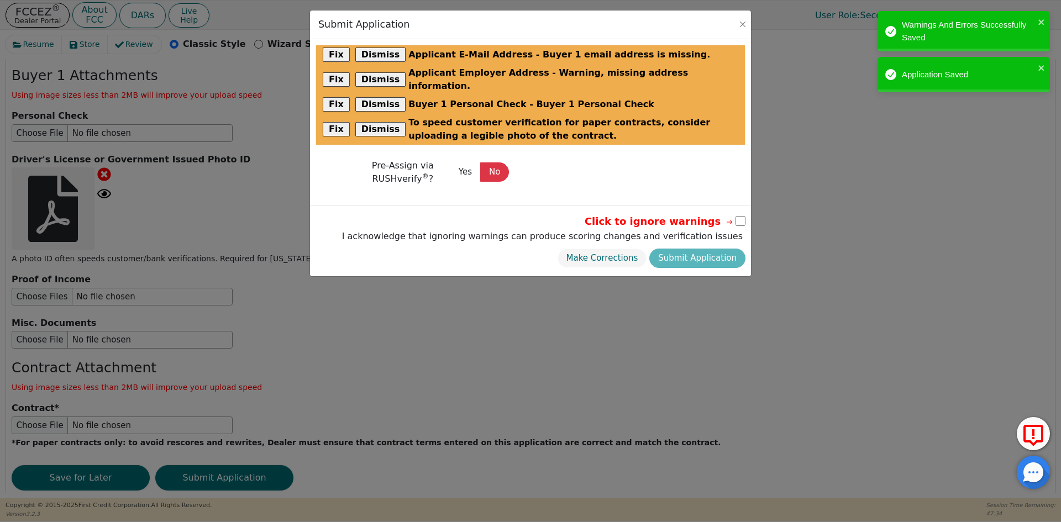
click at [742, 216] on input "checkbox" at bounding box center [741, 221] width 10 height 10
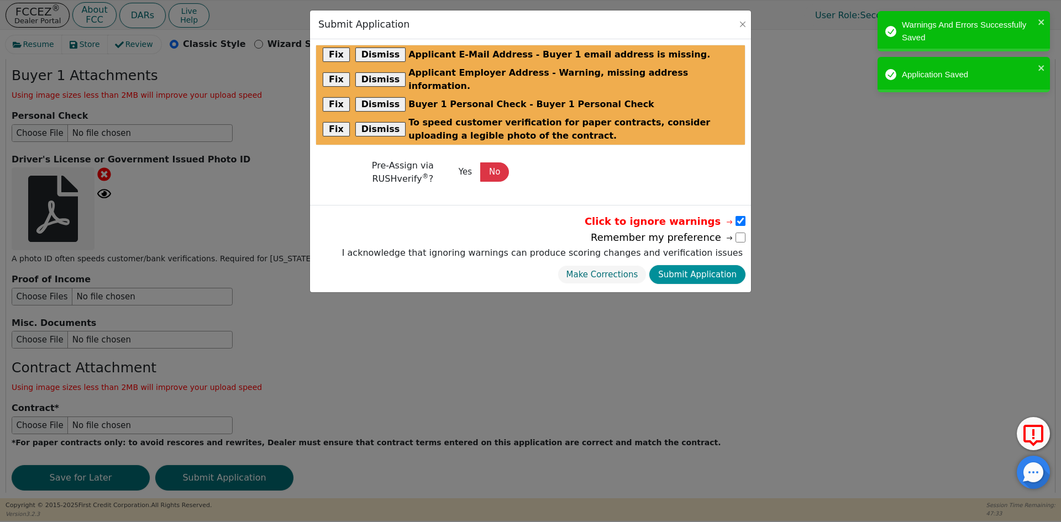
click at [725, 265] on button "Submit Application" at bounding box center [698, 274] width 96 height 19
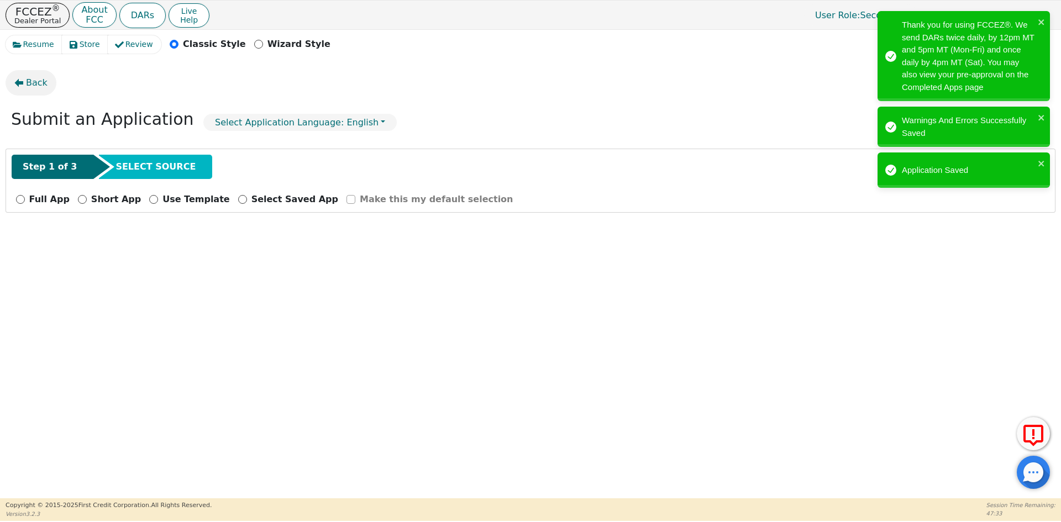
scroll to position [0, 0]
click at [18, 201] on input "Full App" at bounding box center [20, 199] width 9 height 9
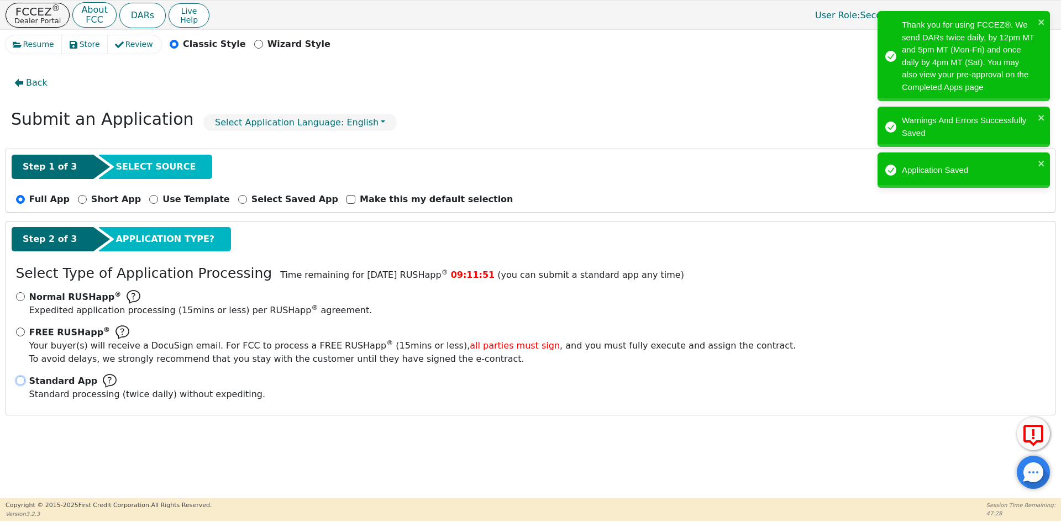
click at [23, 379] on input "Standard App Standard processing (twice daily) without expediting." at bounding box center [20, 380] width 9 height 9
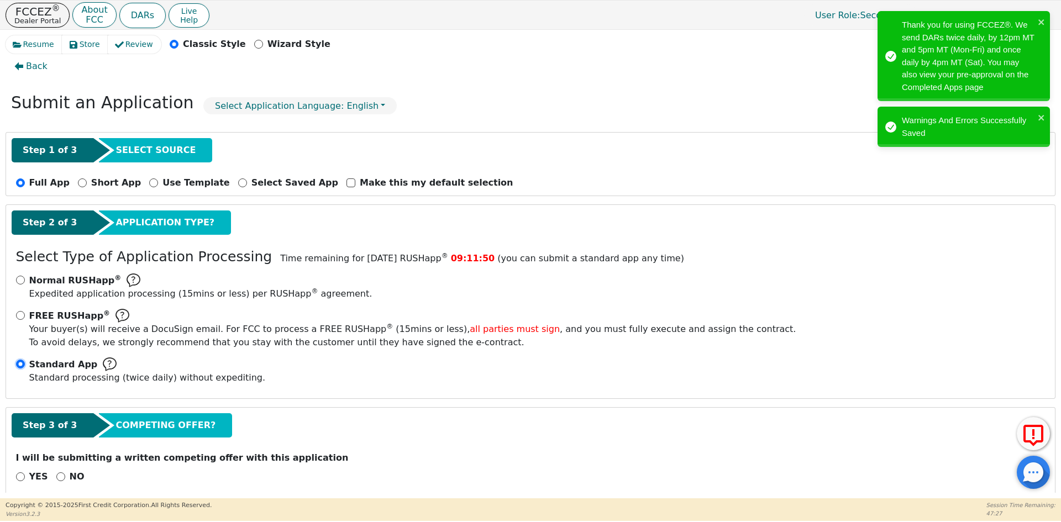
scroll to position [31, 0]
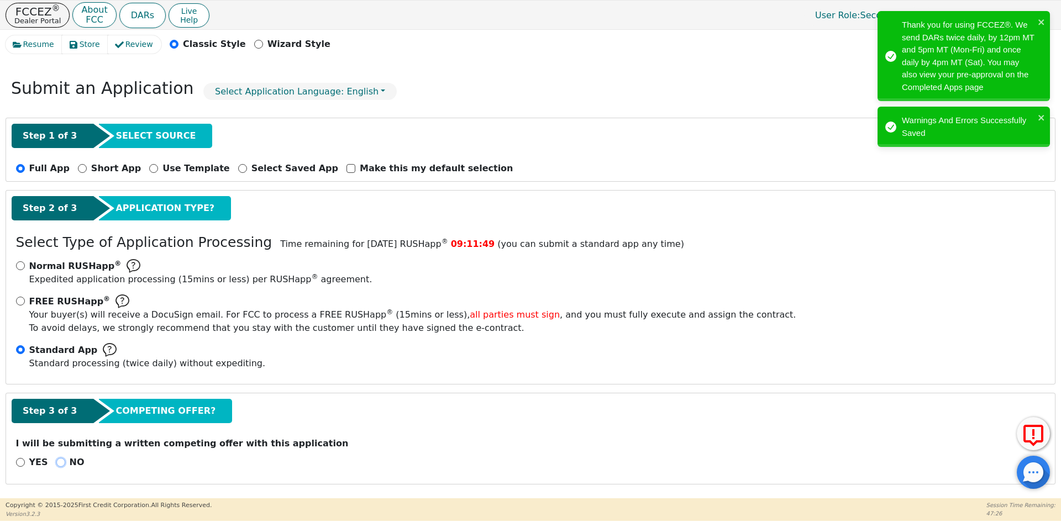
click at [57, 465] on input "NO" at bounding box center [60, 462] width 9 height 9
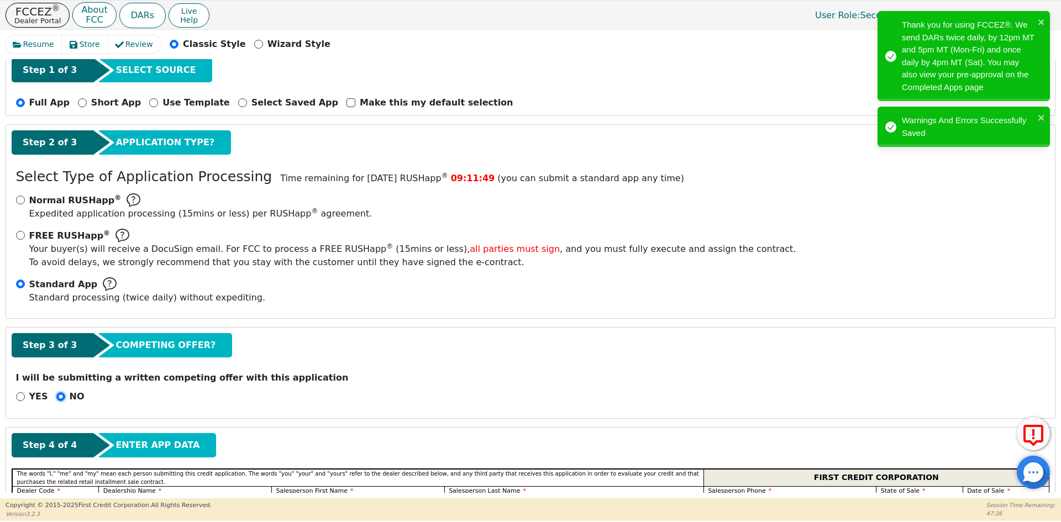
scroll to position [197, 0]
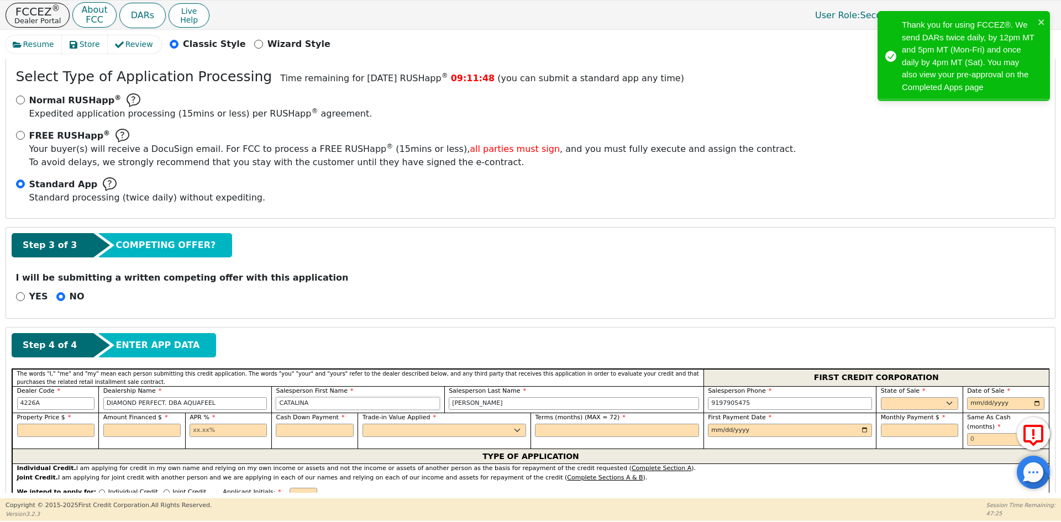
drag, startPoint x: 321, startPoint y: 401, endPoint x: 195, endPoint y: 403, distance: 126.0
click at [195, 403] on div "Dealer Code 4226A Dealership Name DIAMOND PERFECT. DBA AQUAFEEL Salesperson Fir…" at bounding box center [530, 399] width 1037 height 27
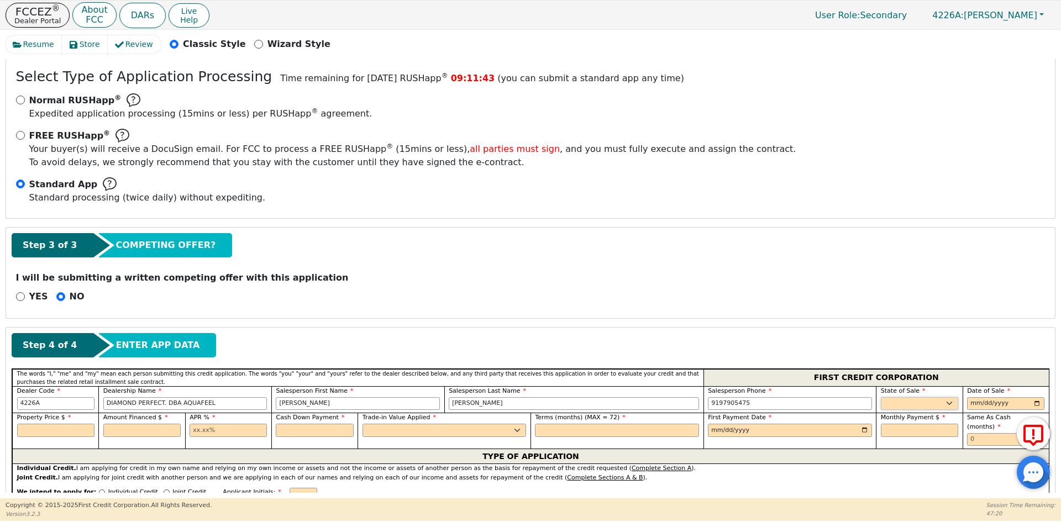
click at [892, 406] on select "AK AL AR AZ CA CO CT DC DE FL [GEOGRAPHIC_DATA] HI IA ID IL IN KS [GEOGRAPHIC_D…" at bounding box center [919, 403] width 77 height 13
click at [1031, 402] on input "date" at bounding box center [1005, 403] width 77 height 13
click at [69, 430] on input "text" at bounding box center [55, 430] width 77 height 13
click at [151, 429] on input "text" at bounding box center [141, 430] width 77 height 13
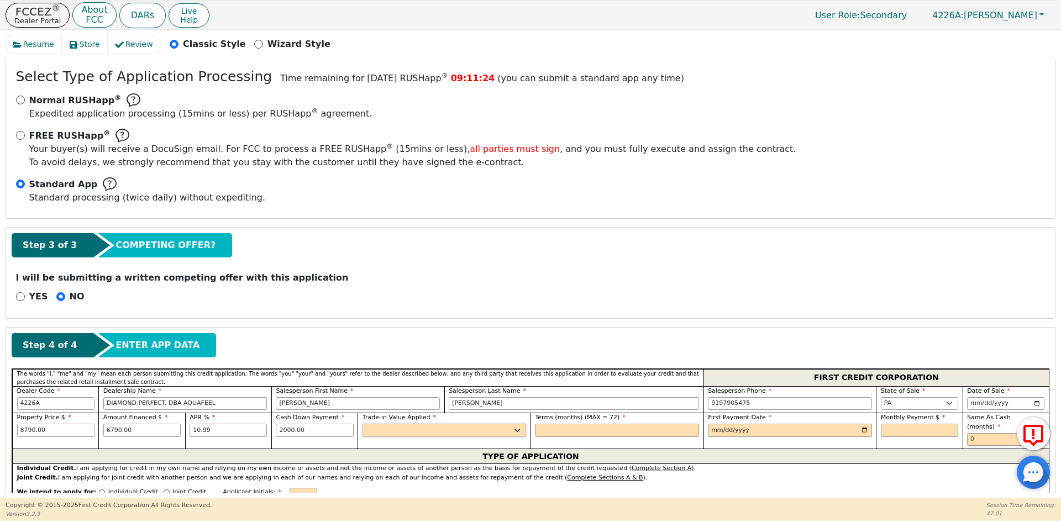
click at [441, 434] on select "Yes No" at bounding box center [445, 430] width 164 height 13
click at [363, 424] on select "Yes No" at bounding box center [445, 430] width 164 height 13
click at [567, 419] on span "Terms (months) (MAX = 72)" at bounding box center [577, 417] width 85 height 7
click at [567, 426] on input "text" at bounding box center [617, 430] width 164 height 13
click at [861, 429] on input "date" at bounding box center [790, 430] width 164 height 13
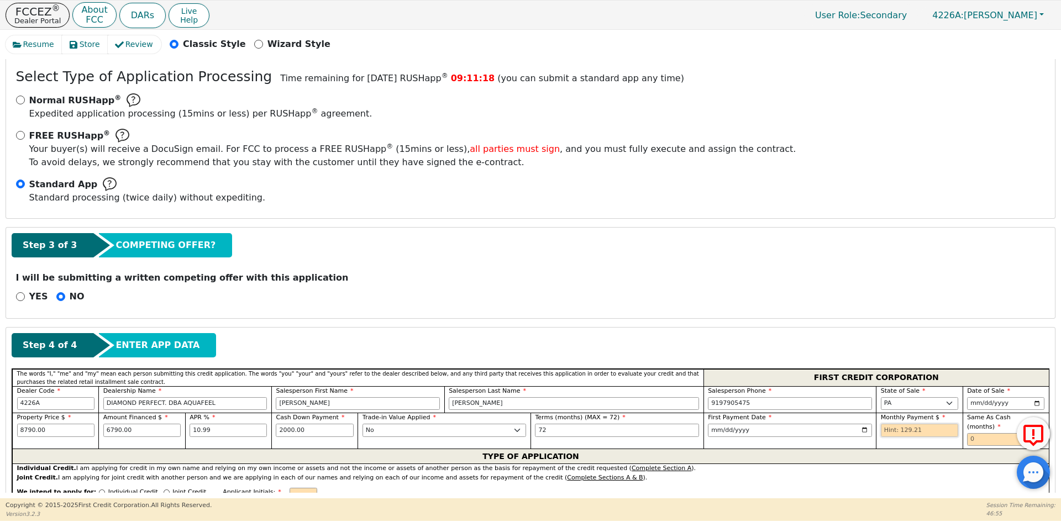
click at [893, 428] on input "text" at bounding box center [919, 430] width 77 height 13
click at [976, 433] on input "text" at bounding box center [1005, 439] width 77 height 13
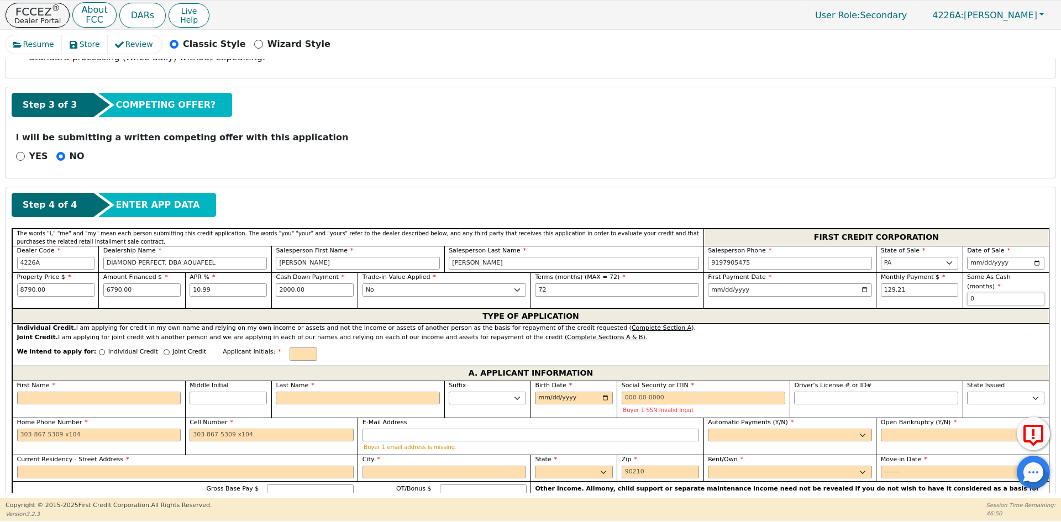
scroll to position [363, 0]
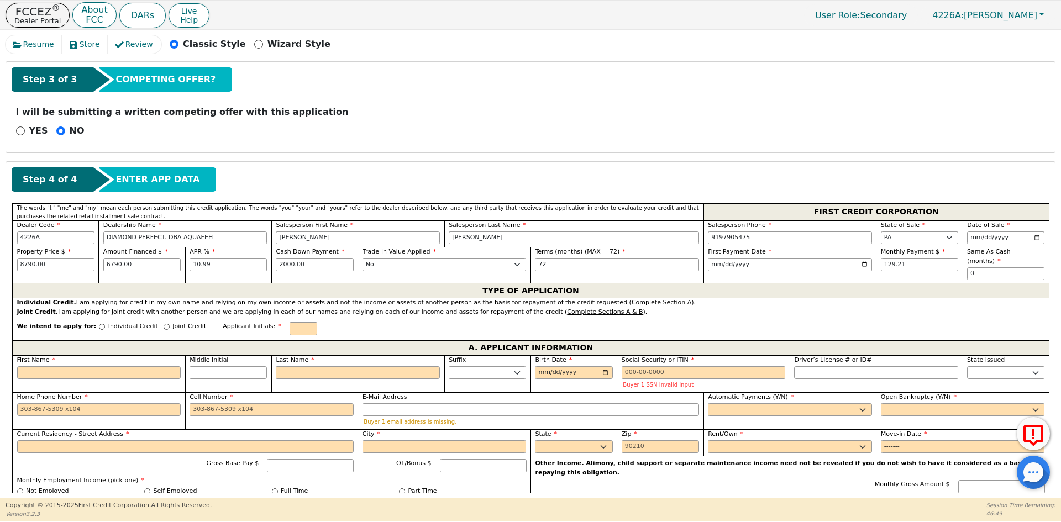
click at [132, 317] on div "We intend to apply for: Individual Credit Joint Credit Applicant Initials:" at bounding box center [530, 329] width 1037 height 24
click at [137, 322] on p "Individual Credit" at bounding box center [133, 326] width 50 height 9
click at [105, 324] on input "Individual Credit" at bounding box center [102, 327] width 6 height 6
click at [290, 322] on input "text" at bounding box center [304, 328] width 28 height 13
click at [145, 367] on input "First Name" at bounding box center [99, 373] width 164 height 13
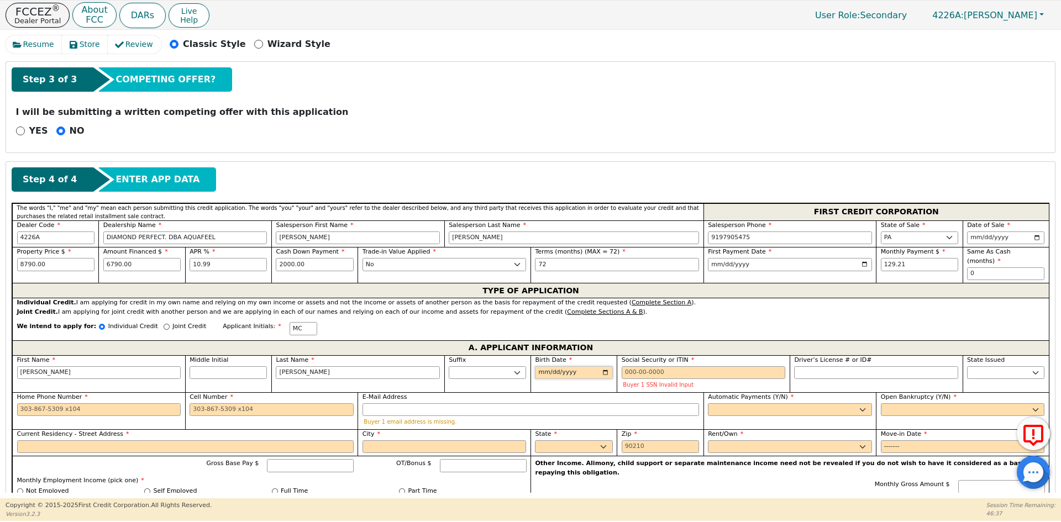
click at [542, 367] on input "Birth Date" at bounding box center [573, 373] width 77 height 13
click at [647, 367] on input "Social Security or ITIN" at bounding box center [704, 373] width 164 height 13
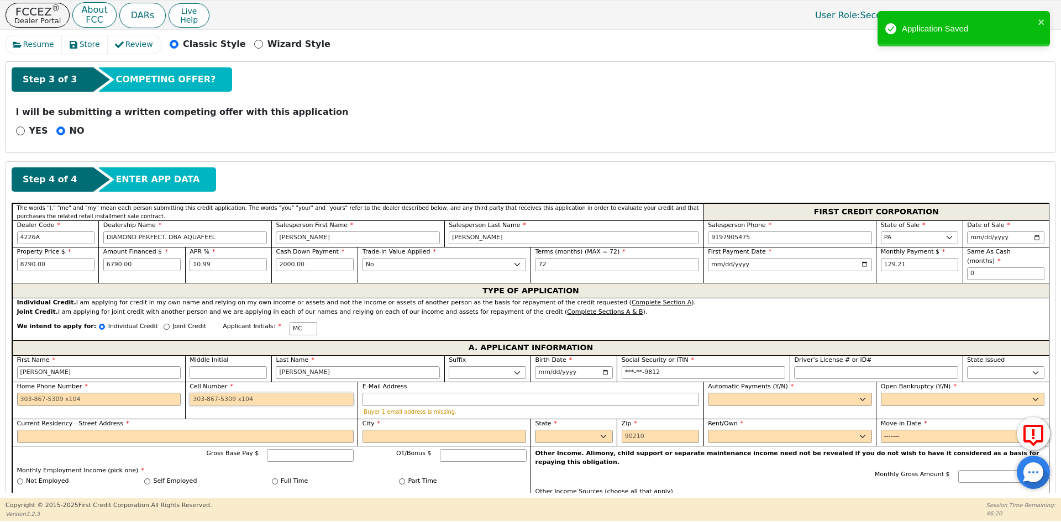
click at [209, 393] on input "Cell Number" at bounding box center [272, 399] width 164 height 13
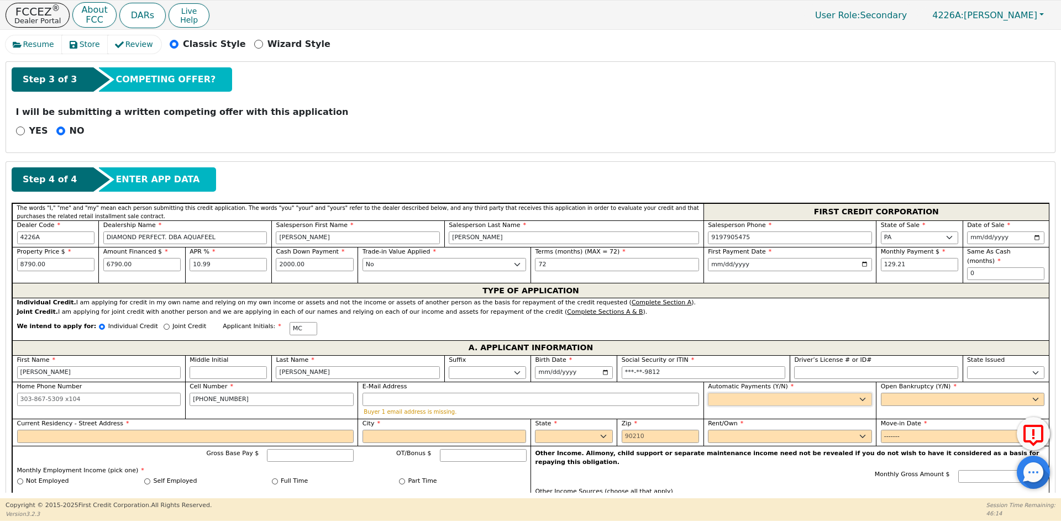
click at [740, 393] on select "Yes No" at bounding box center [790, 399] width 164 height 13
click at [708, 393] on select "Yes No" at bounding box center [790, 399] width 164 height 13
drag, startPoint x: 917, startPoint y: 388, endPoint x: 920, endPoint y: 396, distance: 9.2
click at [917, 393] on select "Yes No" at bounding box center [963, 399] width 164 height 13
click at [881, 393] on select "Yes No" at bounding box center [963, 399] width 164 height 13
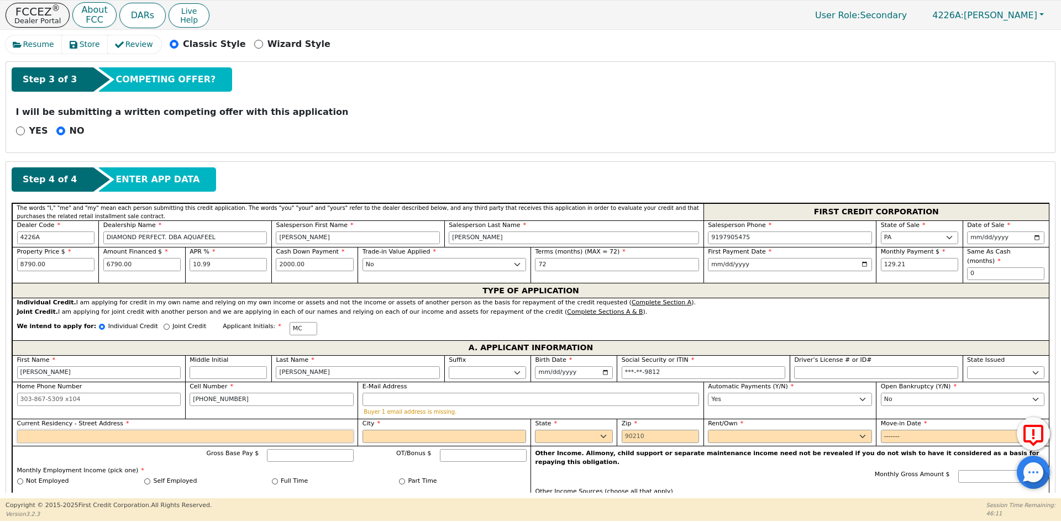
click at [145, 431] on input "Current Residency - Street Address" at bounding box center [185, 436] width 337 height 13
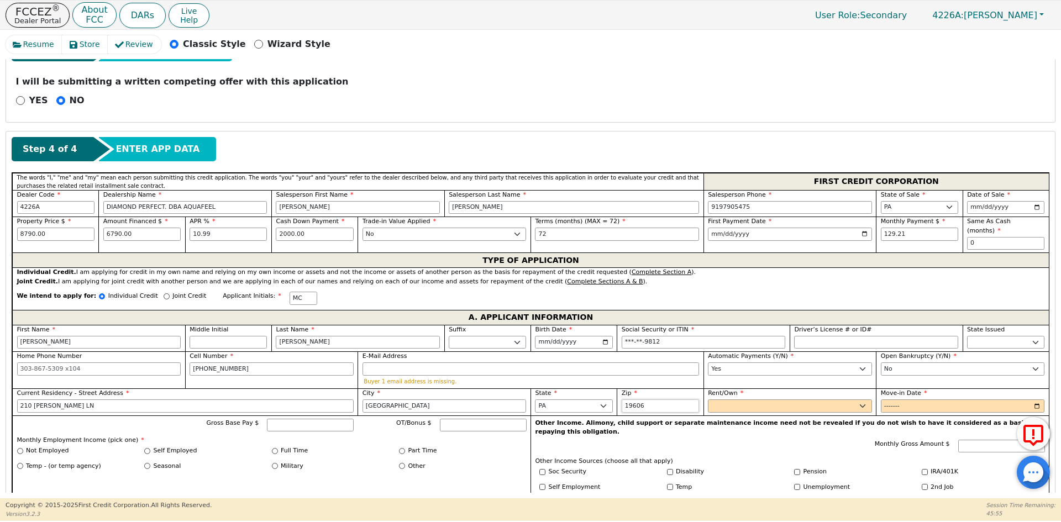
scroll to position [418, 0]
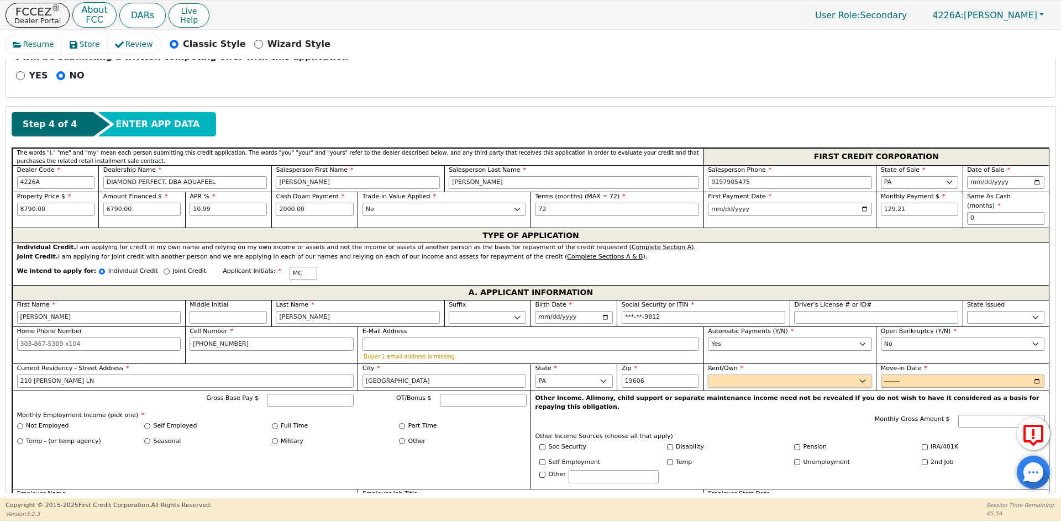
click at [736, 375] on select "Rent Own" at bounding box center [790, 381] width 164 height 13
click at [708, 375] on select "Rent Own" at bounding box center [790, 381] width 164 height 13
click at [891, 375] on input "Move-in Date" at bounding box center [963, 381] width 164 height 13
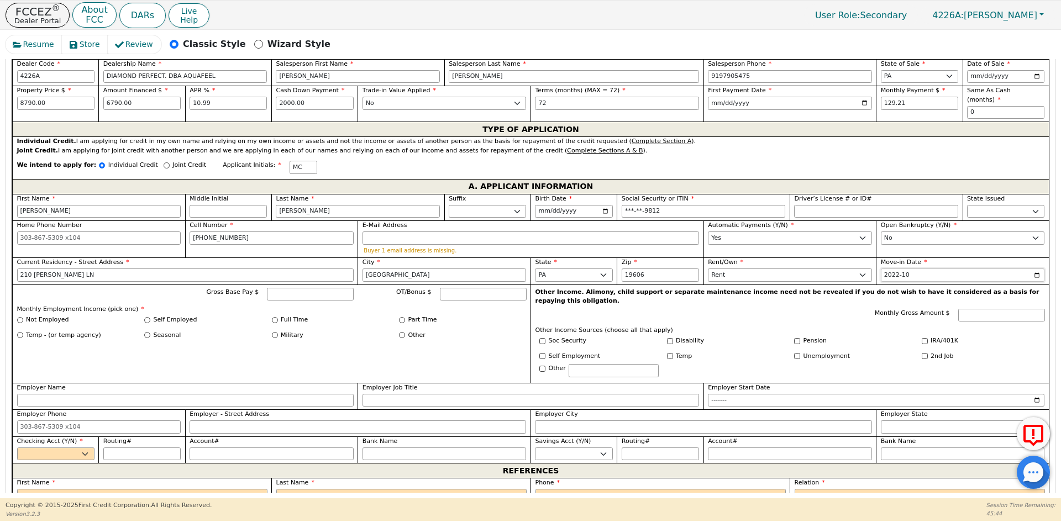
scroll to position [528, 0]
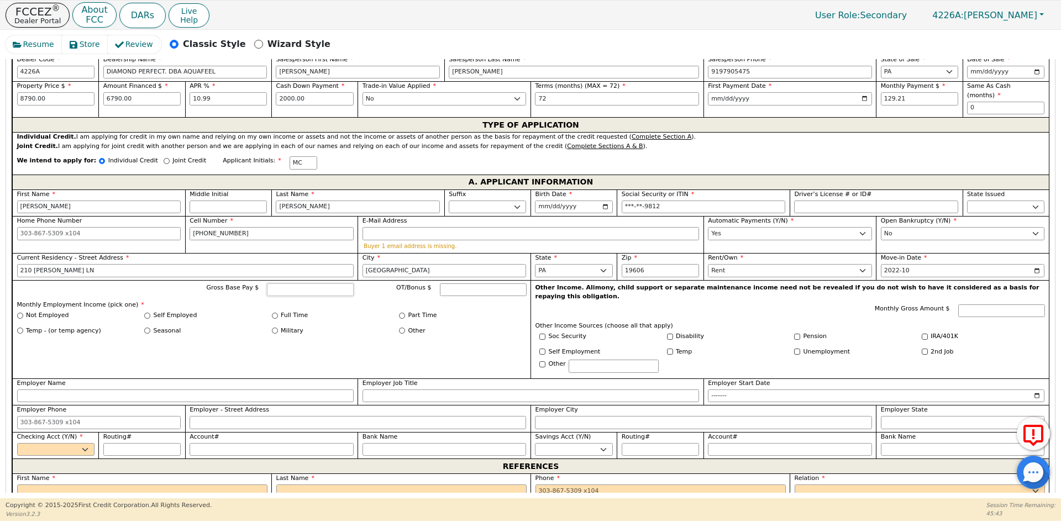
click at [294, 284] on input "Gross Base Pay $" at bounding box center [310, 290] width 87 height 13
click at [279, 311] on div "Full Time" at bounding box center [336, 315] width 128 height 9
click at [274, 313] on input "Full Time" at bounding box center [275, 316] width 6 height 6
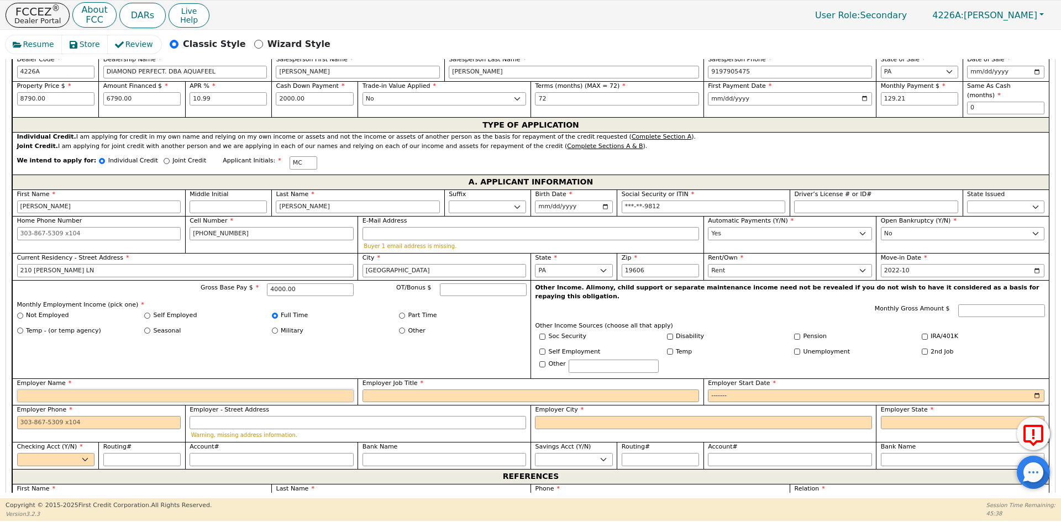
click at [124, 390] on input "Employer Name" at bounding box center [185, 396] width 337 height 13
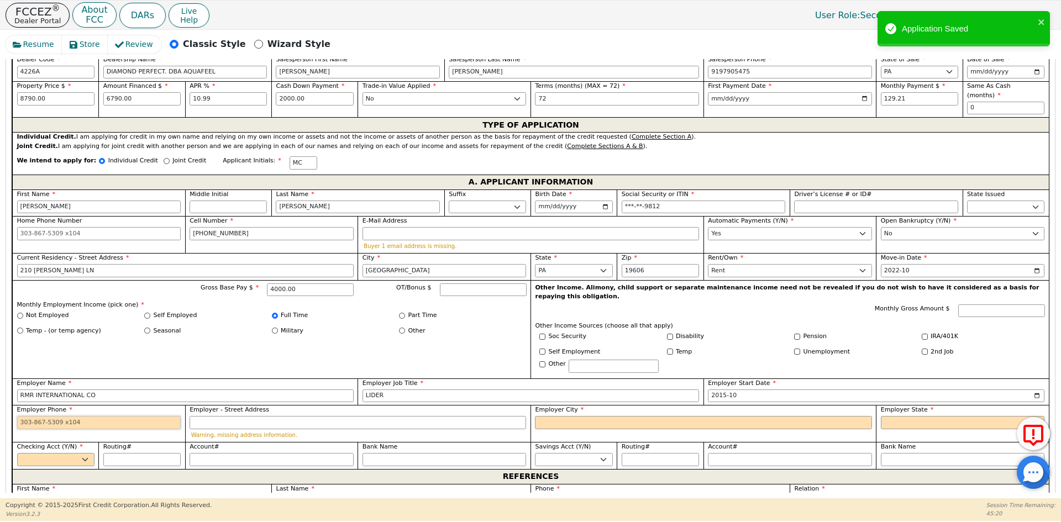
click at [75, 416] on input "Employer Phone" at bounding box center [99, 422] width 164 height 13
click at [137, 416] on input "Employer Phone" at bounding box center [99, 422] width 164 height 13
paste input "[PHONE_NUMBER]"
click at [546, 416] on input "Employer City" at bounding box center [703, 422] width 337 height 13
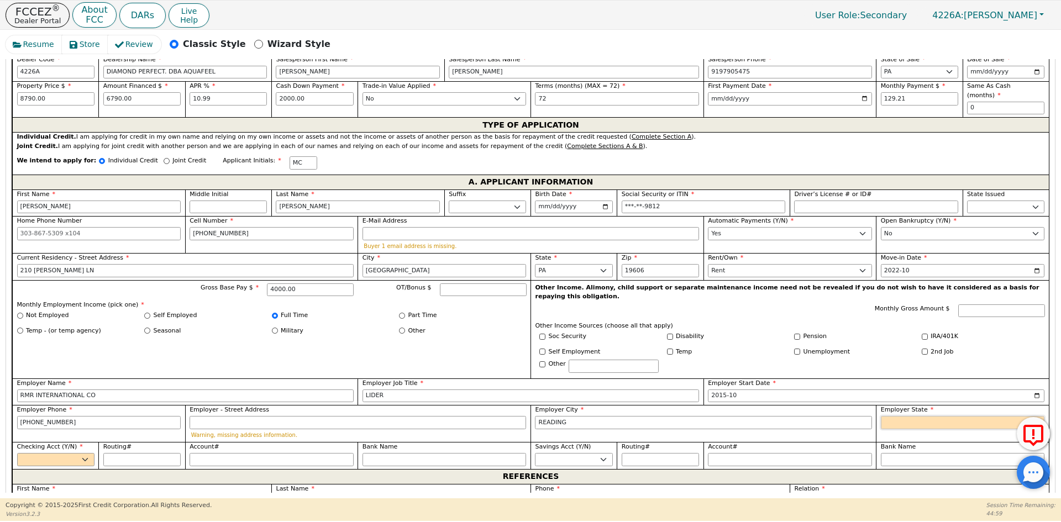
click at [951, 416] on select "AK AL AR AZ CA CO CT DC DE FL [GEOGRAPHIC_DATA] HI IA ID [GEOGRAPHIC_DATA] IN K…" at bounding box center [963, 422] width 164 height 13
click at [57, 453] on select "Yes No" at bounding box center [55, 459] width 77 height 13
click at [17, 453] on select "Yes No" at bounding box center [55, 459] width 77 height 13
click at [124, 453] on input "Routing#" at bounding box center [141, 459] width 77 height 13
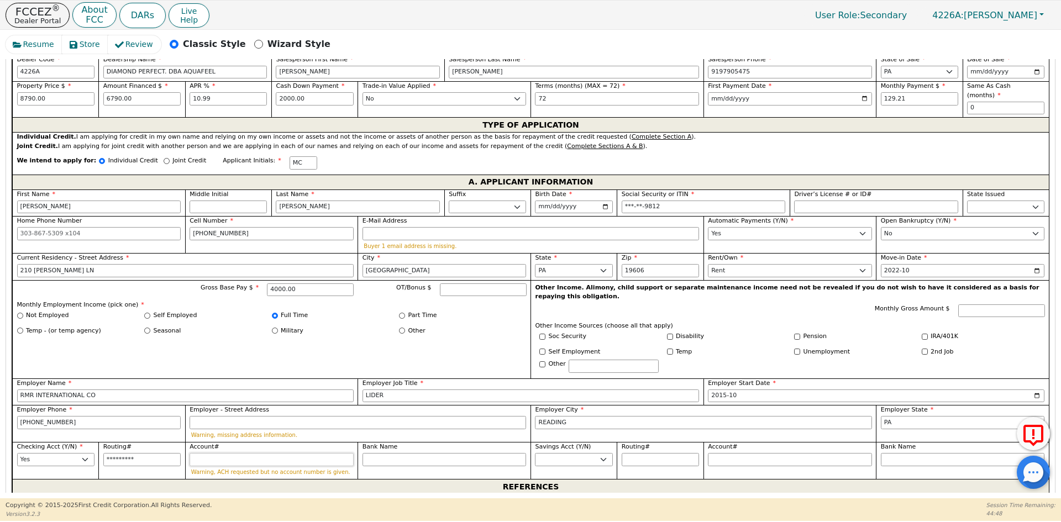
click at [229, 453] on input "Account#" at bounding box center [272, 459] width 164 height 13
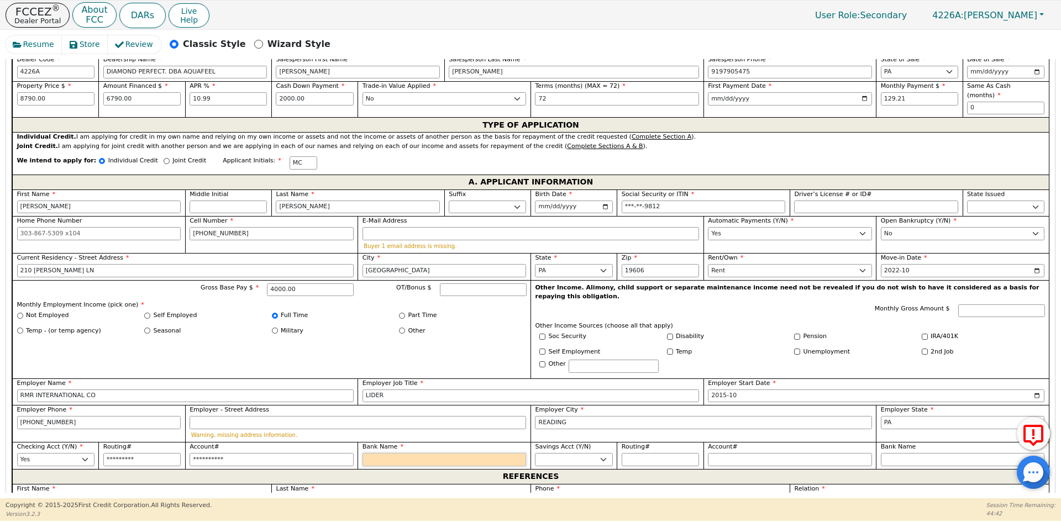
click at [391, 453] on input "Bank Name" at bounding box center [445, 459] width 164 height 13
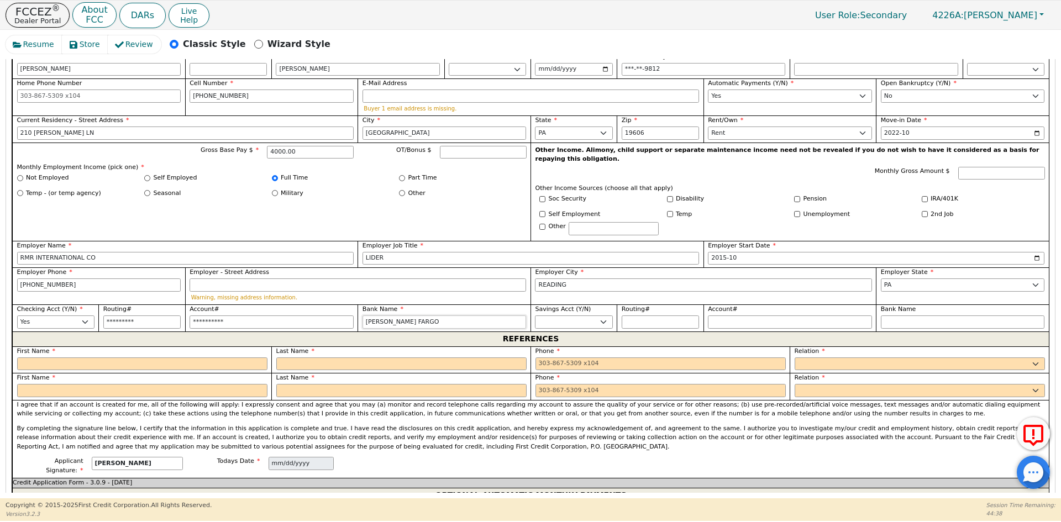
scroll to position [694, 0]
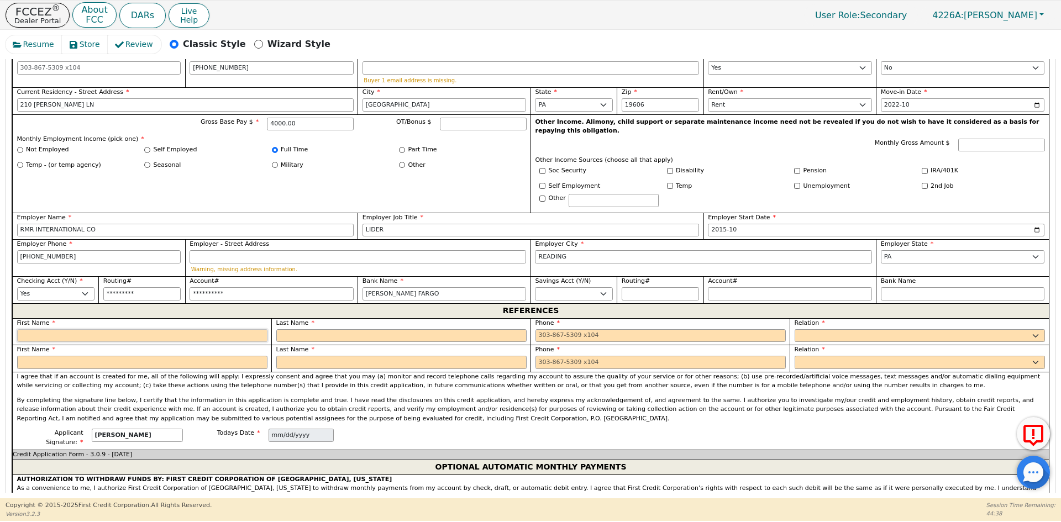
click at [140, 329] on input "text" at bounding box center [142, 335] width 250 height 13
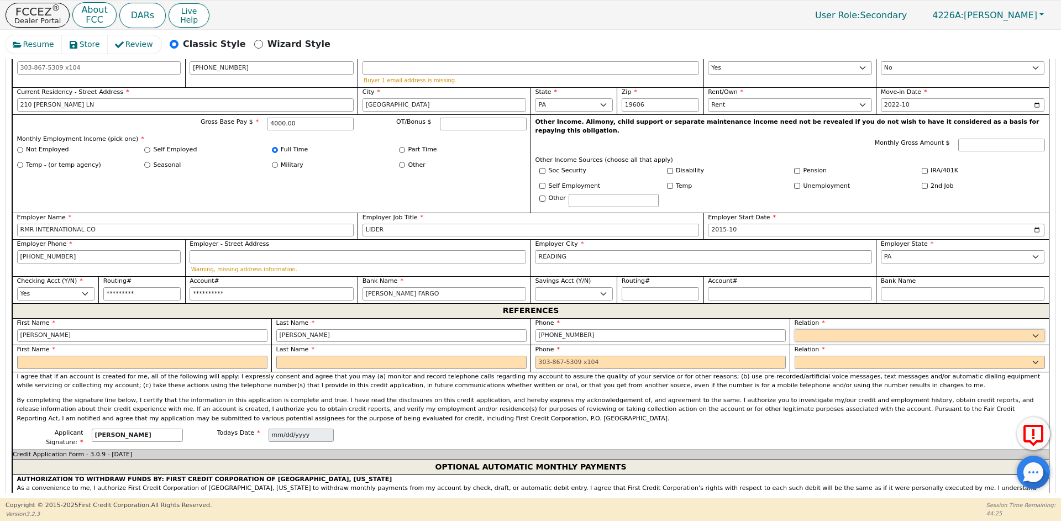
click at [804, 329] on select "FATHER MOTHER SISTER BROTHER DAUGHTER SON CO-WORKER NEIGHBOR FRIEND COUSIN G-MO…" at bounding box center [920, 335] width 250 height 13
click at [807, 329] on select "FATHER MOTHER SISTER BROTHER DAUGHTER SON CO-WORKER NEIGHBOR FRIEND COUSIN G-MO…" at bounding box center [920, 335] width 250 height 13
click at [887, 329] on input "text" at bounding box center [963, 335] width 164 height 13
click at [861, 356] on select "FATHER MOTHER SISTER BROTHER DAUGHTER SON CO-WORKER NEIGHBOR FRIEND COUSIN G-MO…" at bounding box center [920, 362] width 250 height 13
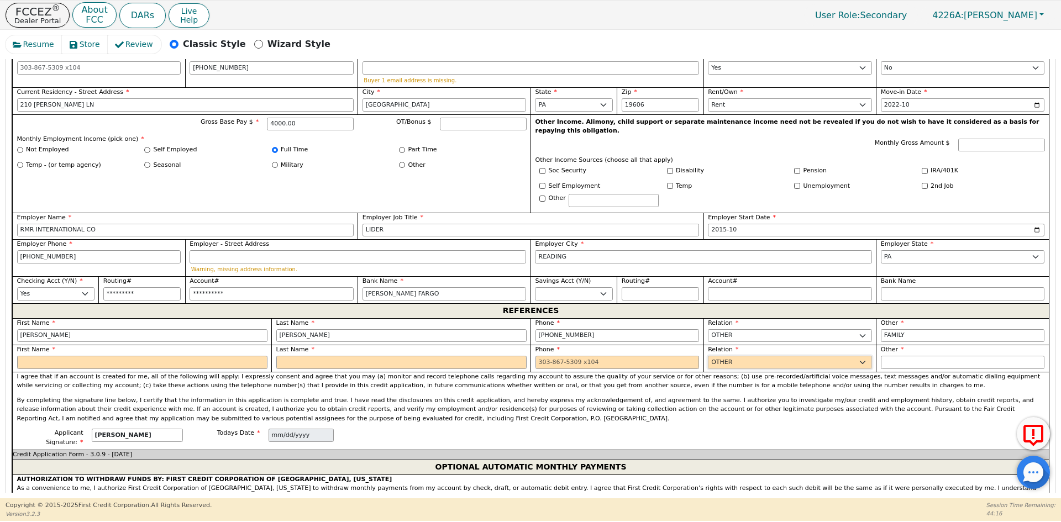
click at [860, 356] on select "FATHER MOTHER SISTER BROTHER DAUGHTER SON CO-WORKER NEIGHBOR FRIEND COUSIN G-MO…" at bounding box center [790, 362] width 164 height 13
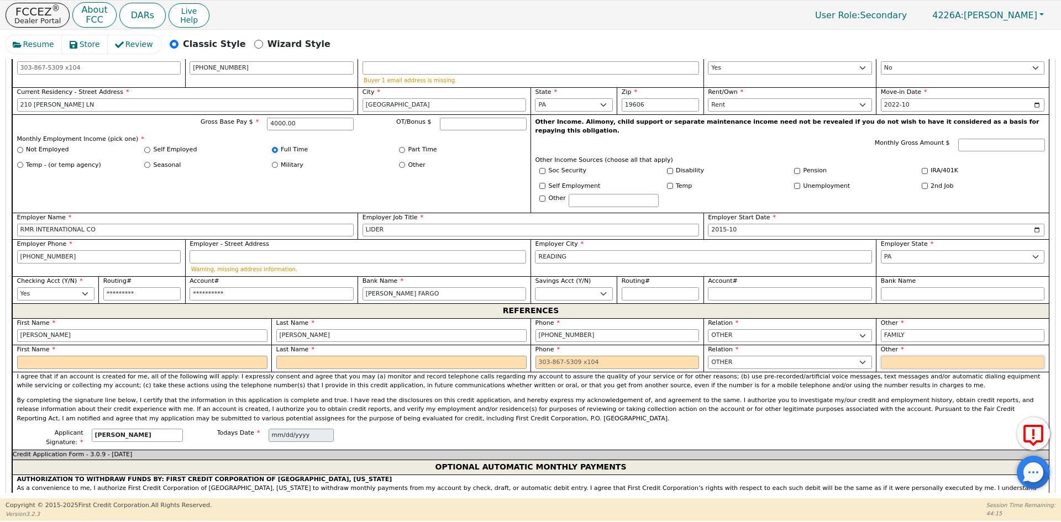
click at [898, 356] on input "text" at bounding box center [963, 362] width 164 height 13
click at [184, 356] on input "text" at bounding box center [142, 362] width 250 height 13
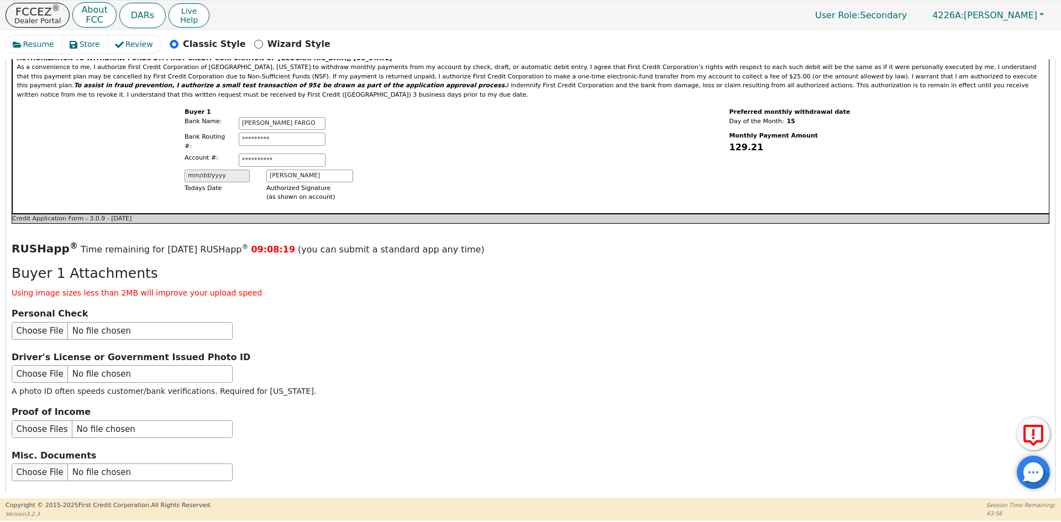
scroll to position [1137, 0]
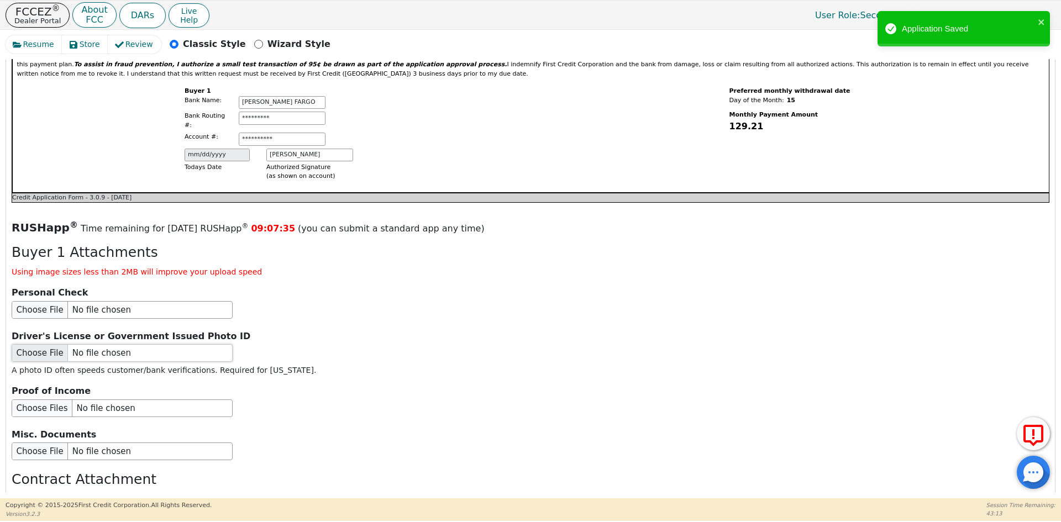
click at [103, 344] on input "file" at bounding box center [122, 353] width 221 height 18
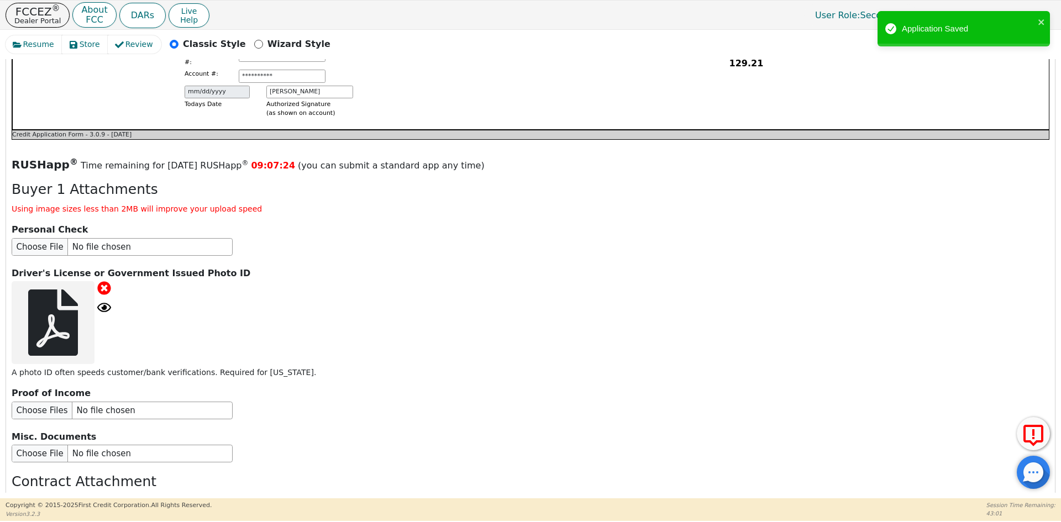
scroll to position [1313, 0]
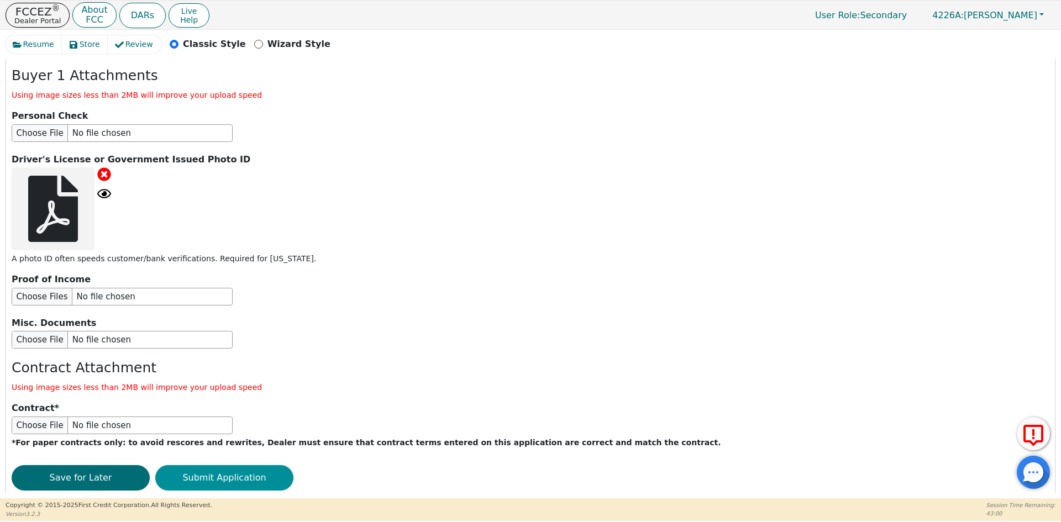
click at [207, 465] on button "Submit Application" at bounding box center [224, 477] width 138 height 25
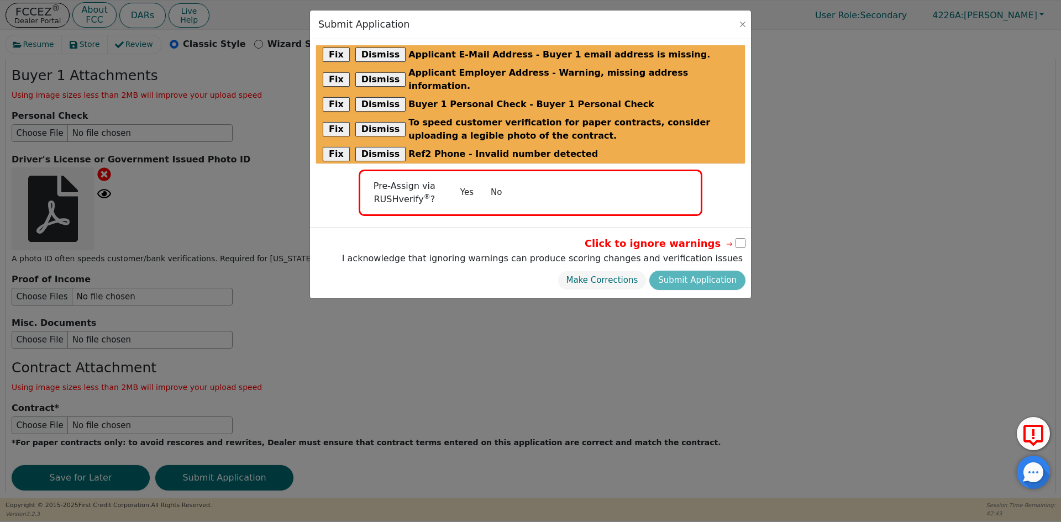
click at [489, 183] on button "No" at bounding box center [496, 192] width 29 height 19
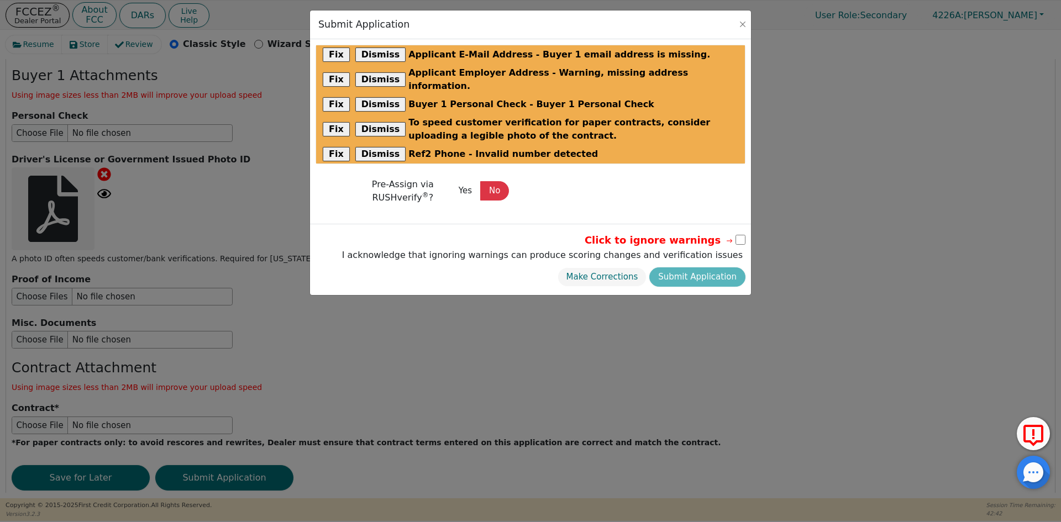
click at [741, 235] on input "checkbox" at bounding box center [741, 240] width 10 height 10
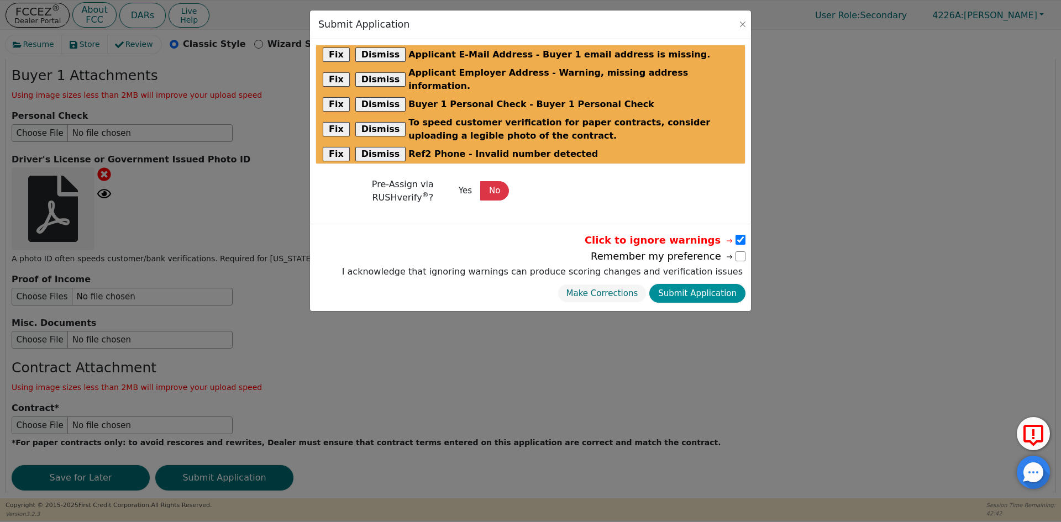
click at [711, 284] on button "Submit Application" at bounding box center [698, 293] width 96 height 19
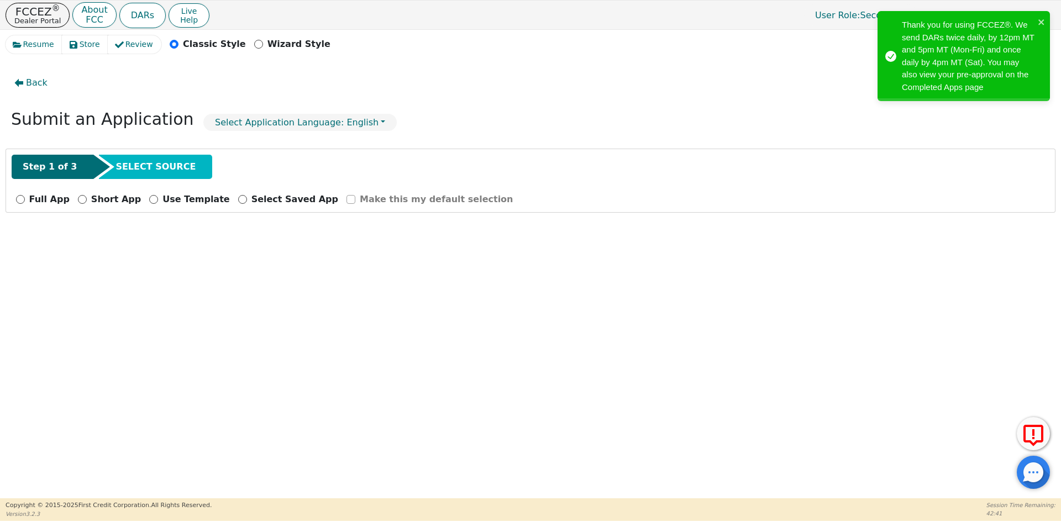
scroll to position [0, 0]
